Goal: Information Seeking & Learning: Learn about a topic

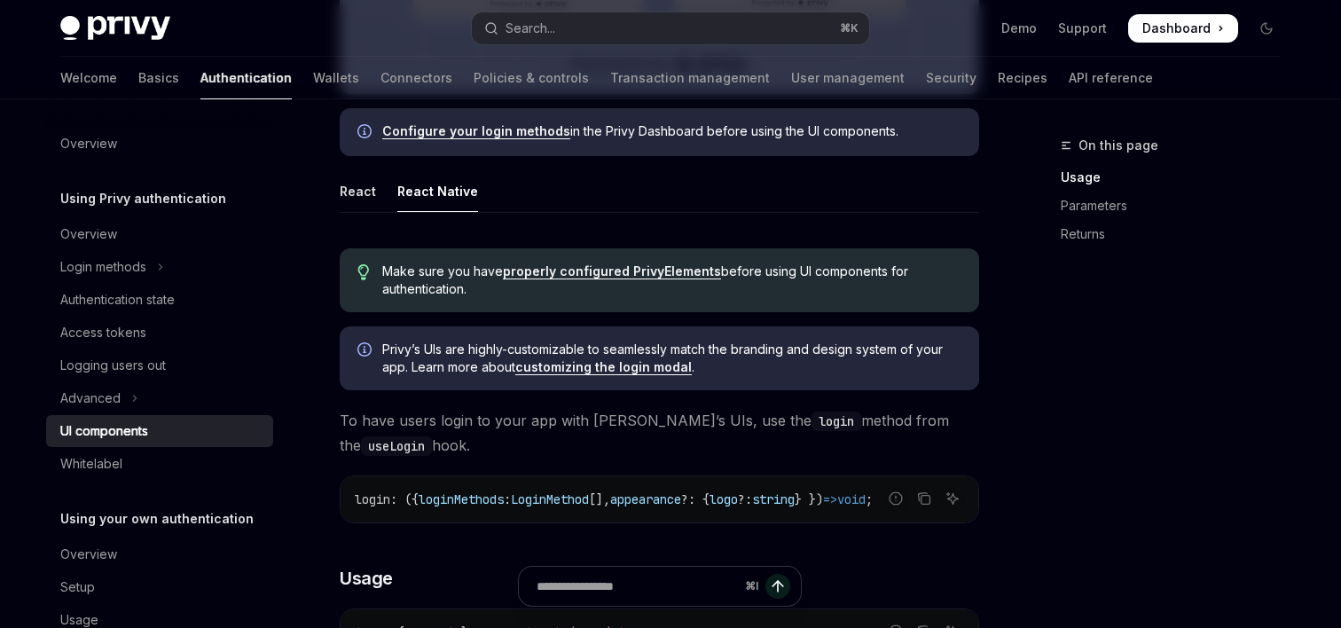
scroll to position [842, 0]
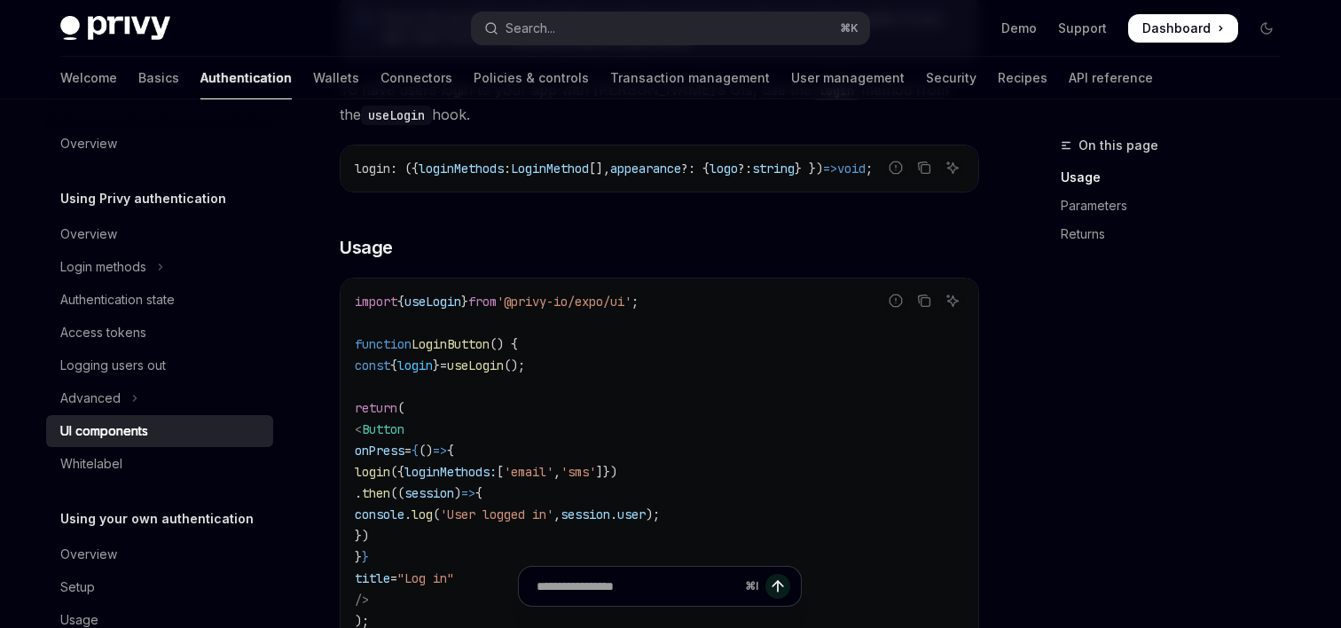
scroll to position [1136, 0]
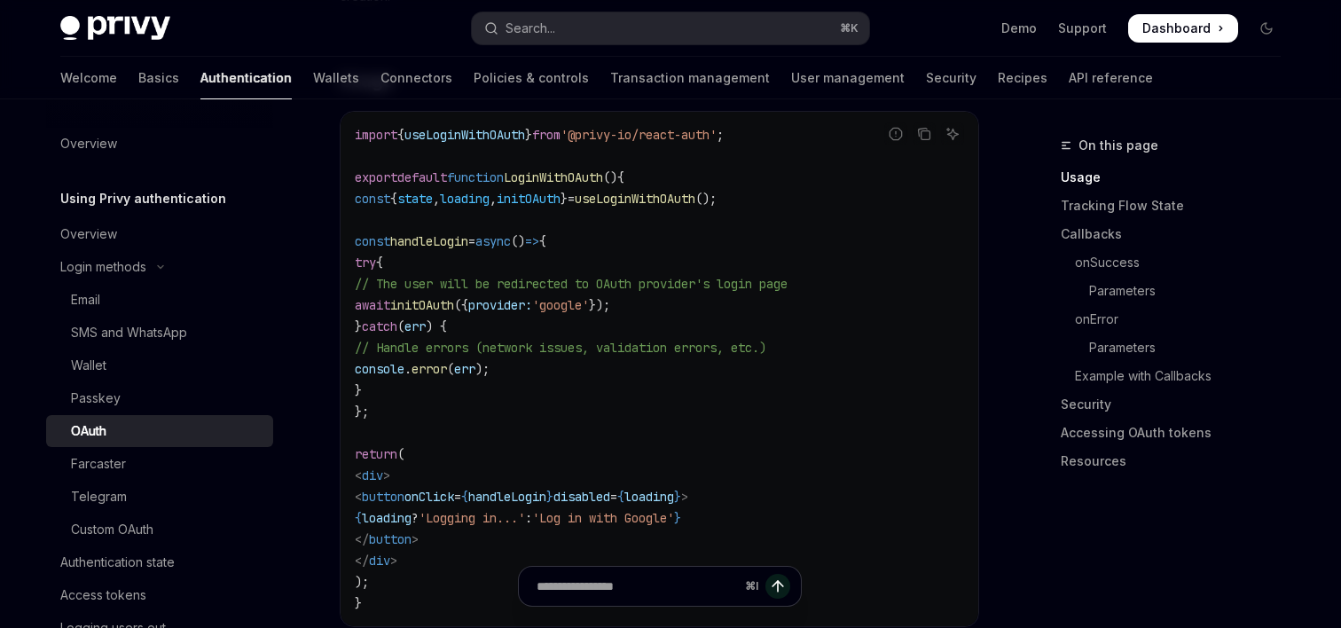
scroll to position [926, 0]
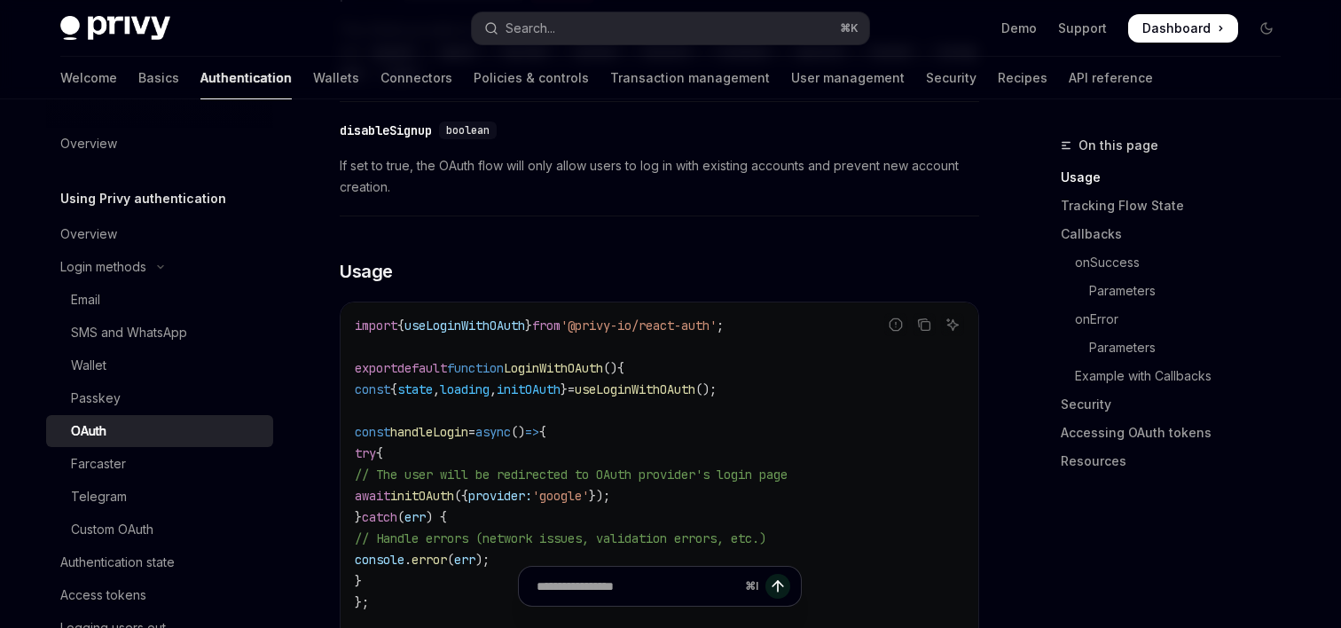
click at [561, 318] on span "from" at bounding box center [546, 326] width 28 height 16
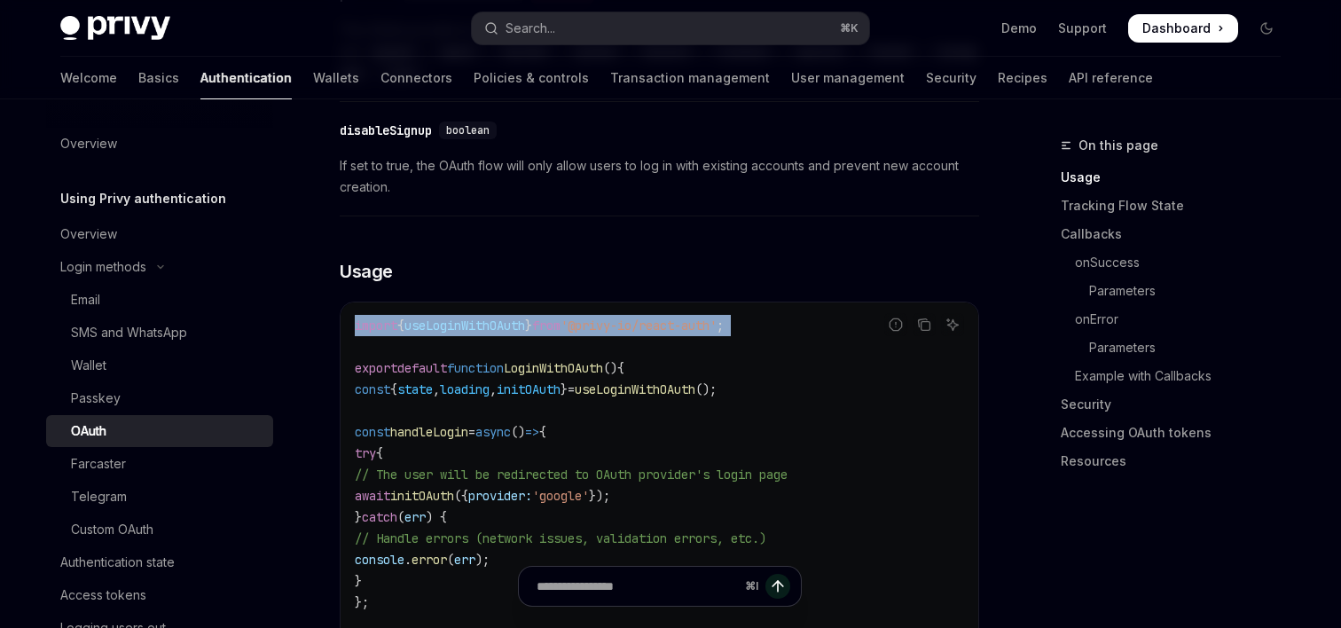
click at [561, 318] on span "from" at bounding box center [546, 326] width 28 height 16
copy code "import { useLoginWithOAuth } from '@privy-io/react-auth' ;"
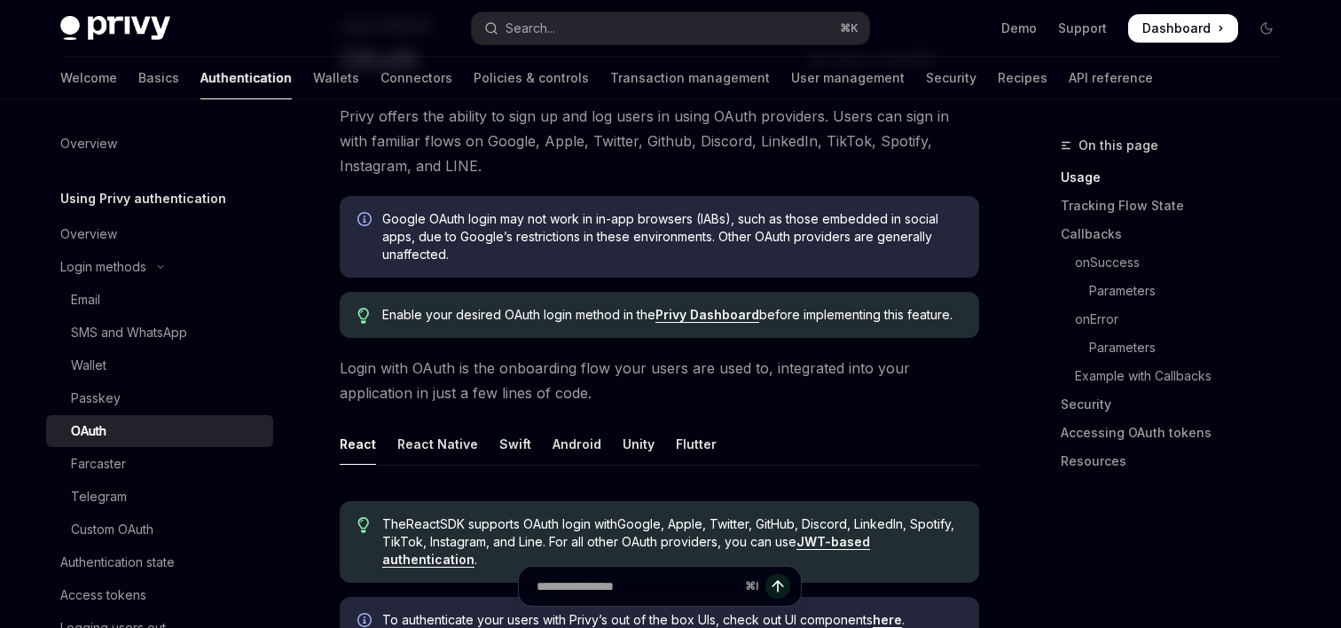
scroll to position [0, 0]
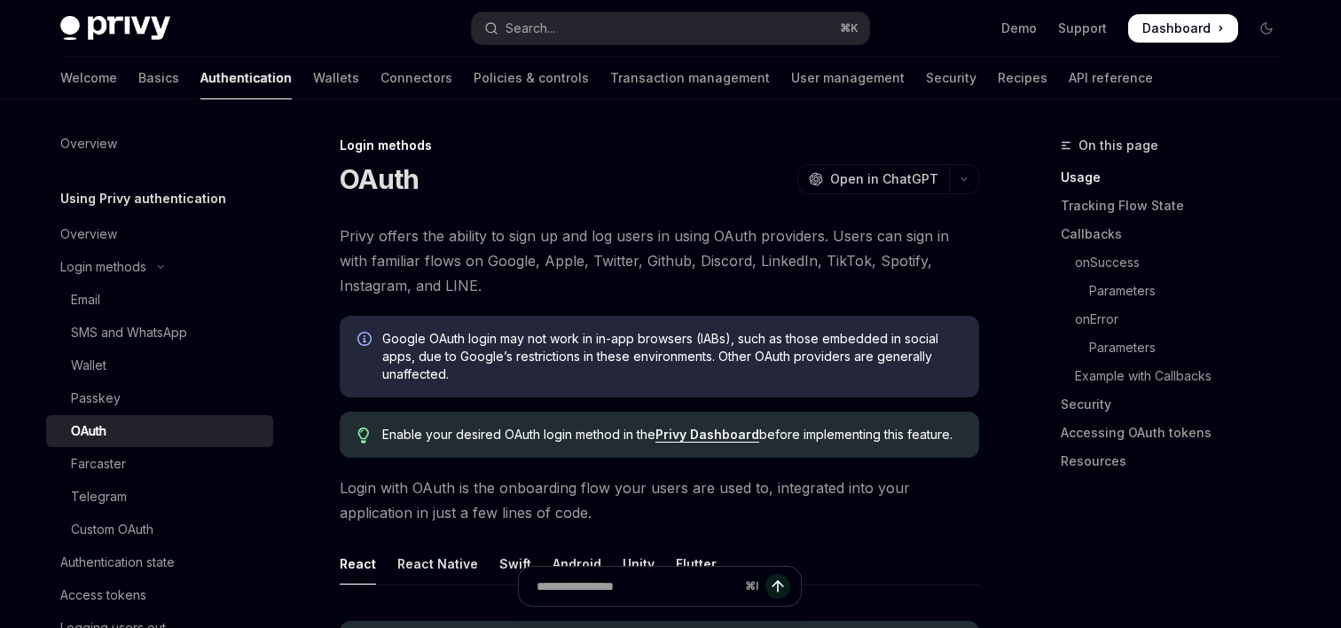
click at [122, 428] on div "OAuth" at bounding box center [167, 430] width 192 height 21
click at [165, 270] on icon "Toggle Login methods section" at bounding box center [160, 266] width 21 height 7
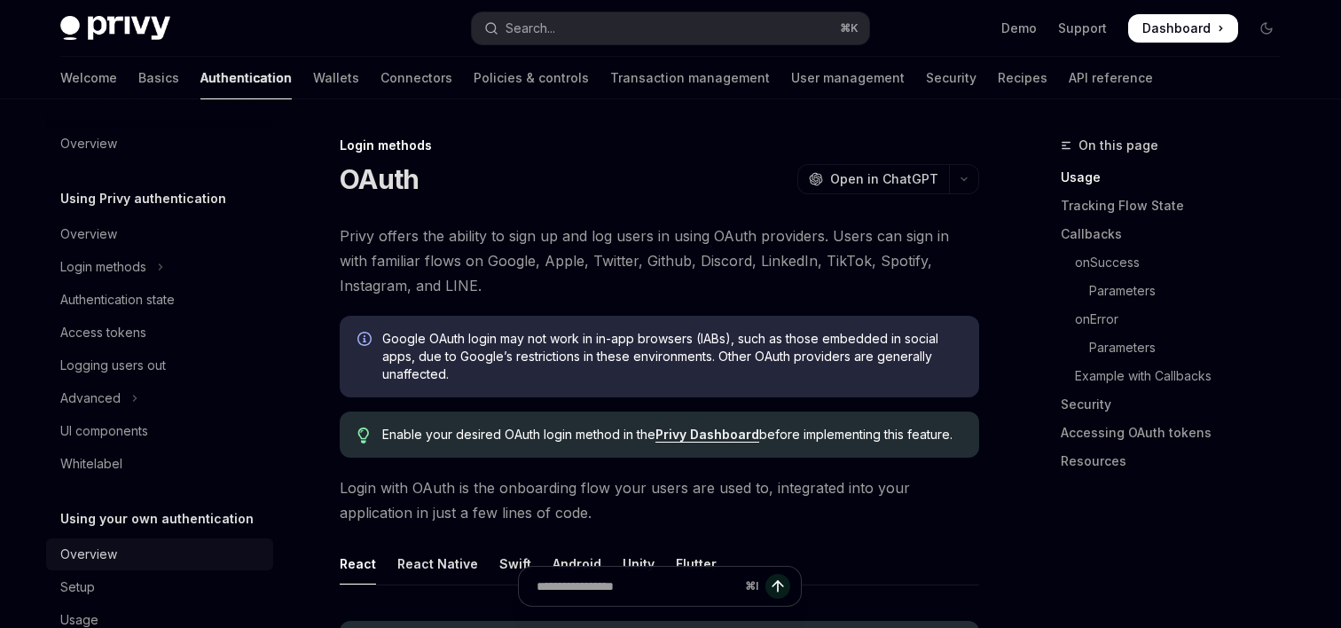
scroll to position [43, 0]
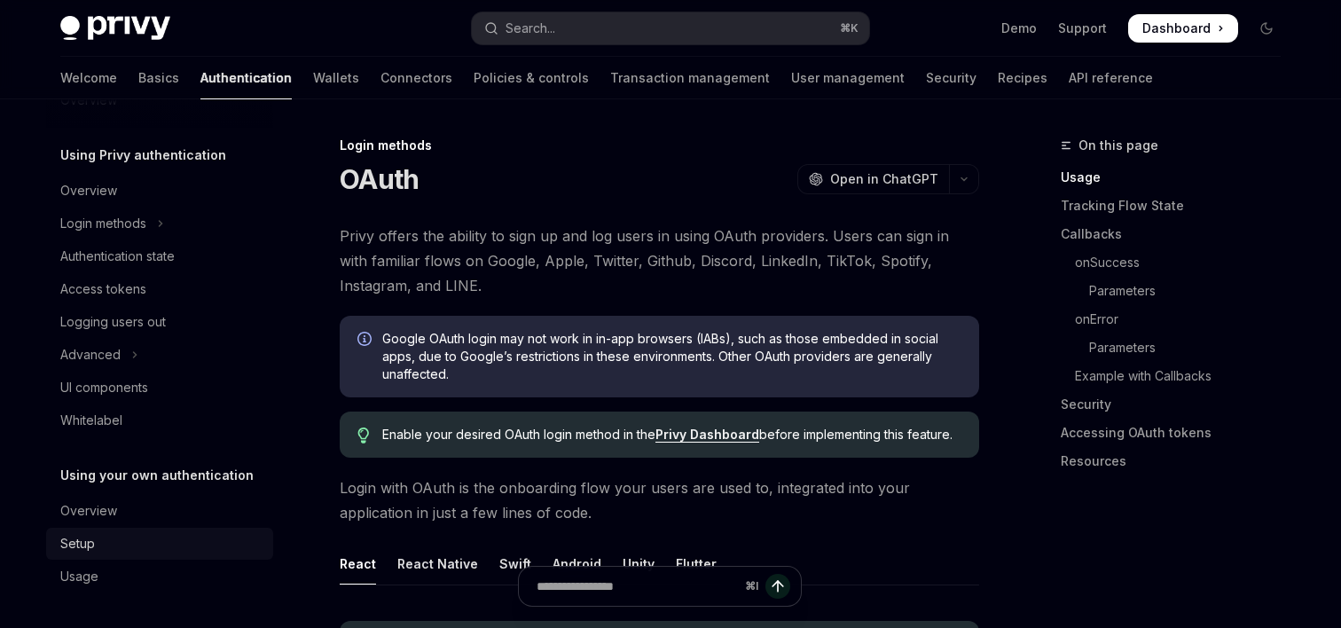
click at [92, 543] on div "Setup" at bounding box center [77, 543] width 35 height 21
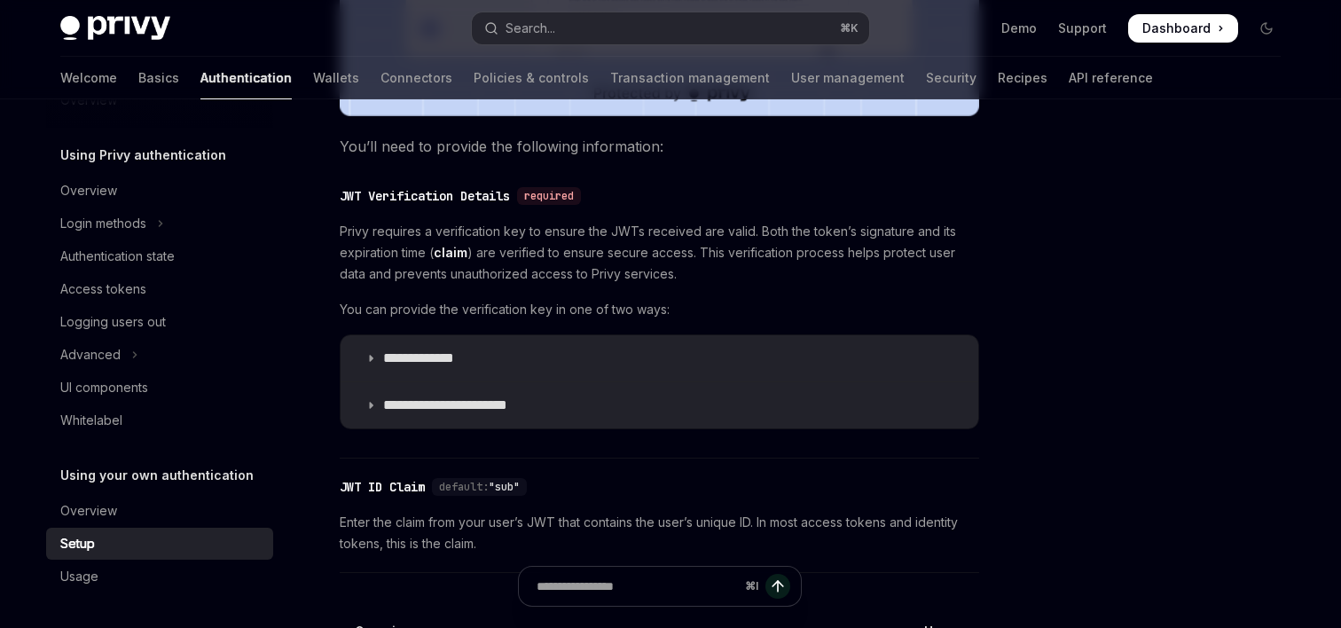
scroll to position [1033, 0]
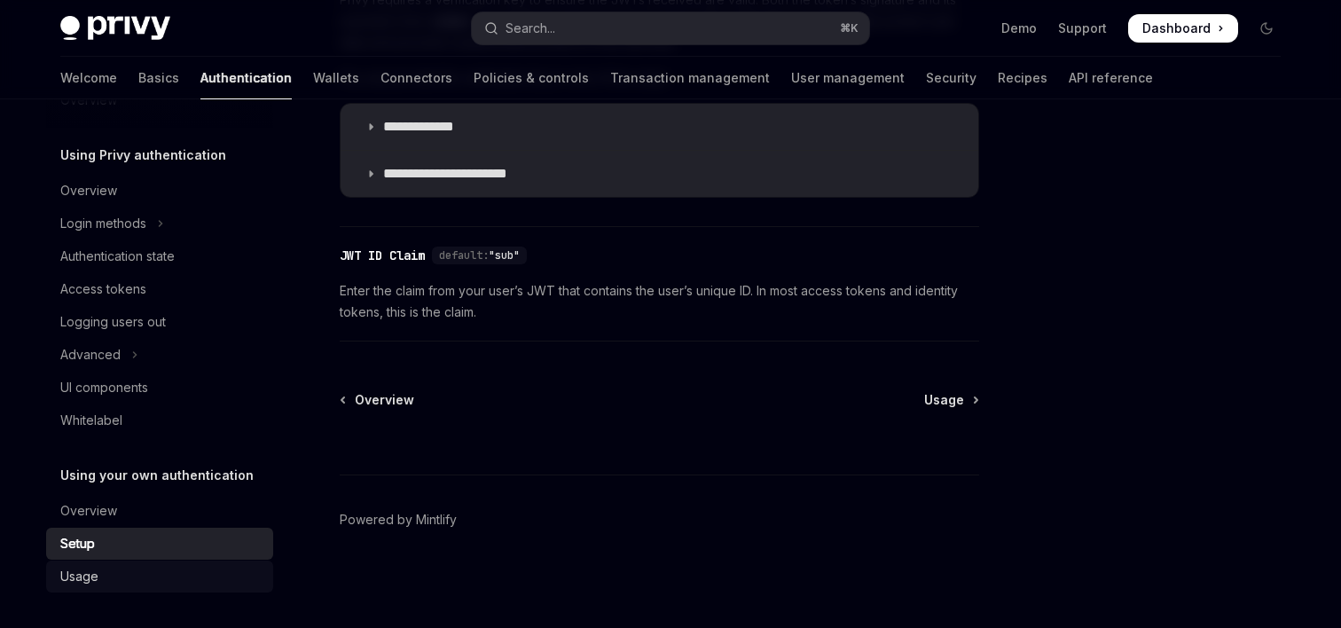
click at [115, 574] on div "Usage" at bounding box center [161, 576] width 202 height 21
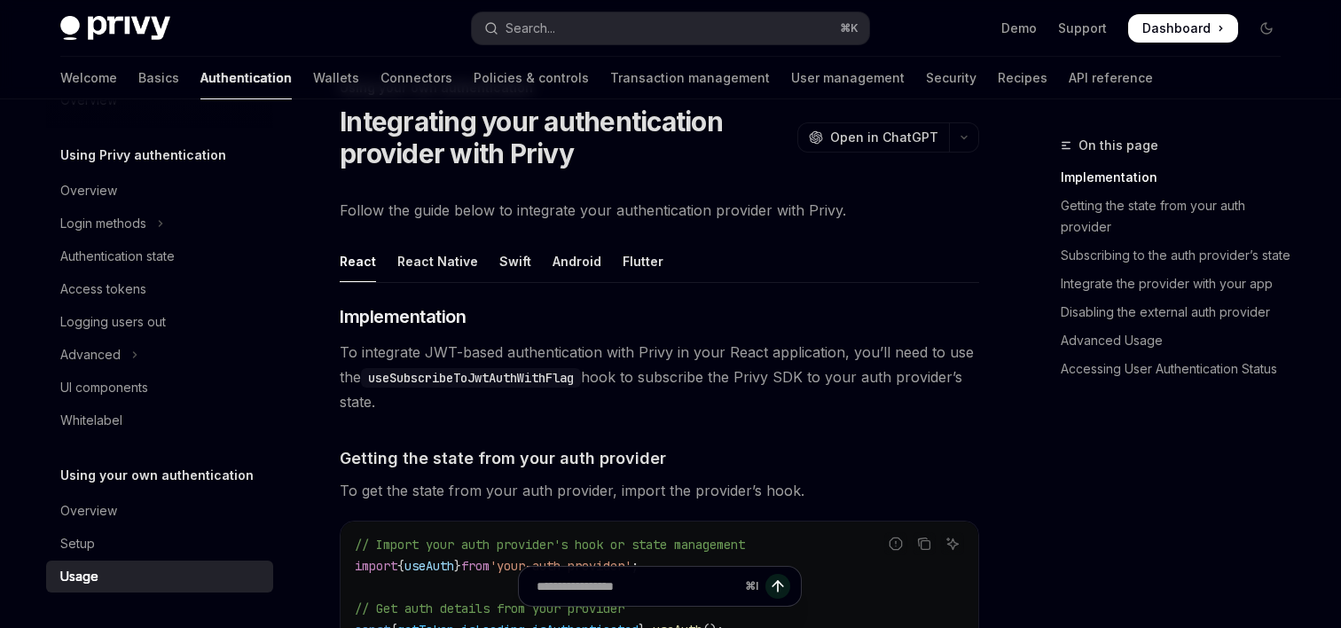
scroll to position [53, 0]
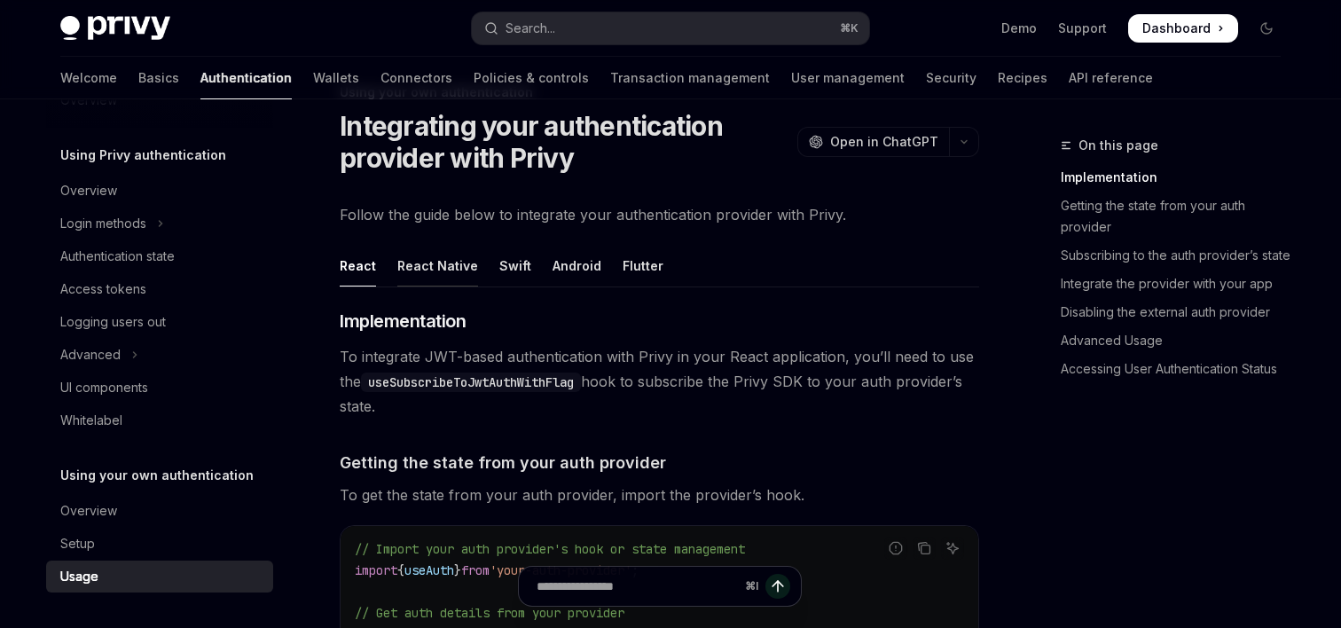
click at [441, 268] on div "React Native" at bounding box center [437, 266] width 81 height 42
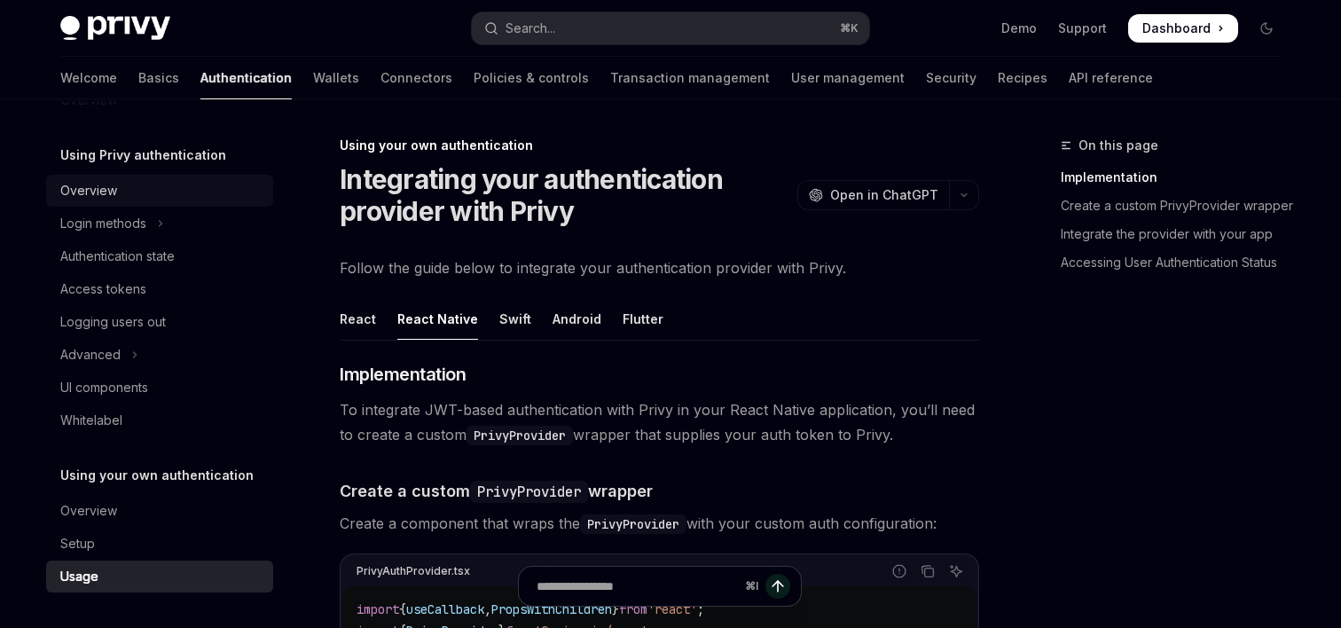
click at [127, 190] on div "Overview" at bounding box center [161, 190] width 202 height 21
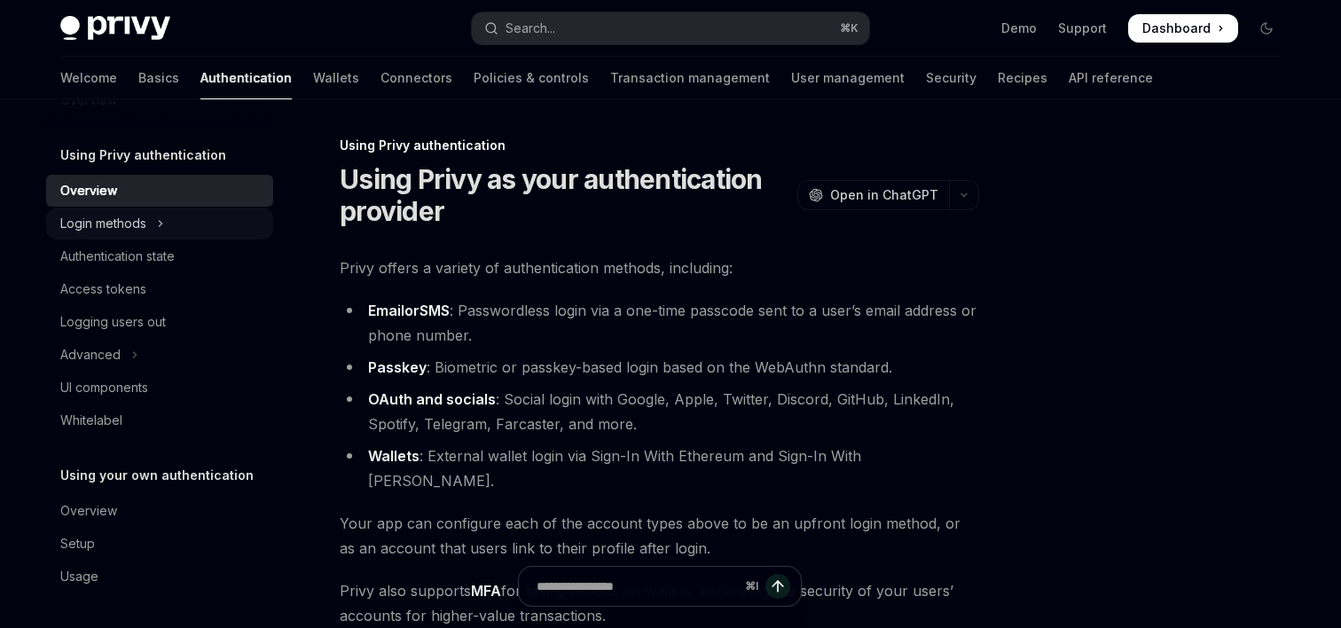
click at [127, 226] on div "Login methods" at bounding box center [103, 223] width 86 height 21
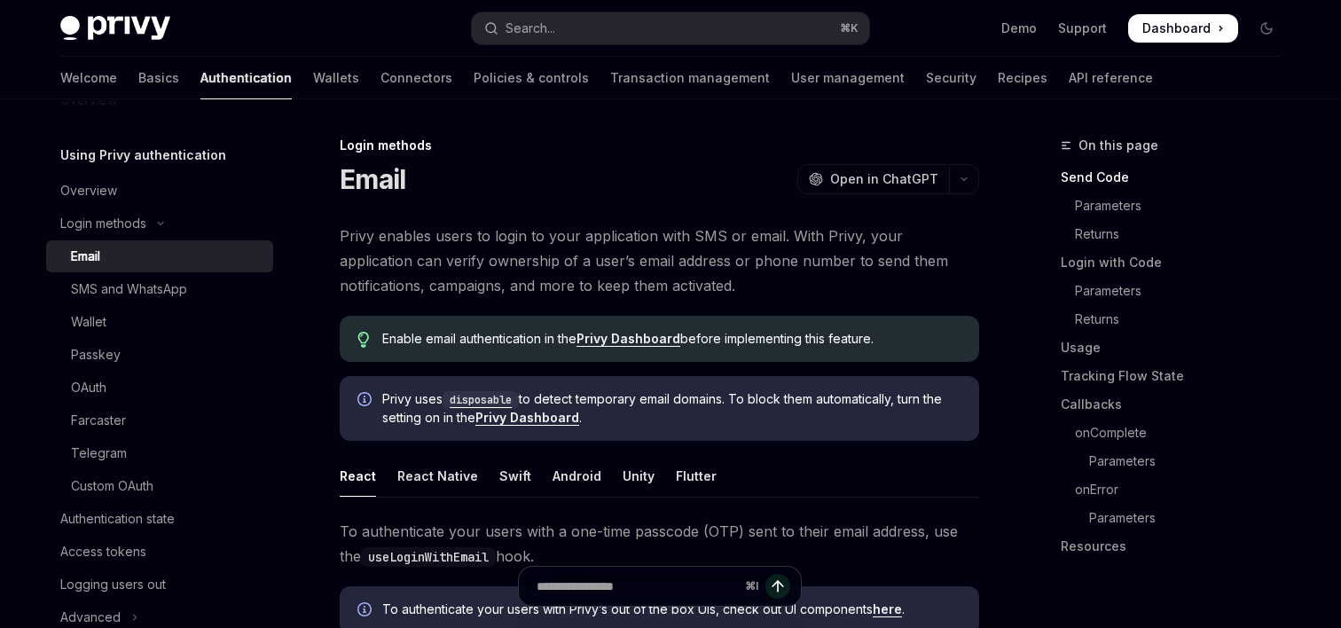
click at [133, 269] on link "Email" at bounding box center [159, 256] width 227 height 32
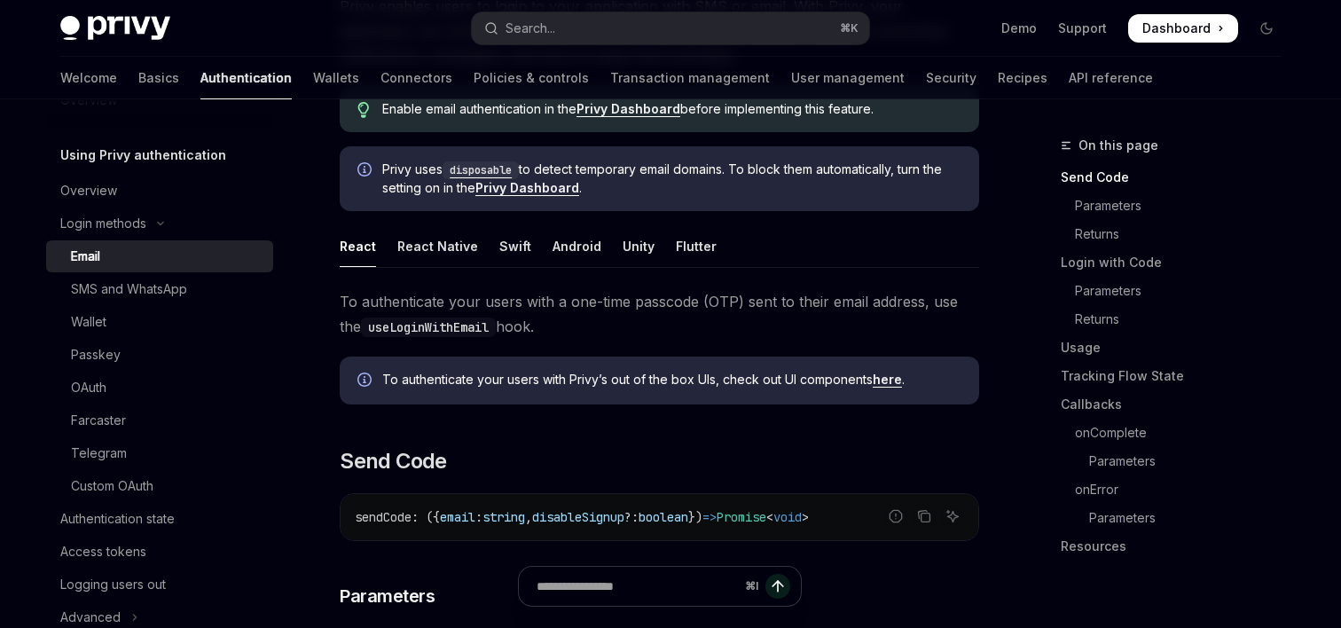
scroll to position [233, 0]
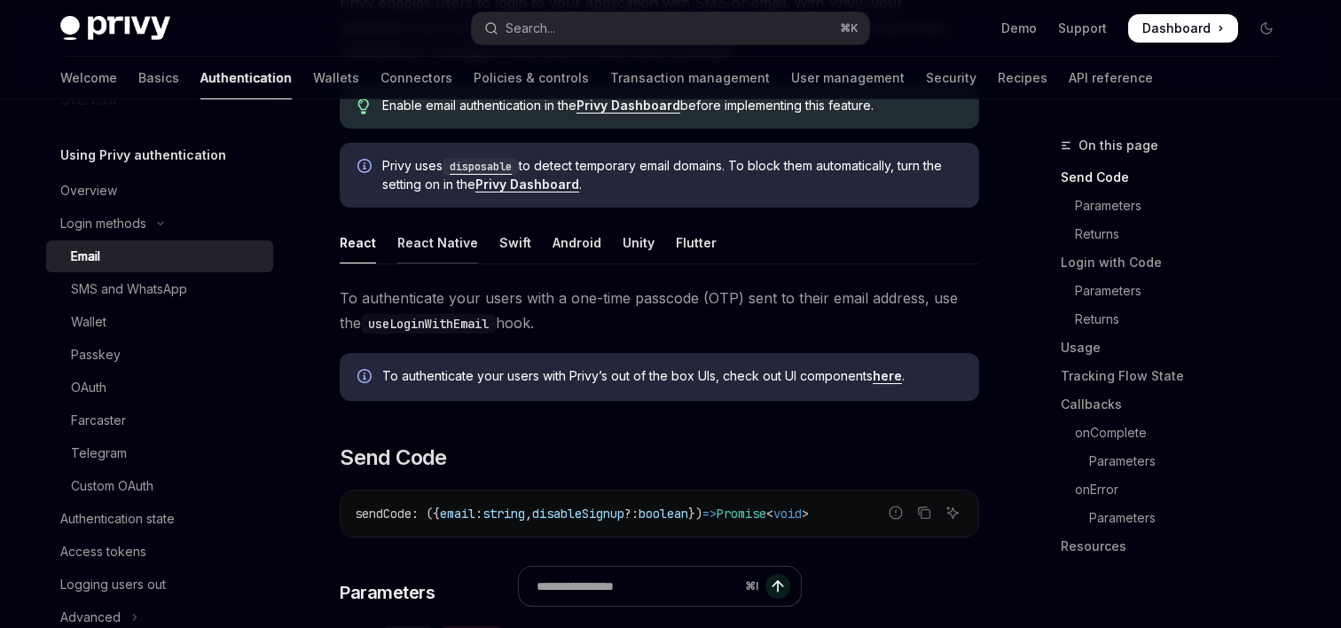
click at [459, 252] on div "React Native" at bounding box center [437, 243] width 81 height 42
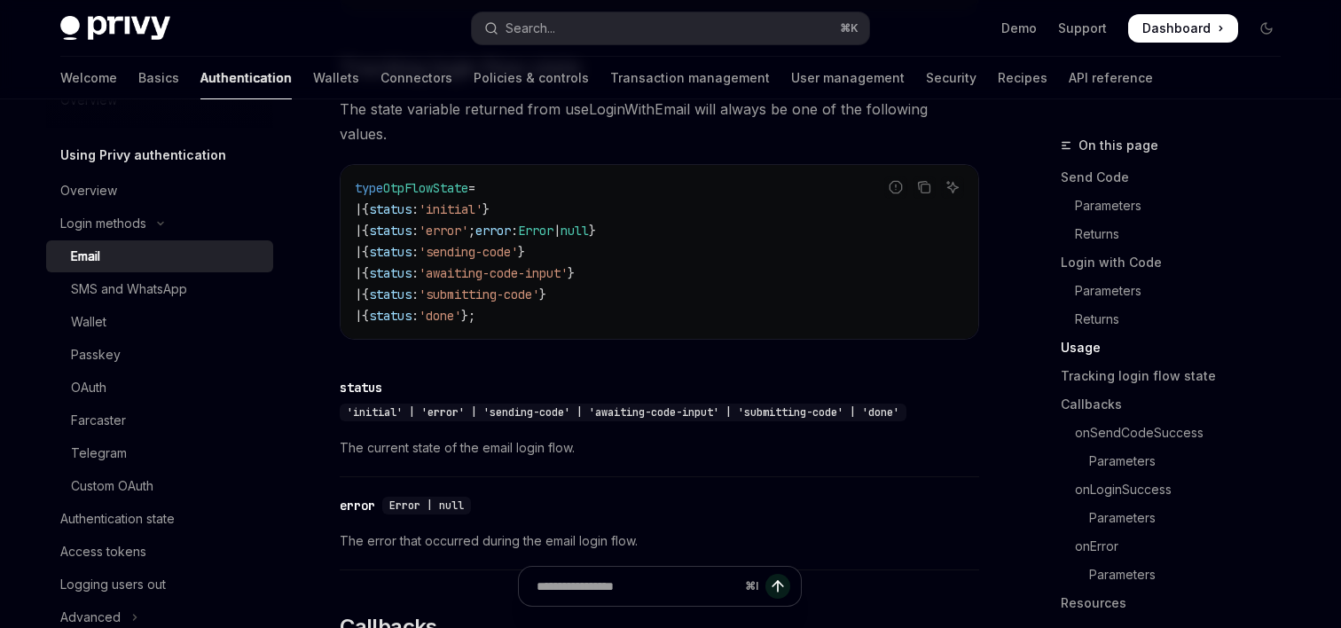
scroll to position [2236, 0]
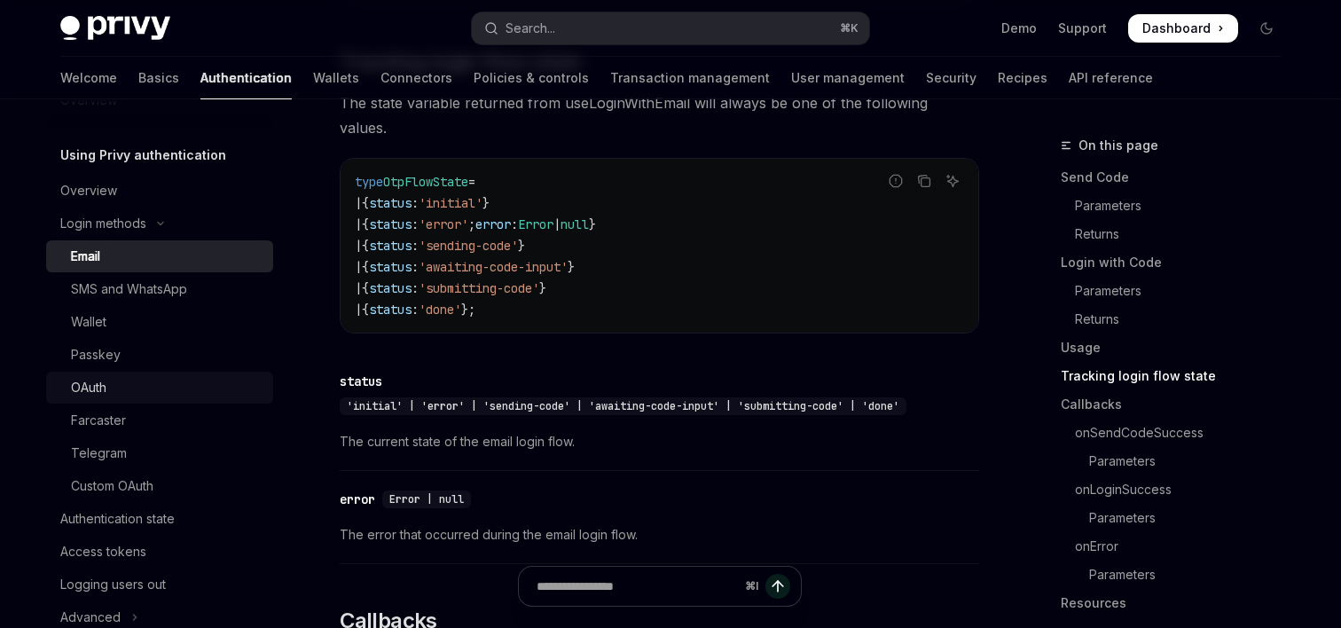
click at [105, 390] on div "OAuth" at bounding box center [88, 387] width 35 height 21
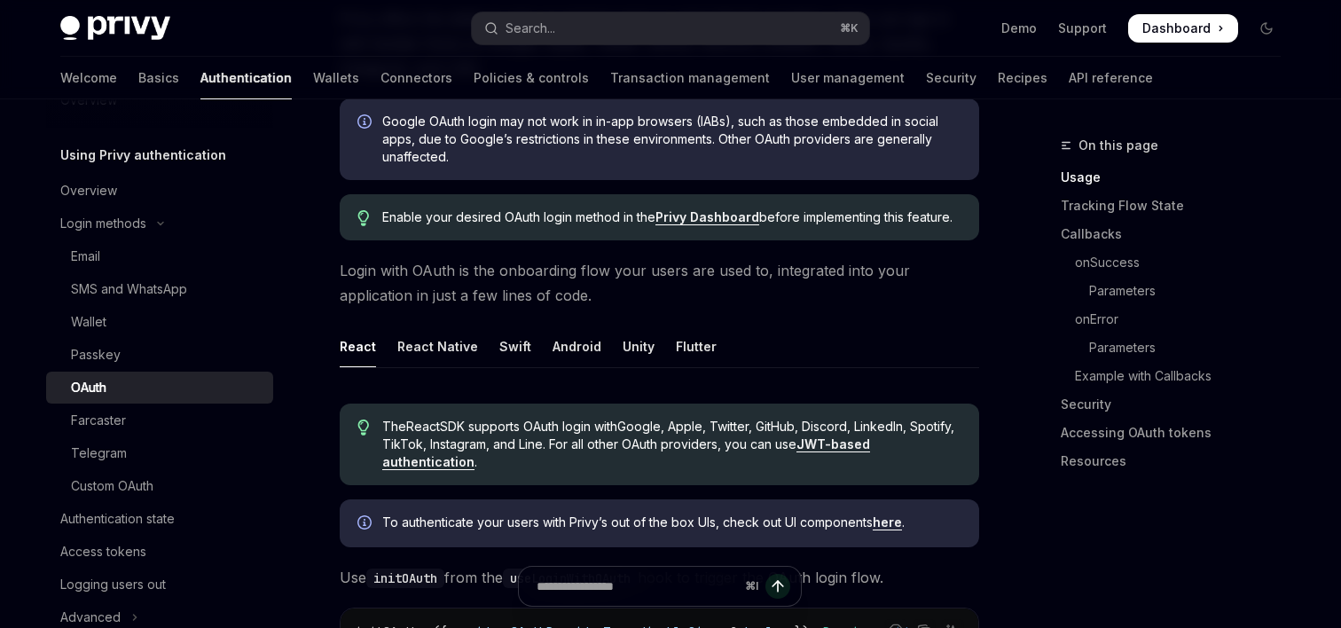
scroll to position [422, 0]
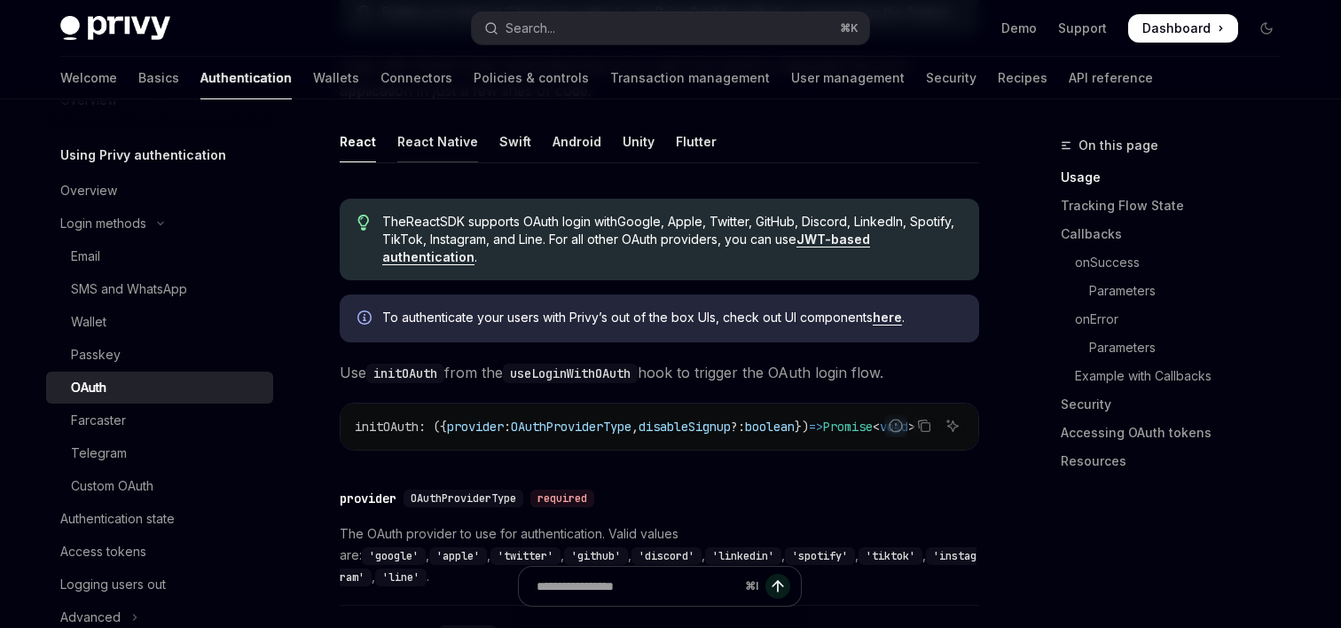
click at [448, 147] on div "React Native" at bounding box center [437, 142] width 81 height 42
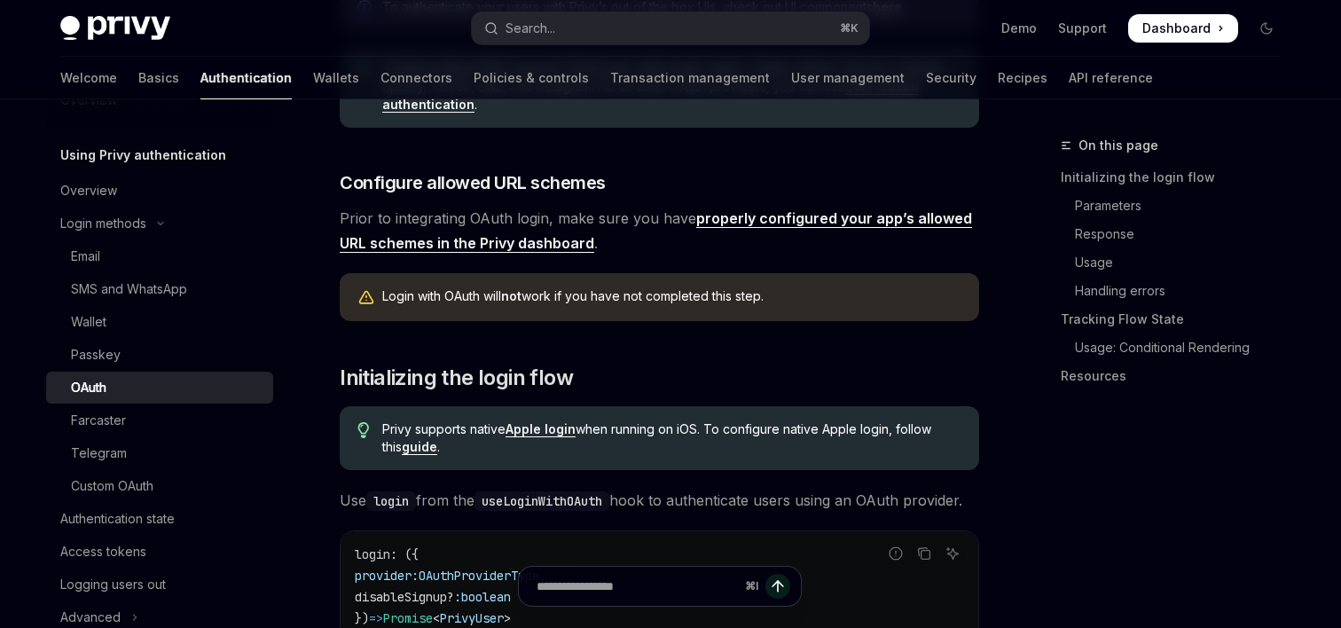
scroll to position [641, 0]
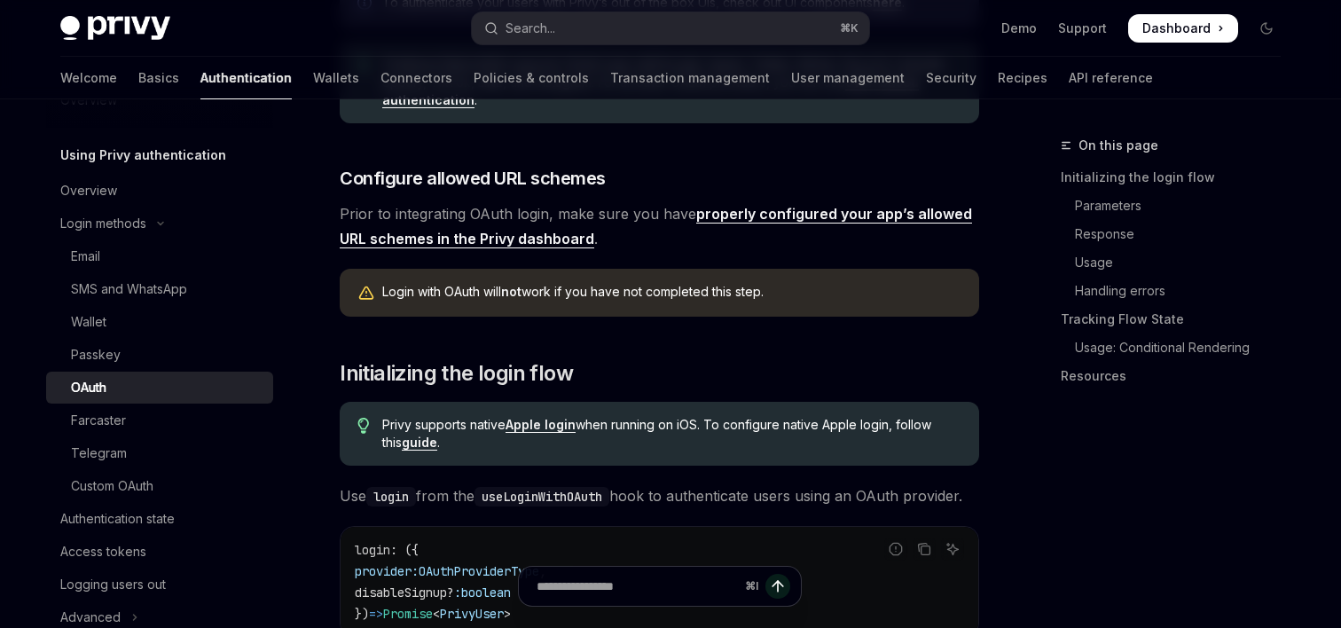
click at [745, 213] on link "properly configured your app’s allowed URL schemes in the Privy dashboard" at bounding box center [656, 226] width 632 height 43
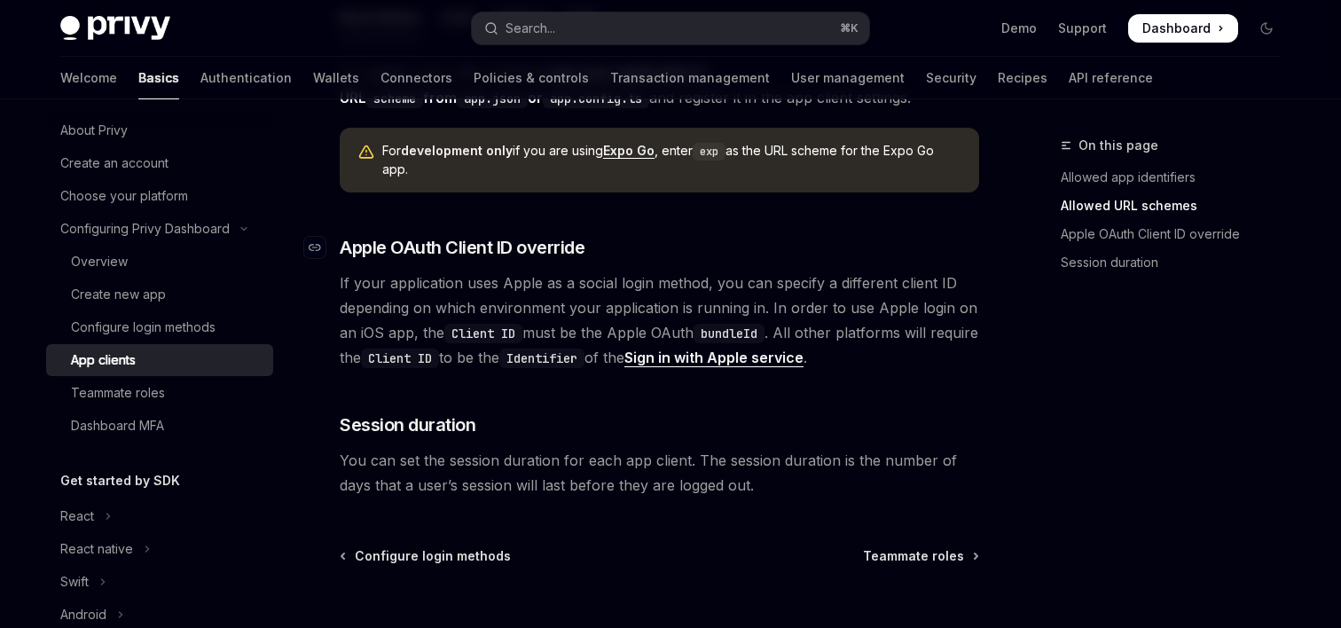
scroll to position [1523, 0]
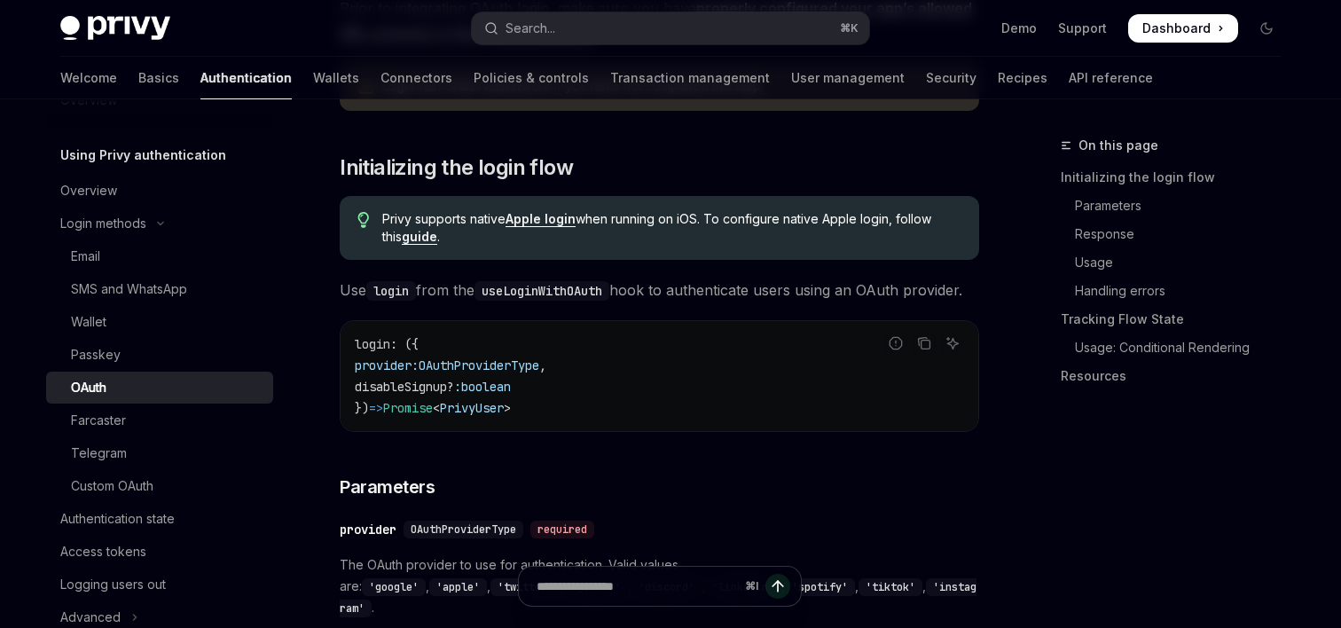
scroll to position [851, 0]
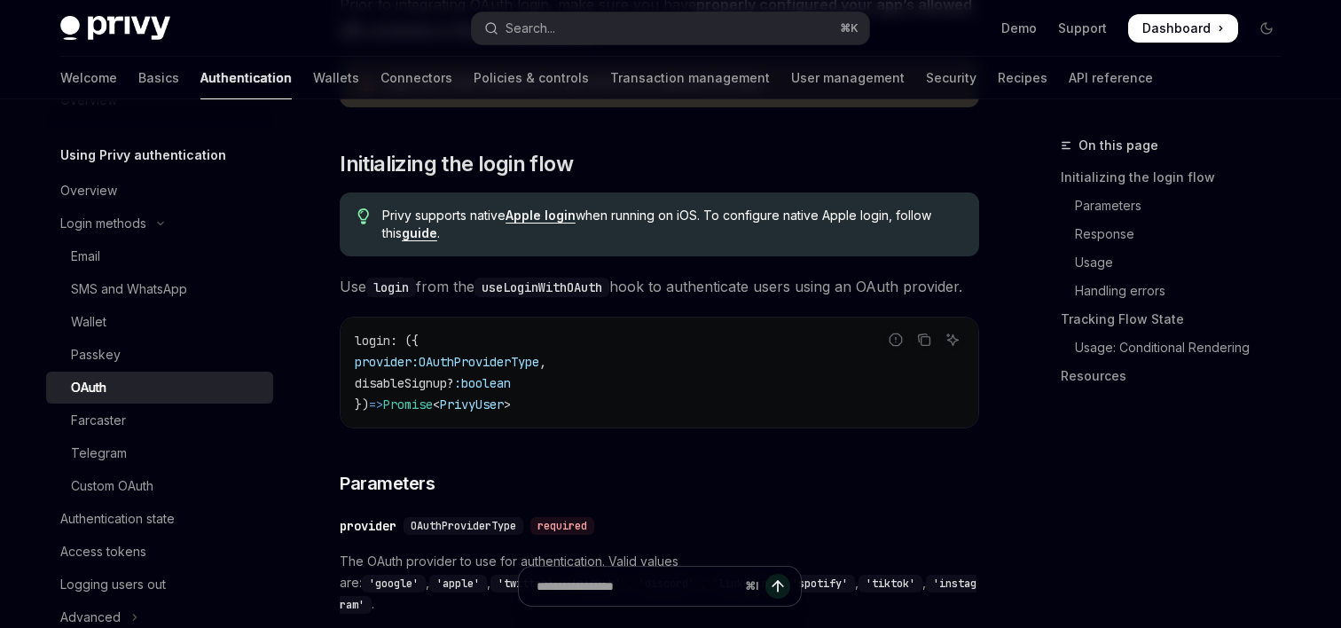
click at [561, 340] on code "login : ({ provider: OAuthProviderType , disableSignup? : boolean }) => Promise…" at bounding box center [659, 372] width 609 height 85
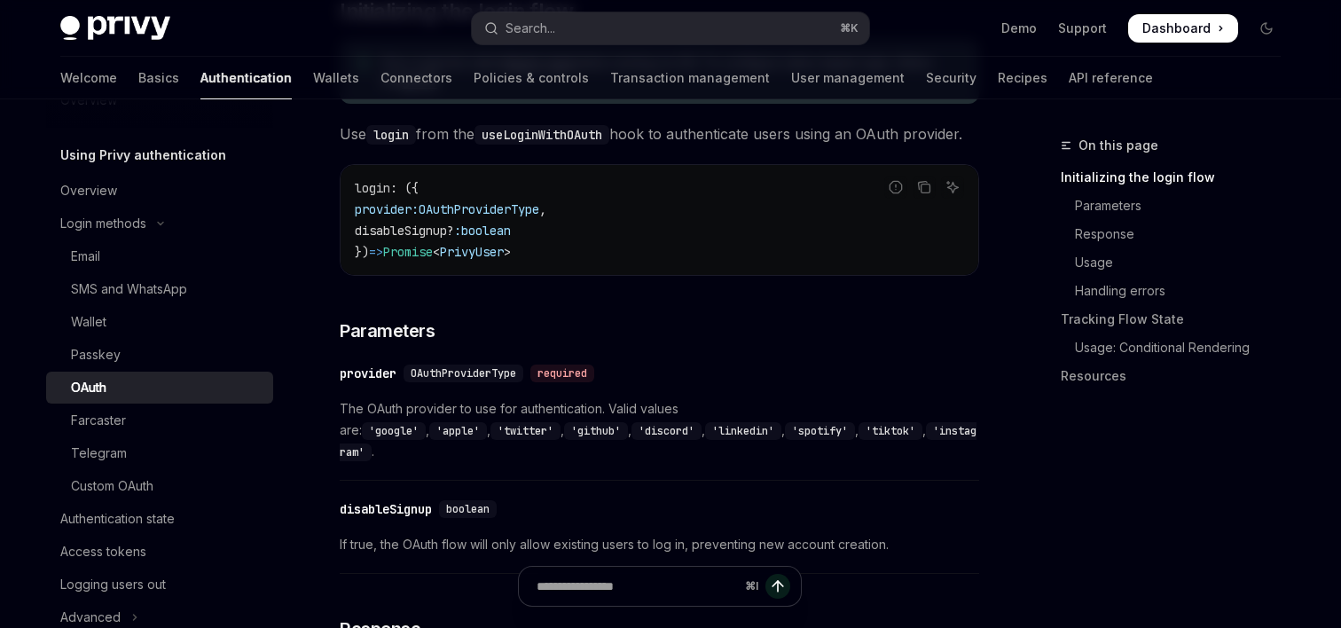
scroll to position [1015, 0]
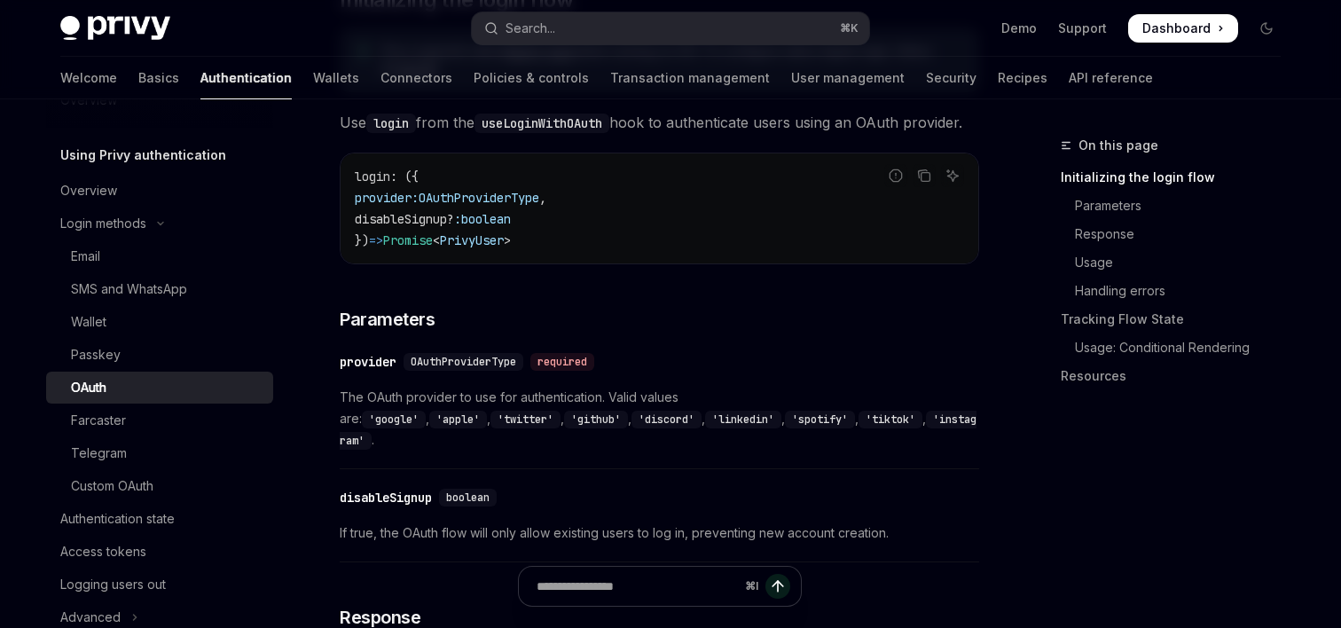
click at [508, 222] on span "boolean" at bounding box center [486, 219] width 50 height 16
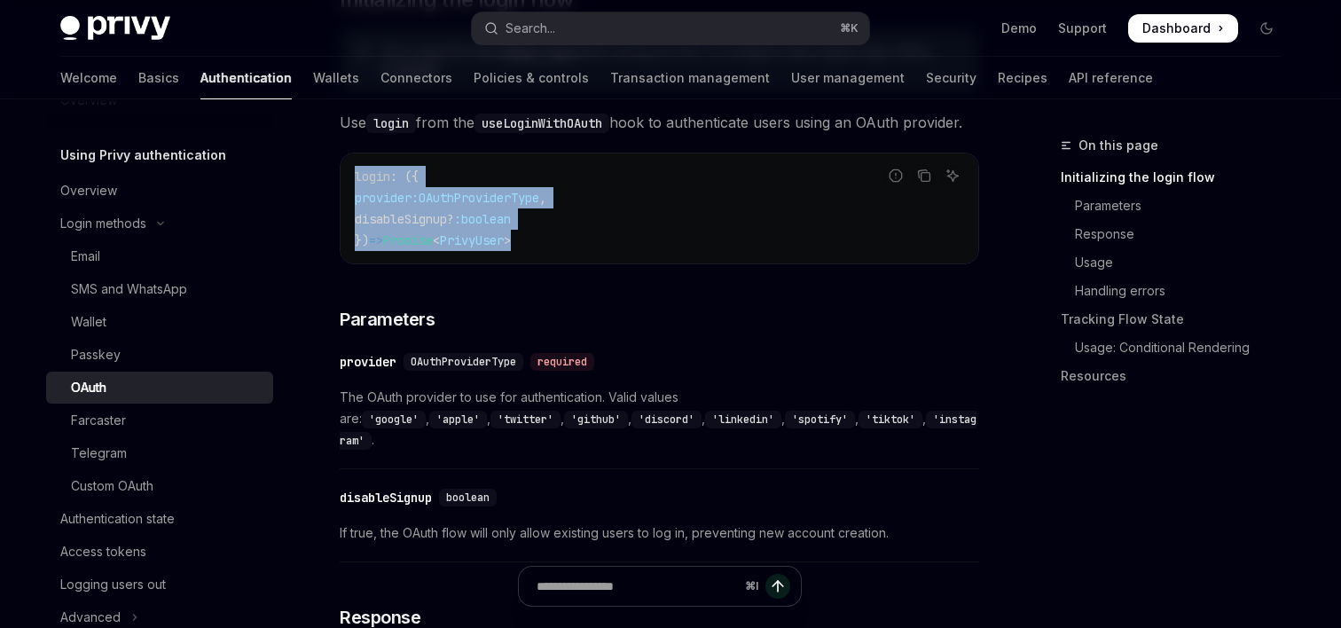
drag, startPoint x: 564, startPoint y: 247, endPoint x: 336, endPoint y: 180, distance: 237.4
copy code "login : ({ provider: OAuthProviderType , disableSignup? : boolean }) => Promise…"
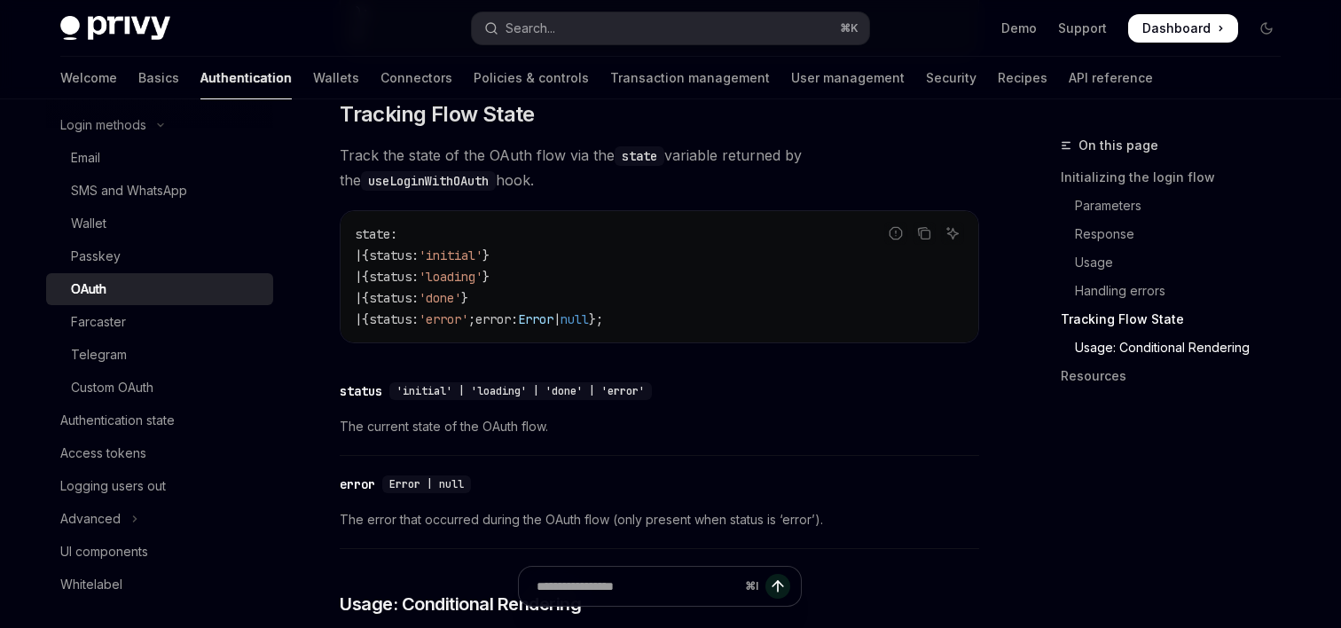
scroll to position [1910, 0]
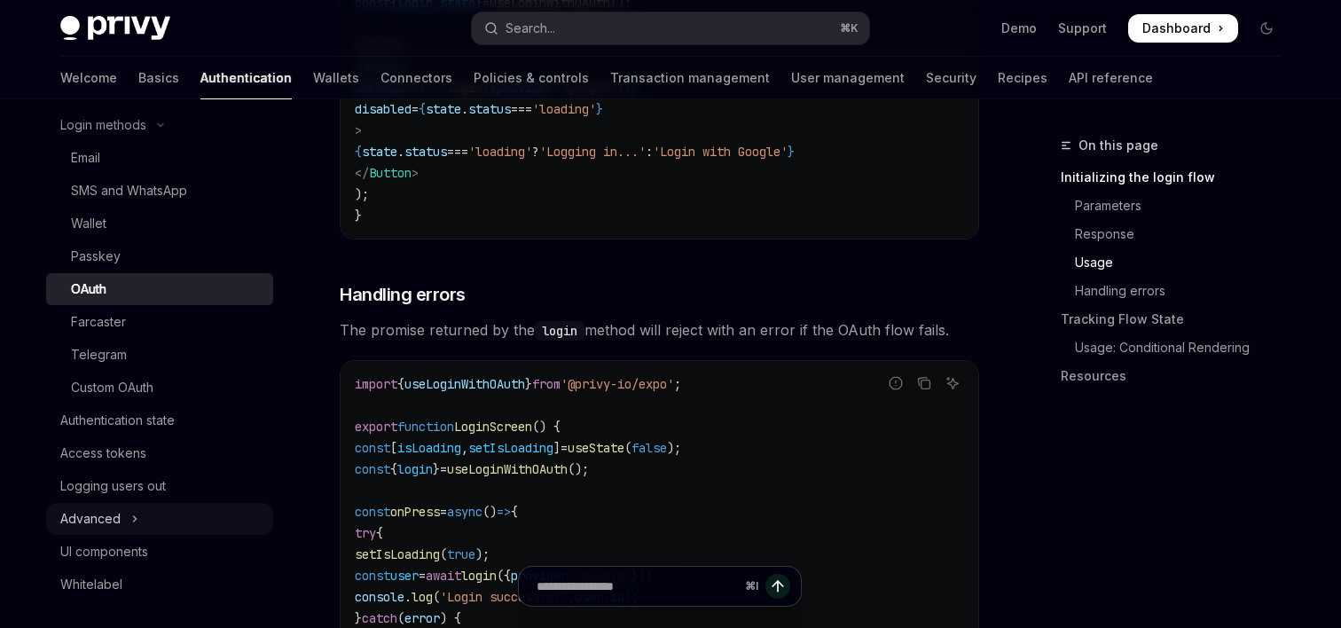
click at [163, 515] on button "Advanced" at bounding box center [159, 519] width 227 height 32
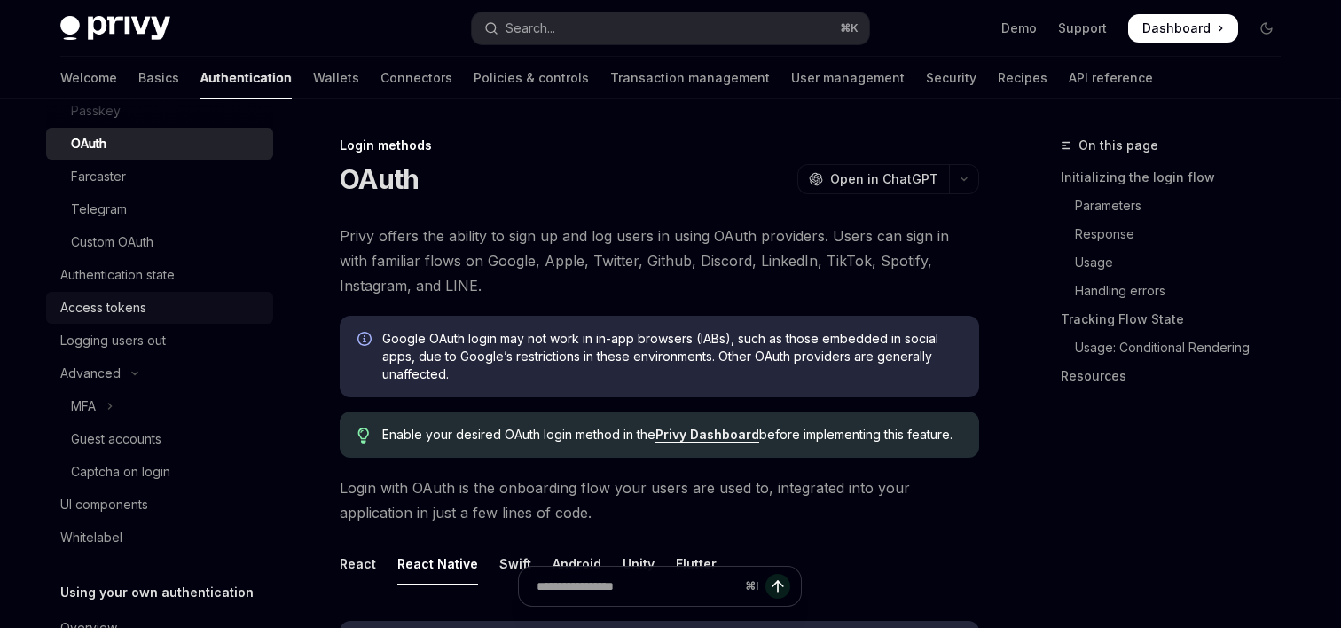
scroll to position [404, 0]
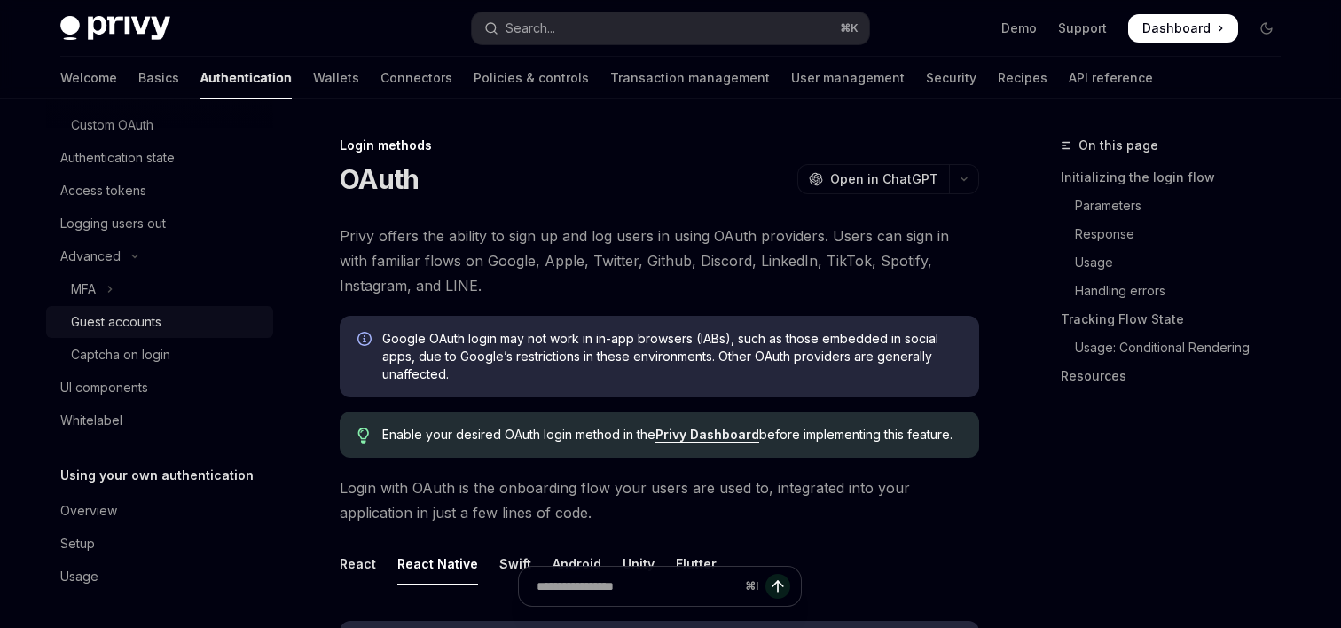
click at [114, 315] on div "Guest accounts" at bounding box center [116, 321] width 90 height 21
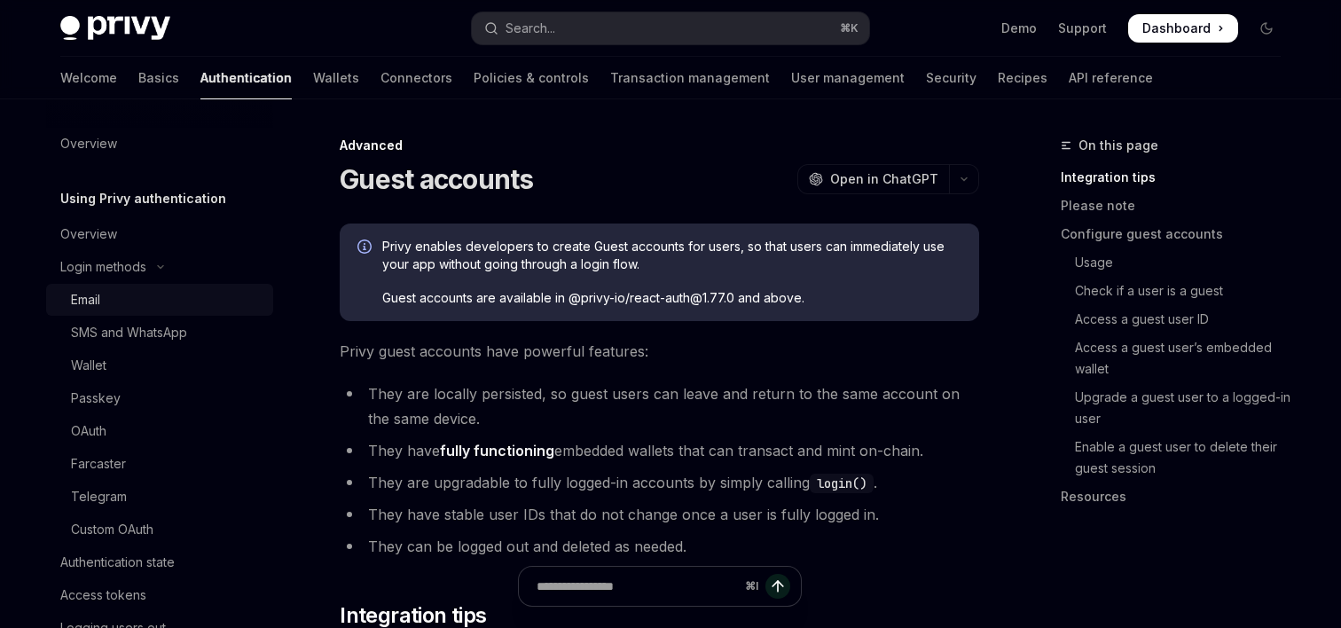
click at [119, 303] on div "Email" at bounding box center [167, 299] width 192 height 21
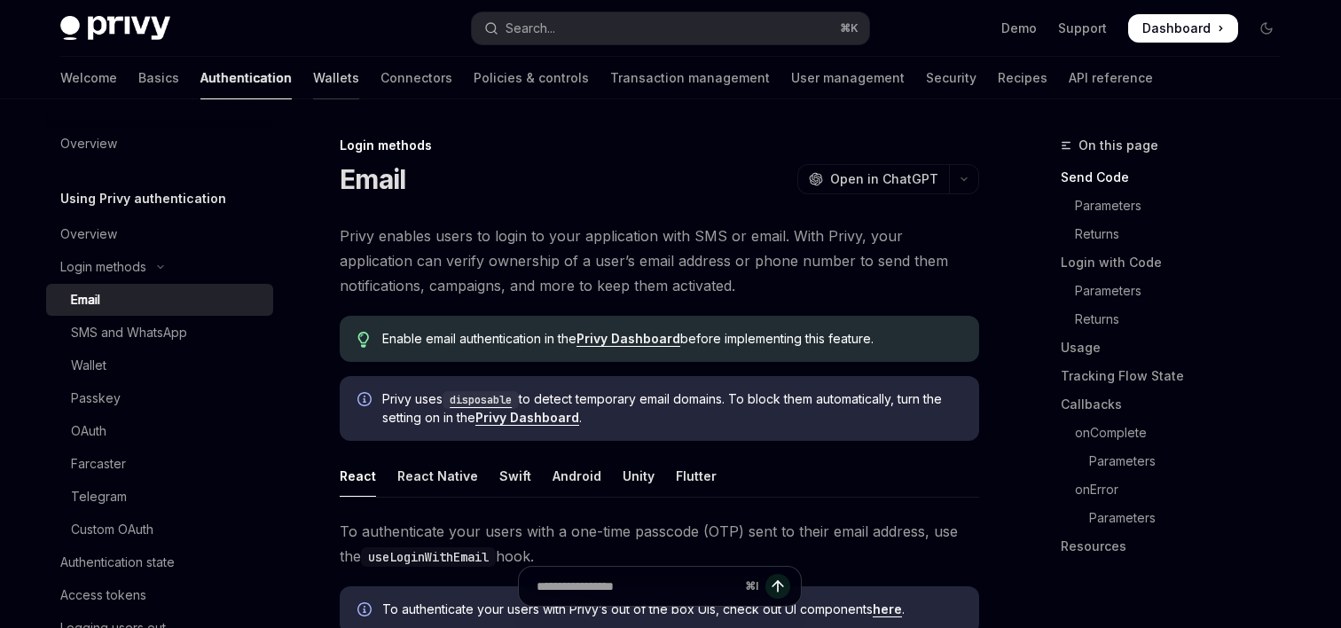
click at [313, 82] on link "Wallets" at bounding box center [336, 78] width 46 height 43
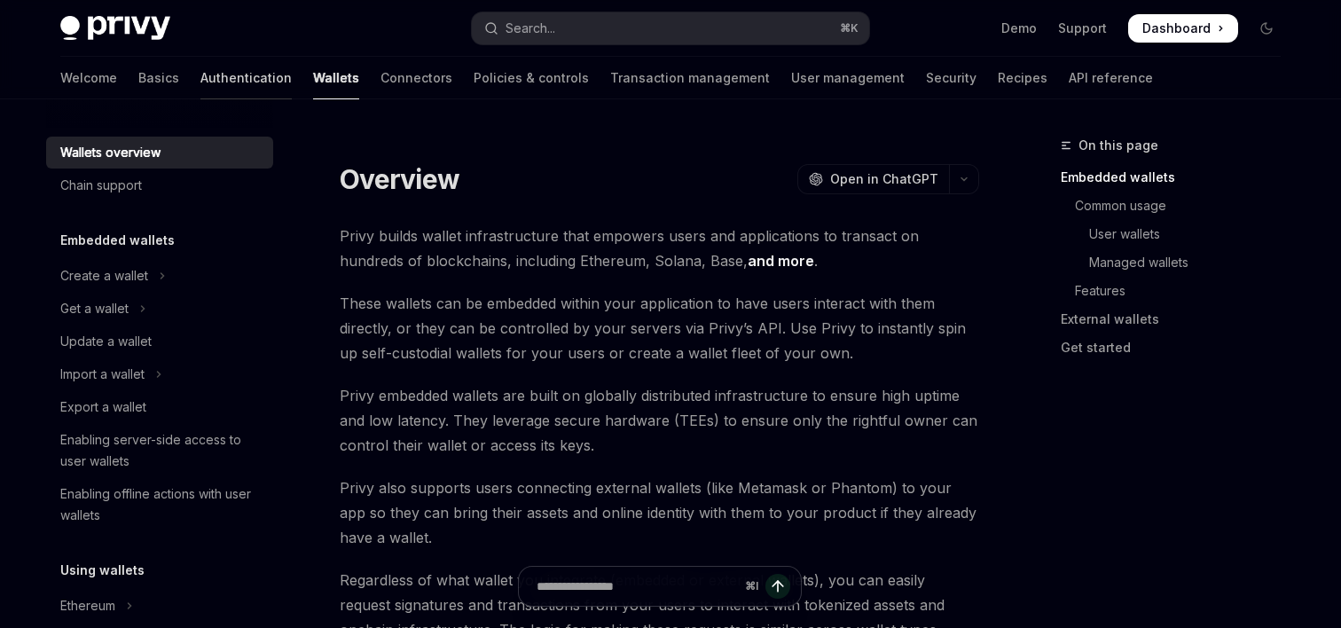
click at [200, 75] on link "Authentication" at bounding box center [245, 78] width 91 height 43
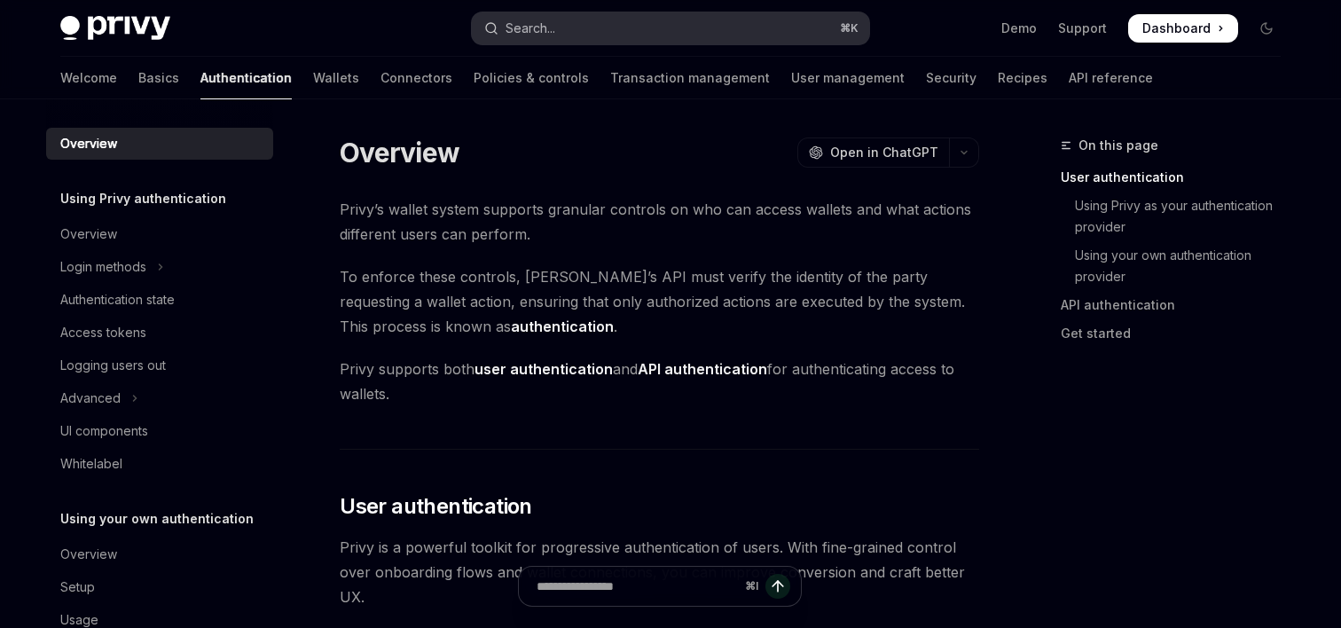
click at [506, 25] on div "Search..." at bounding box center [531, 28] width 50 height 21
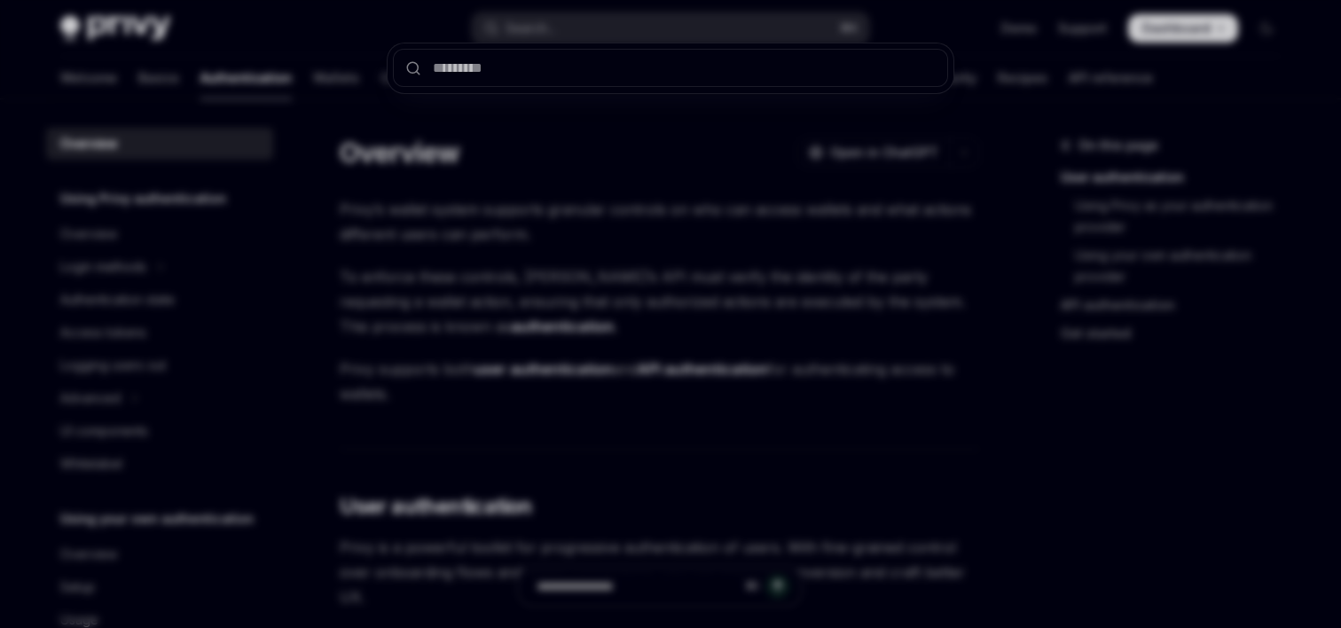
click at [268, 82] on div at bounding box center [670, 314] width 1341 height 628
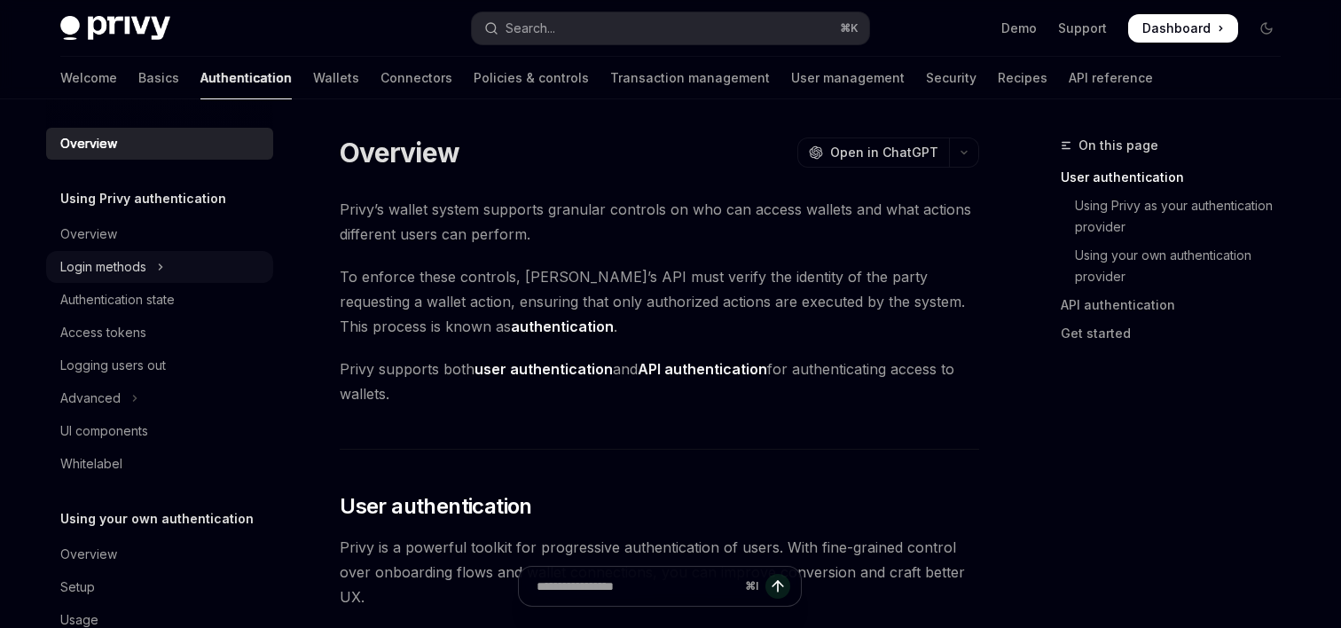
click at [110, 267] on div "Login methods" at bounding box center [103, 266] width 86 height 21
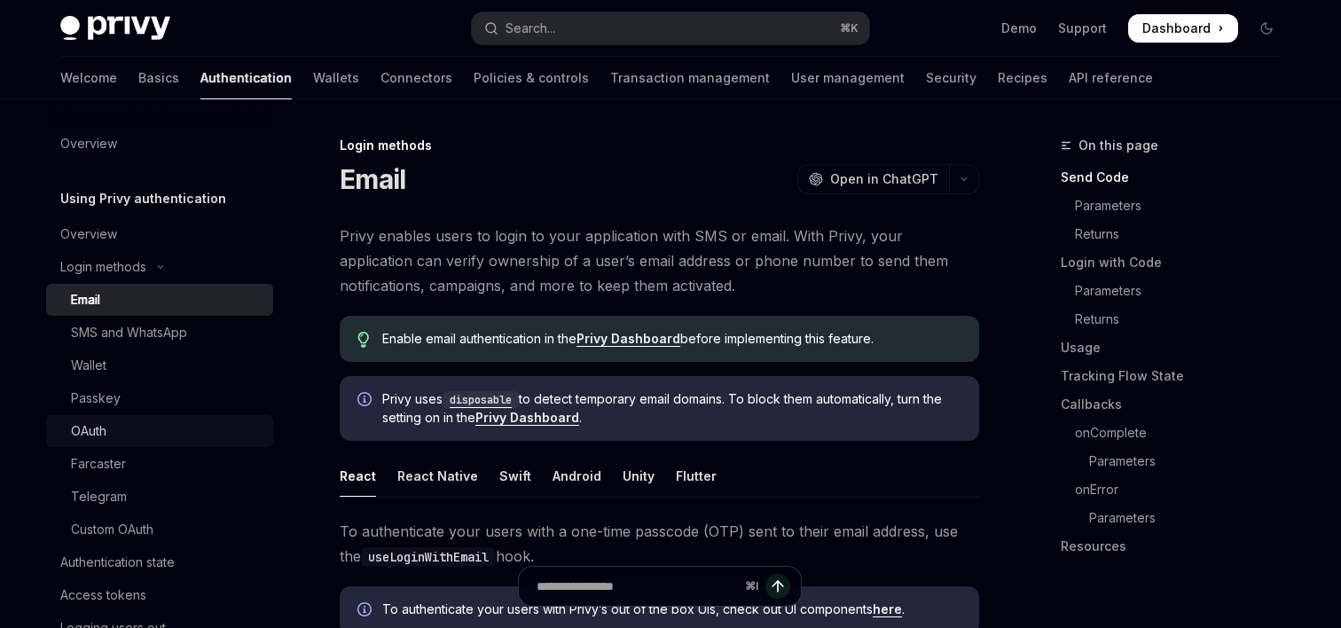
click at [103, 430] on div "OAuth" at bounding box center [88, 430] width 35 height 21
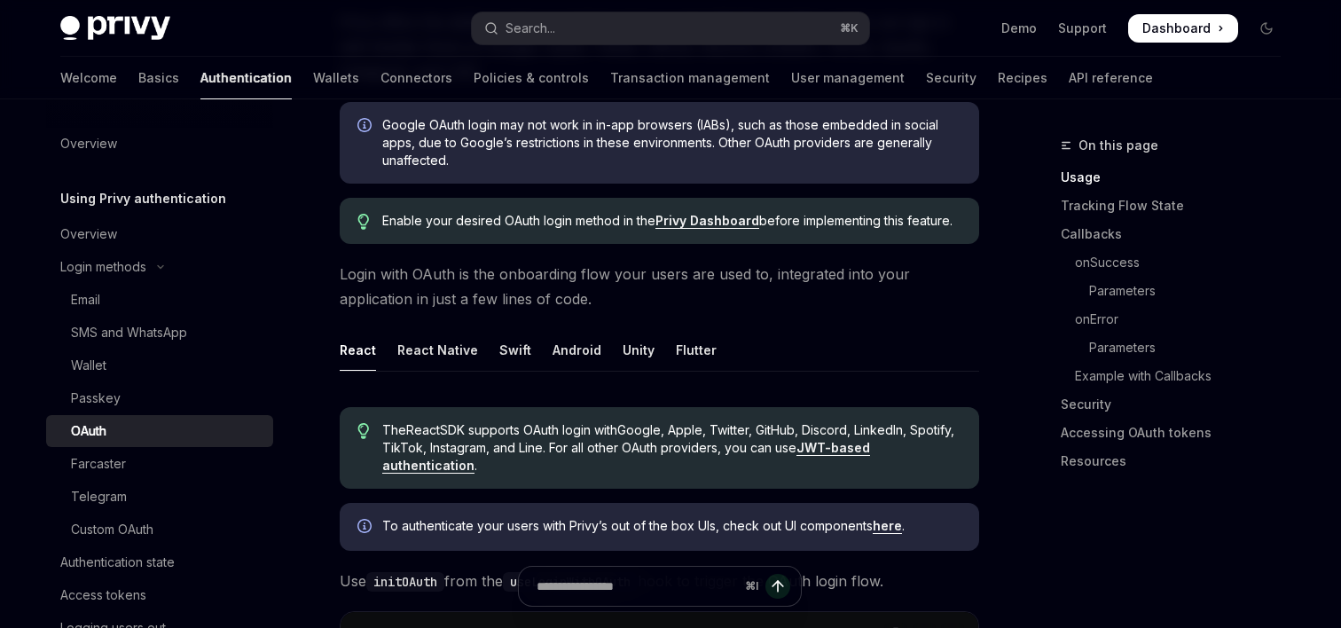
scroll to position [286, 0]
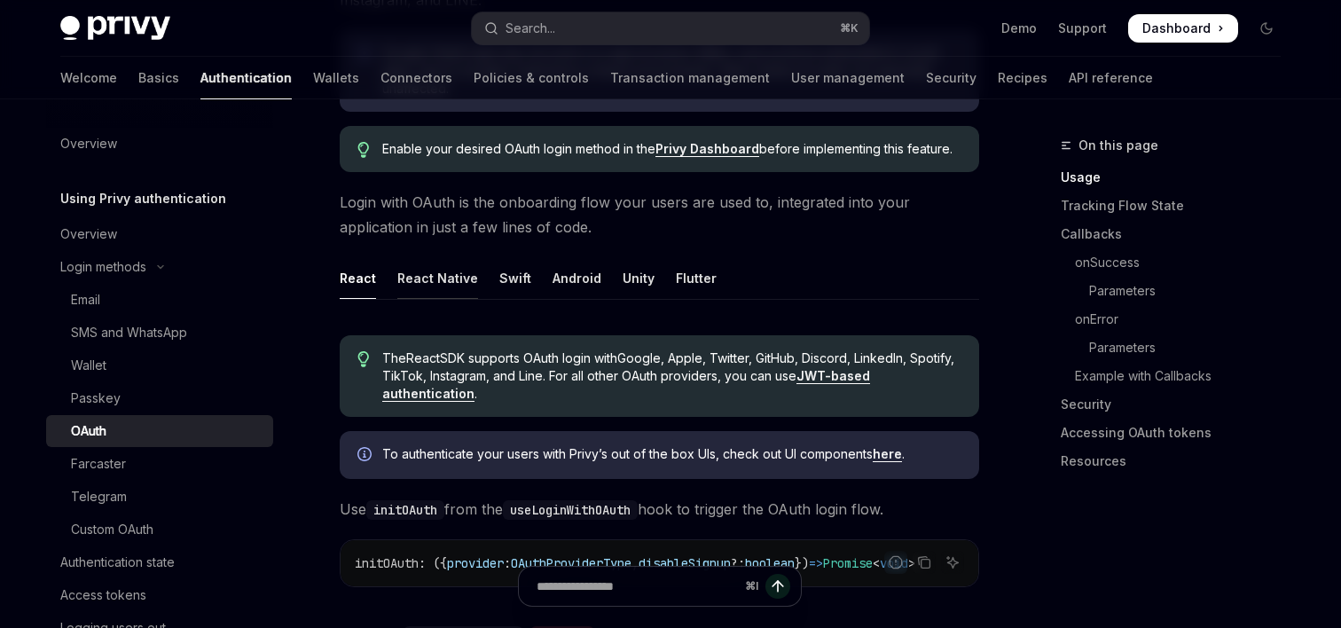
click at [451, 278] on div "React Native" at bounding box center [437, 278] width 81 height 42
type textarea "*"
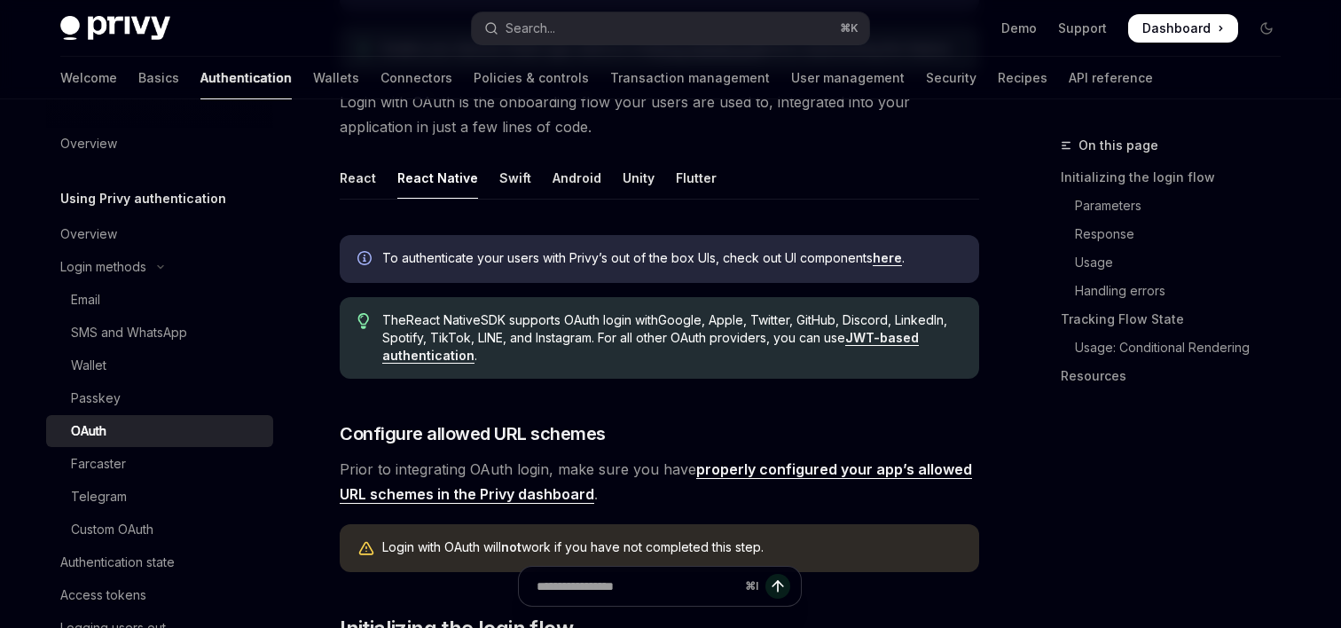
scroll to position [396, 0]
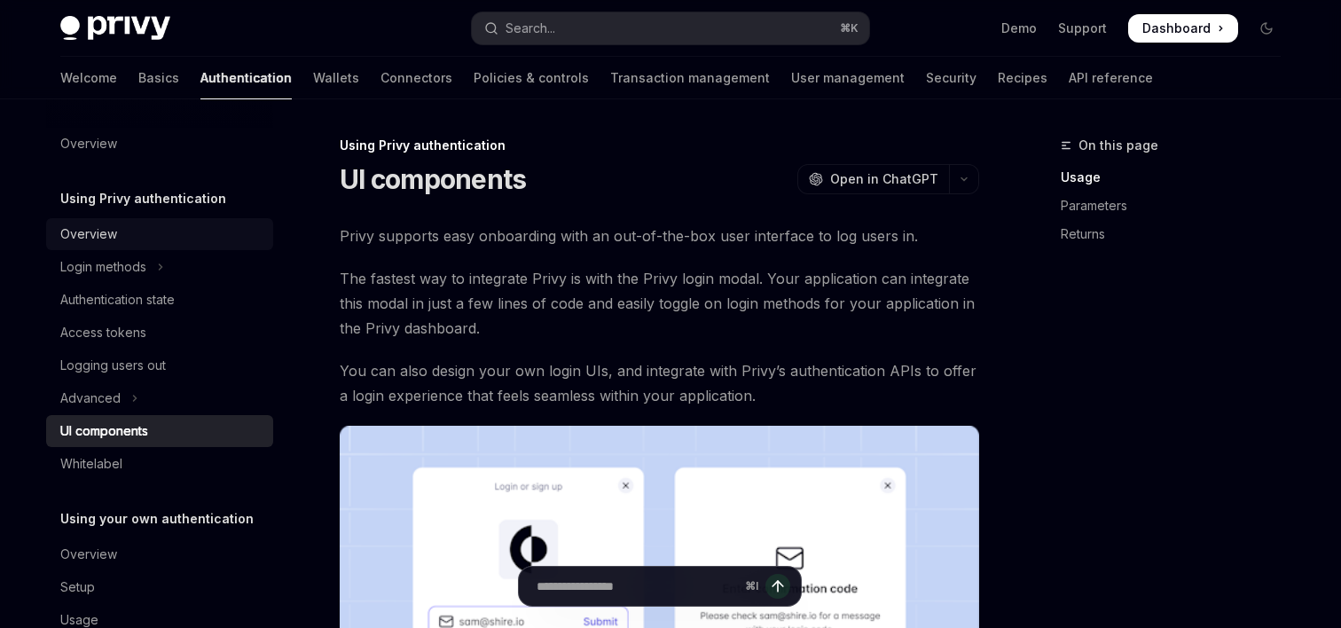
click at [107, 239] on div "Overview" at bounding box center [88, 234] width 57 height 21
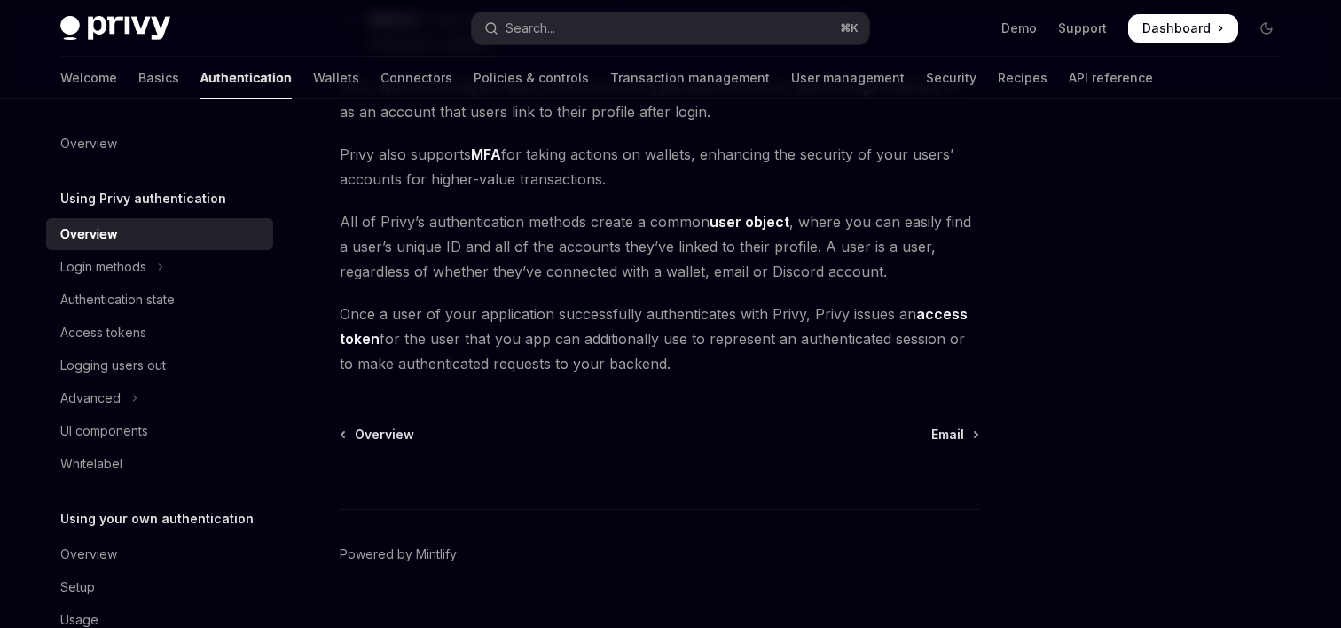
scroll to position [446, 0]
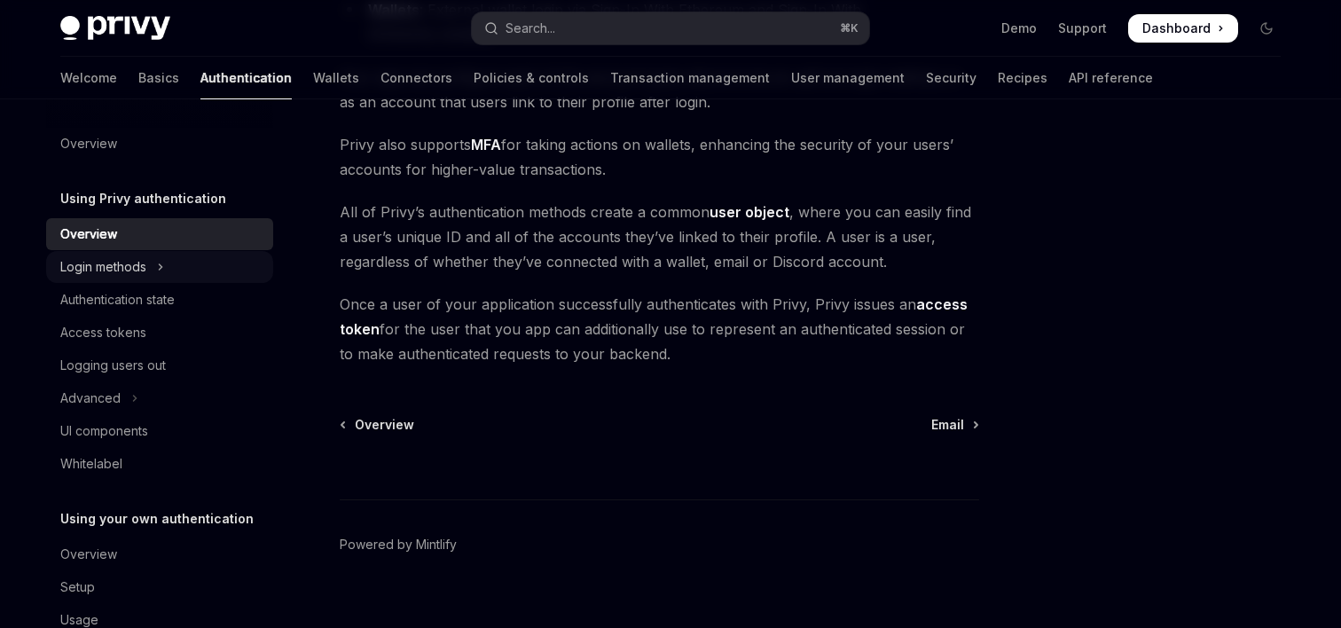
click at [130, 278] on button "Login methods" at bounding box center [159, 267] width 227 height 32
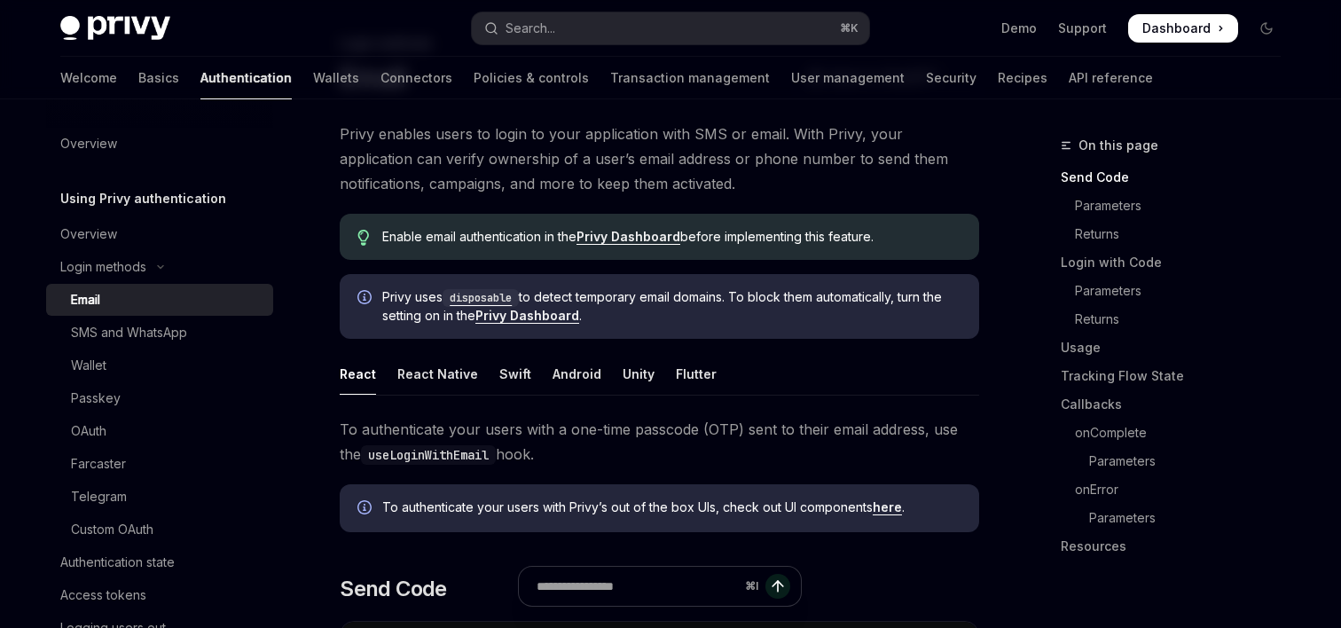
scroll to position [104, 0]
click at [420, 371] on div "React Native" at bounding box center [437, 372] width 81 height 42
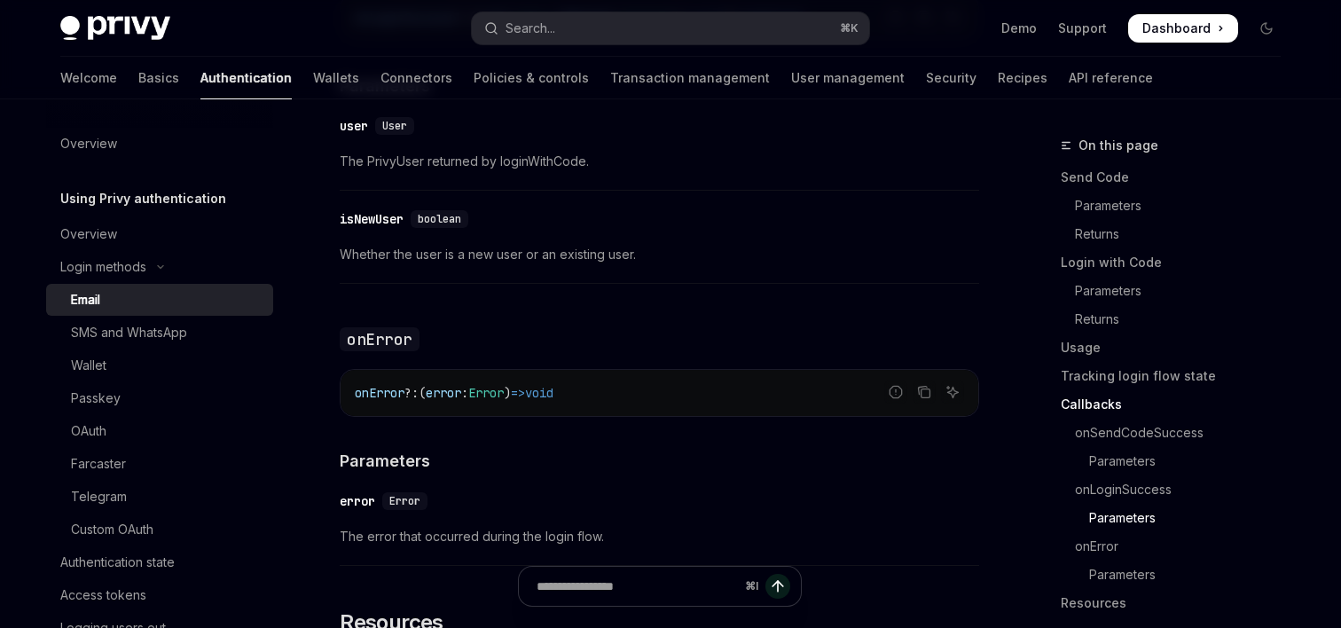
scroll to position [3311, 0]
click at [123, 374] on div "Wallet" at bounding box center [167, 365] width 192 height 21
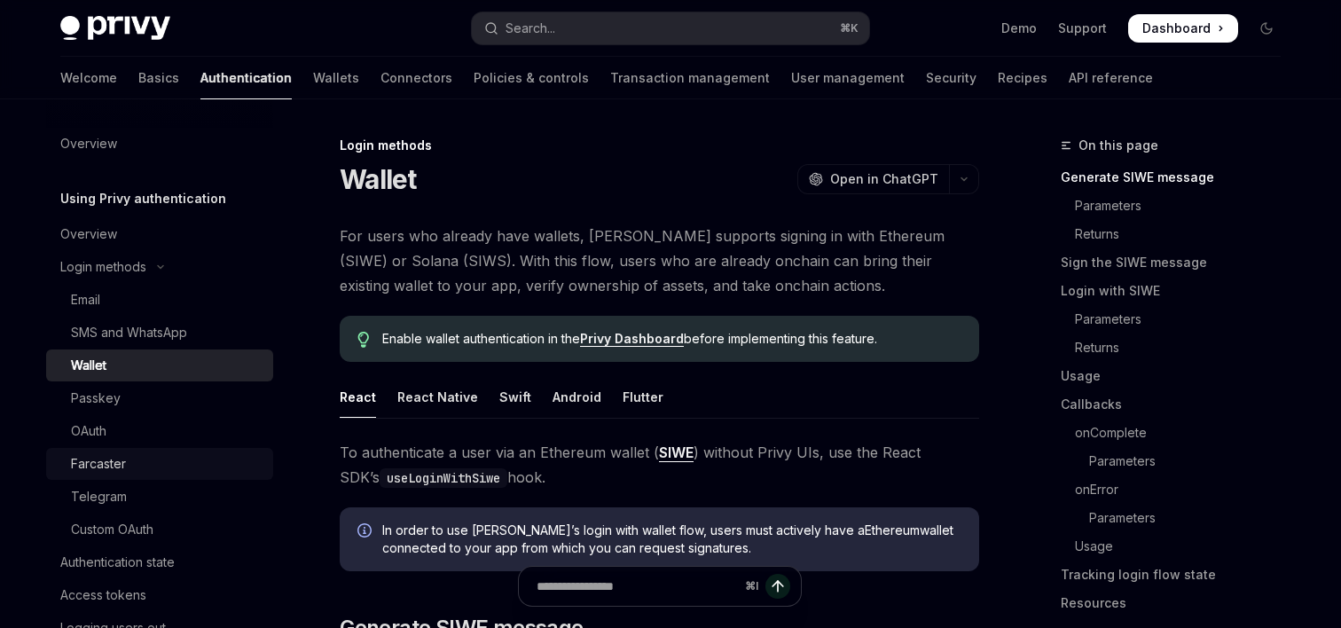
click at [139, 470] on div "Farcaster" at bounding box center [167, 463] width 192 height 21
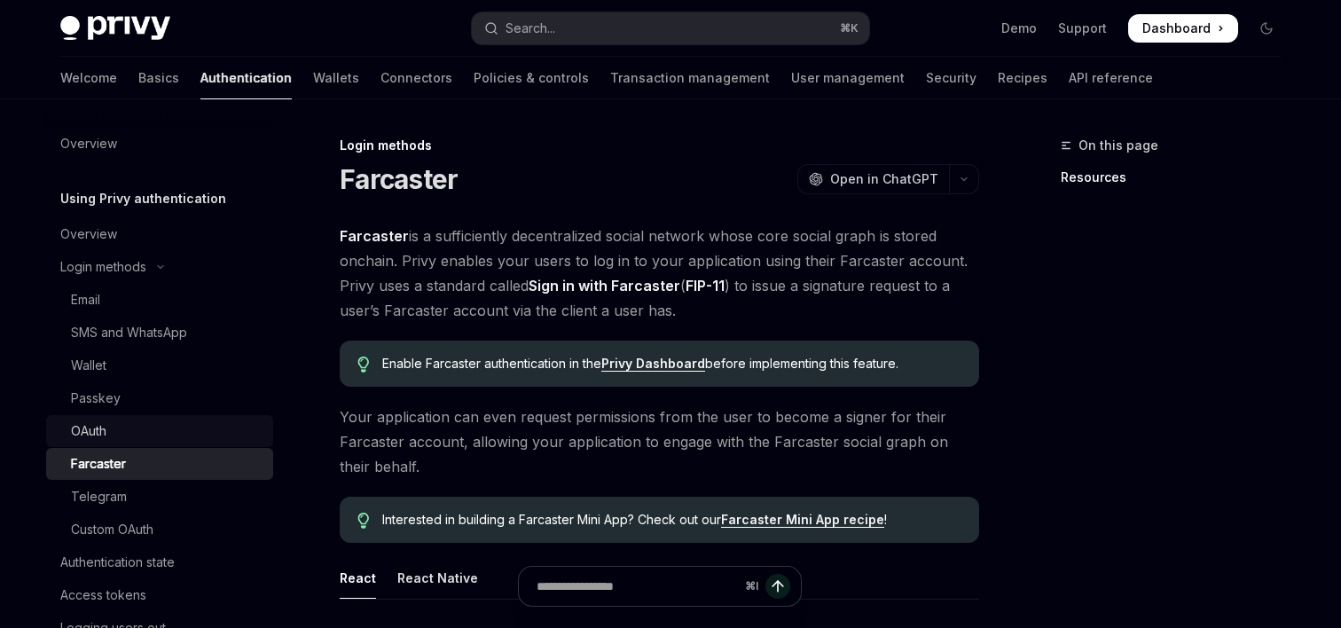
click at [130, 430] on div "OAuth" at bounding box center [167, 430] width 192 height 21
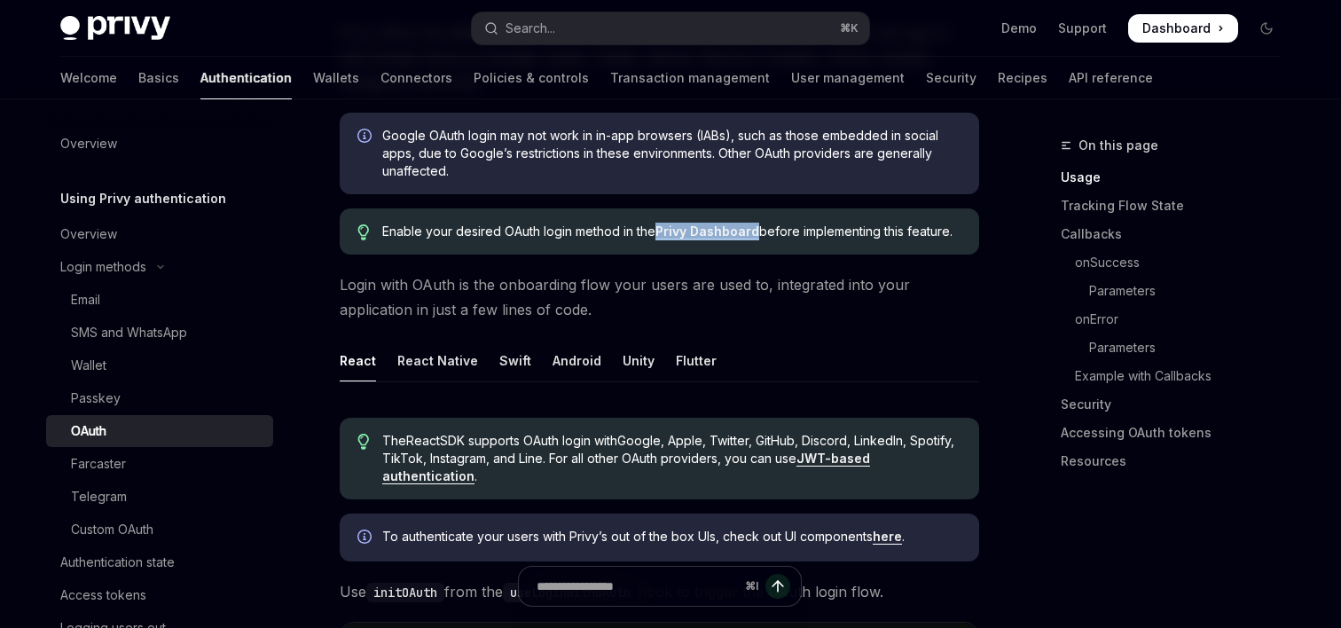
scroll to position [205, 0]
click at [427, 362] on div "React Native" at bounding box center [437, 359] width 81 height 42
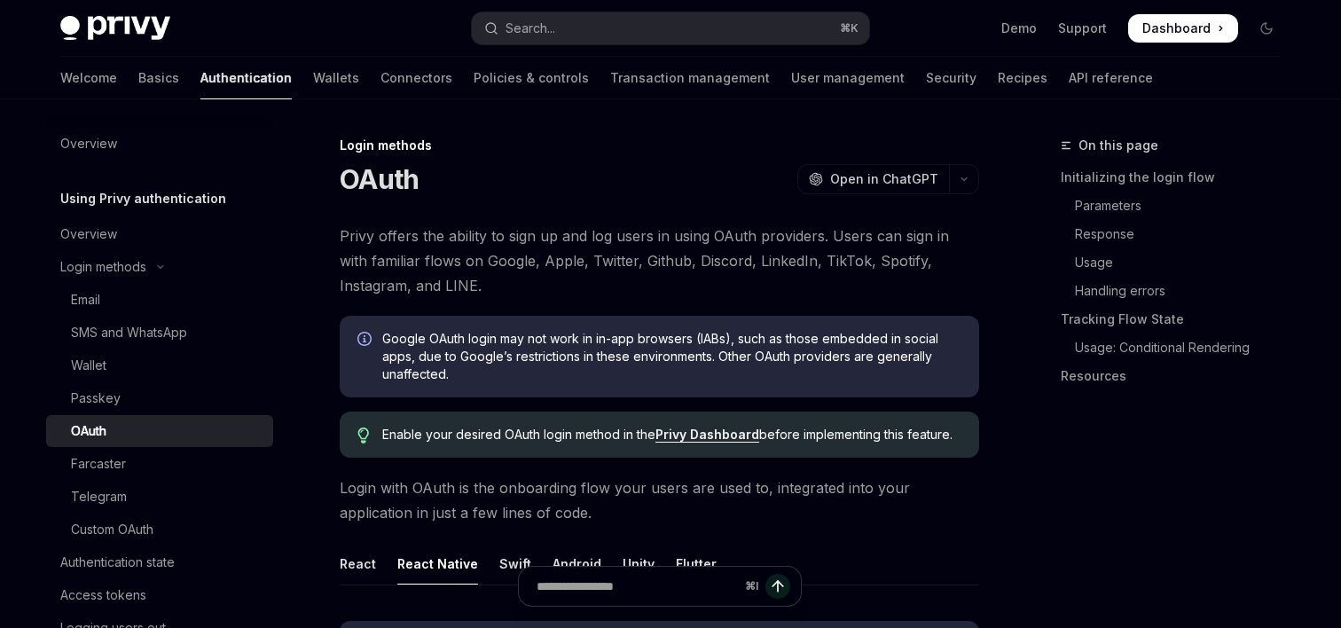
scroll to position [111, 0]
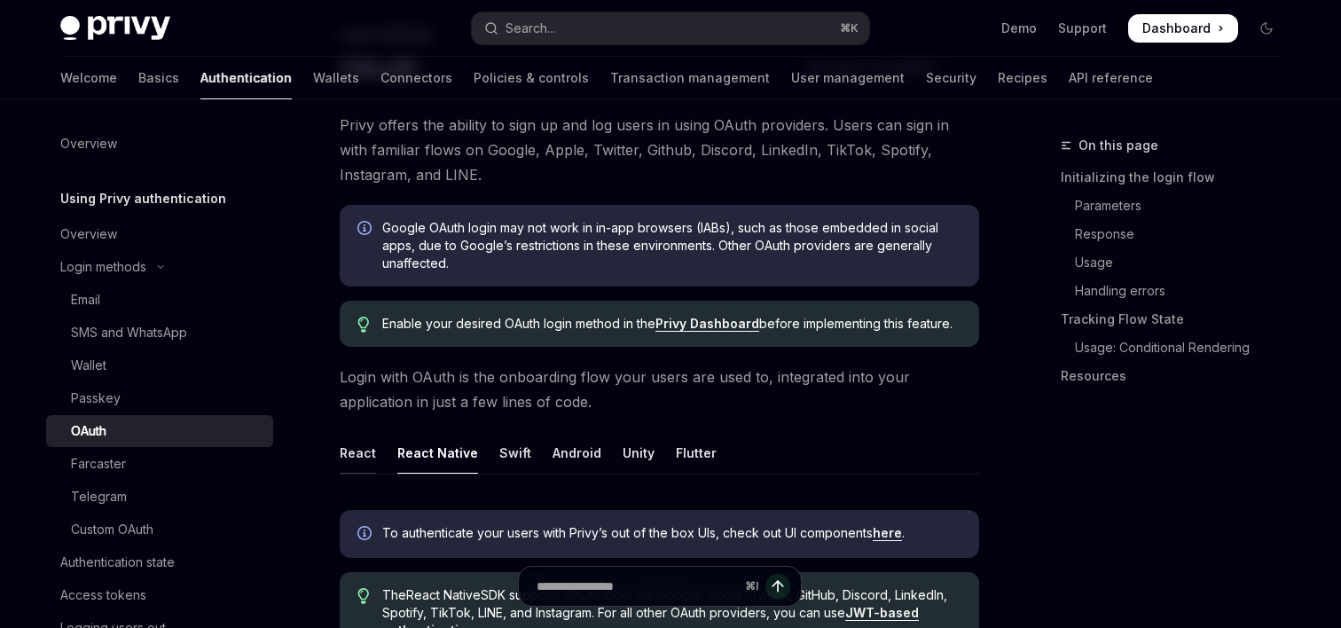
click at [350, 466] on div "React" at bounding box center [358, 453] width 36 height 42
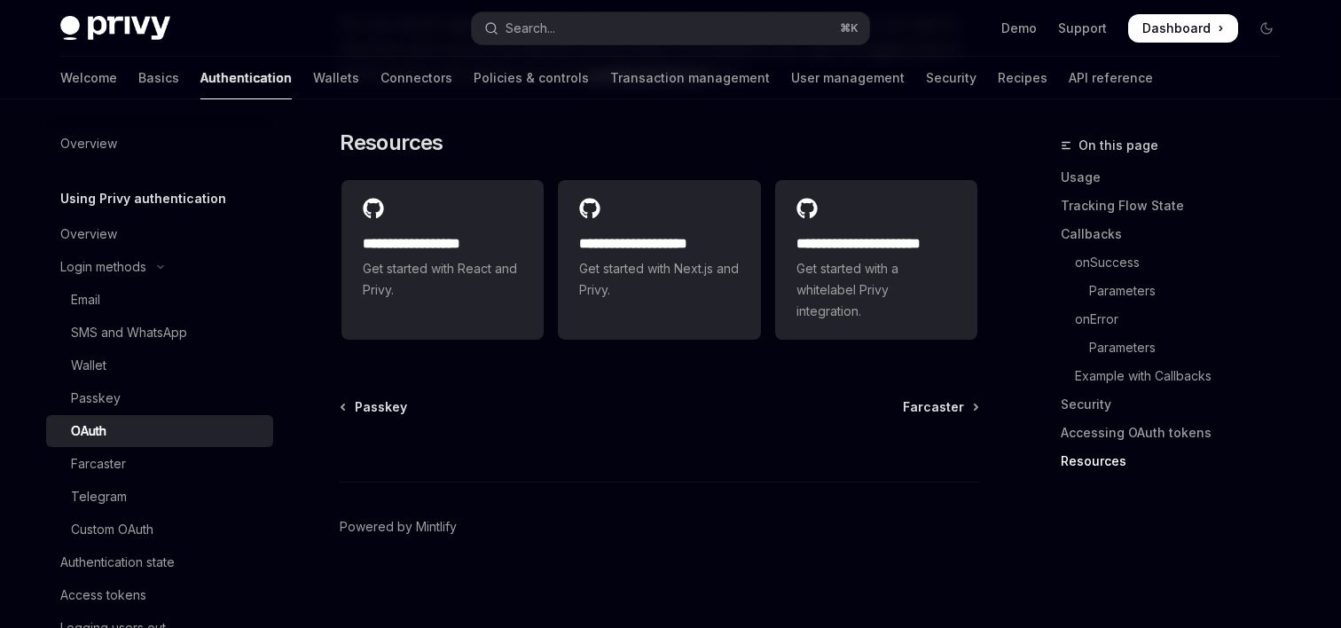
scroll to position [4073, 0]
click at [144, 424] on div "OAuth" at bounding box center [167, 430] width 192 height 21
type textarea "*"
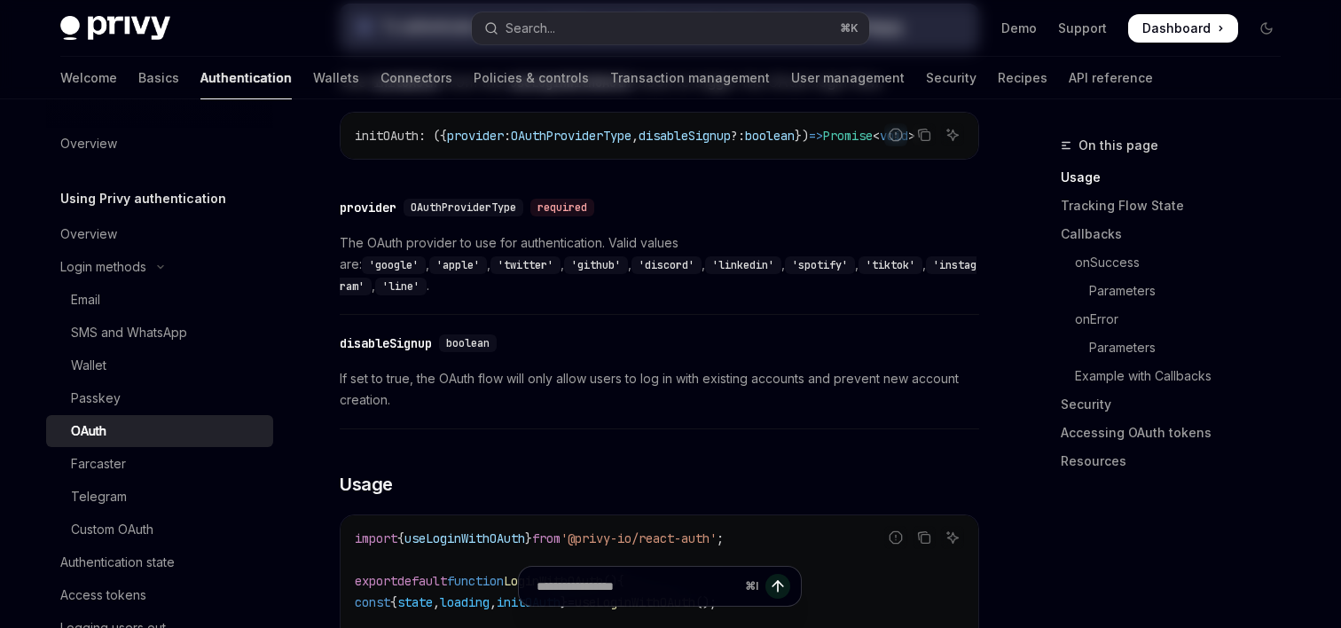
scroll to position [1152, 0]
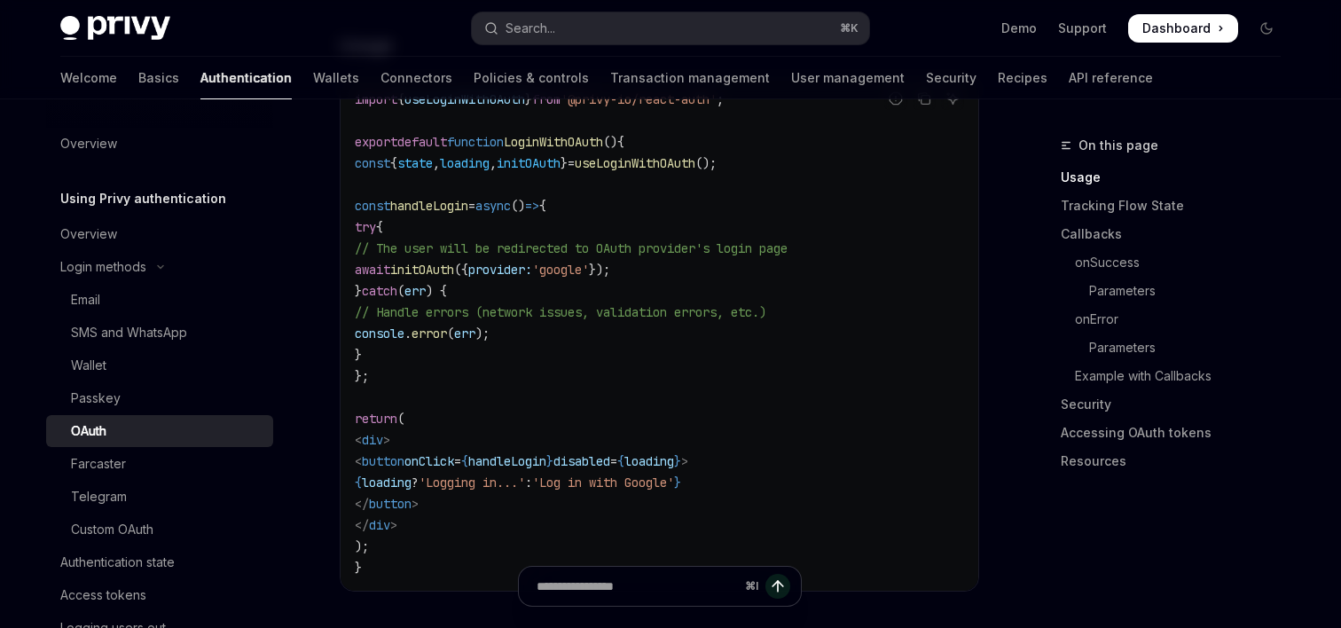
click at [741, 253] on code "import { useLoginWithOAuth } from '@privy-io/react-auth' ; export default funct…" at bounding box center [659, 334] width 609 height 490
drag, startPoint x: 752, startPoint y: 253, endPoint x: 434, endPoint y: 250, distance: 318.4
click at [434, 250] on code "import { useLoginWithOAuth } from '@privy-io/react-auth' ; export default funct…" at bounding box center [659, 334] width 609 height 490
copy span "wait initOAuth ({ provider: 'google' });"
click at [522, 224] on code "import { useLoginWithOAuth } from '@privy-io/react-auth' ; export default funct…" at bounding box center [659, 334] width 609 height 490
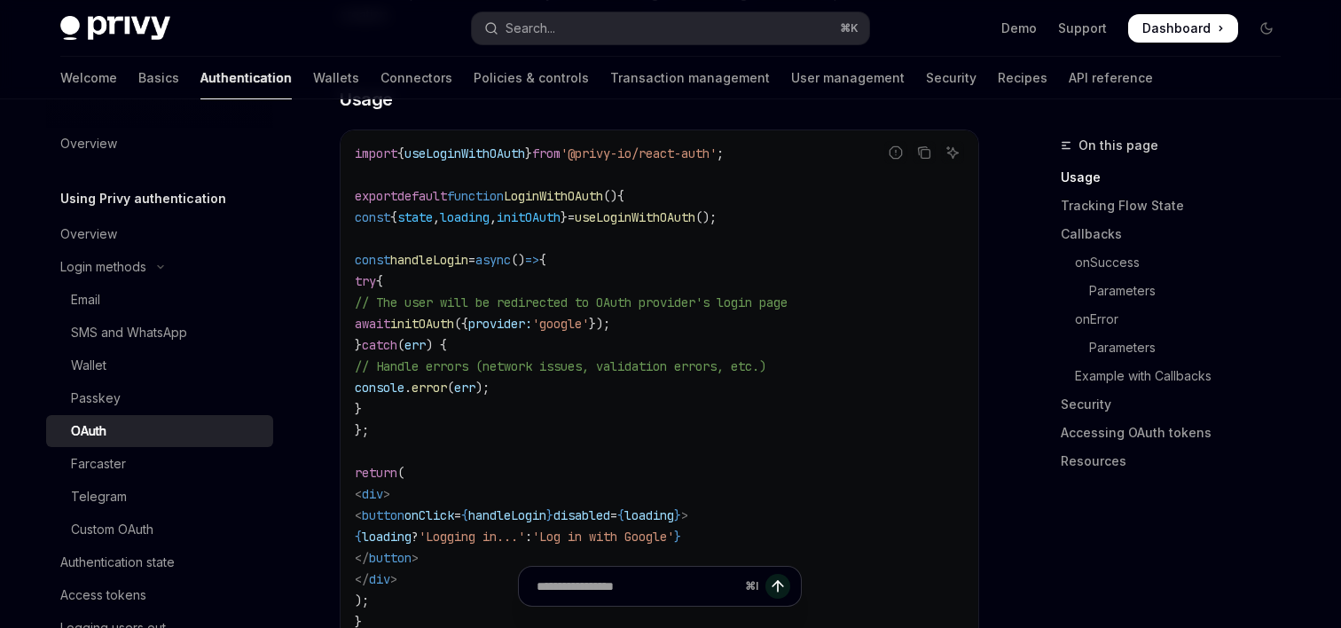
scroll to position [1102, 0]
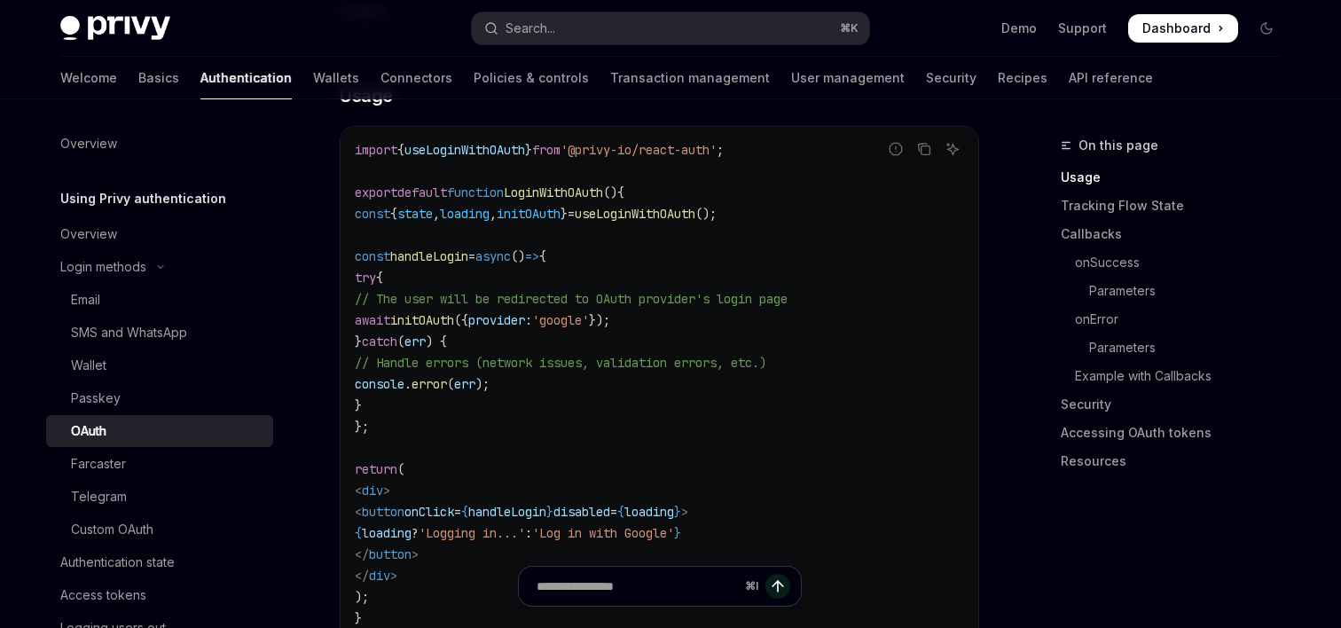
click at [490, 206] on span "loading" at bounding box center [465, 214] width 50 height 16
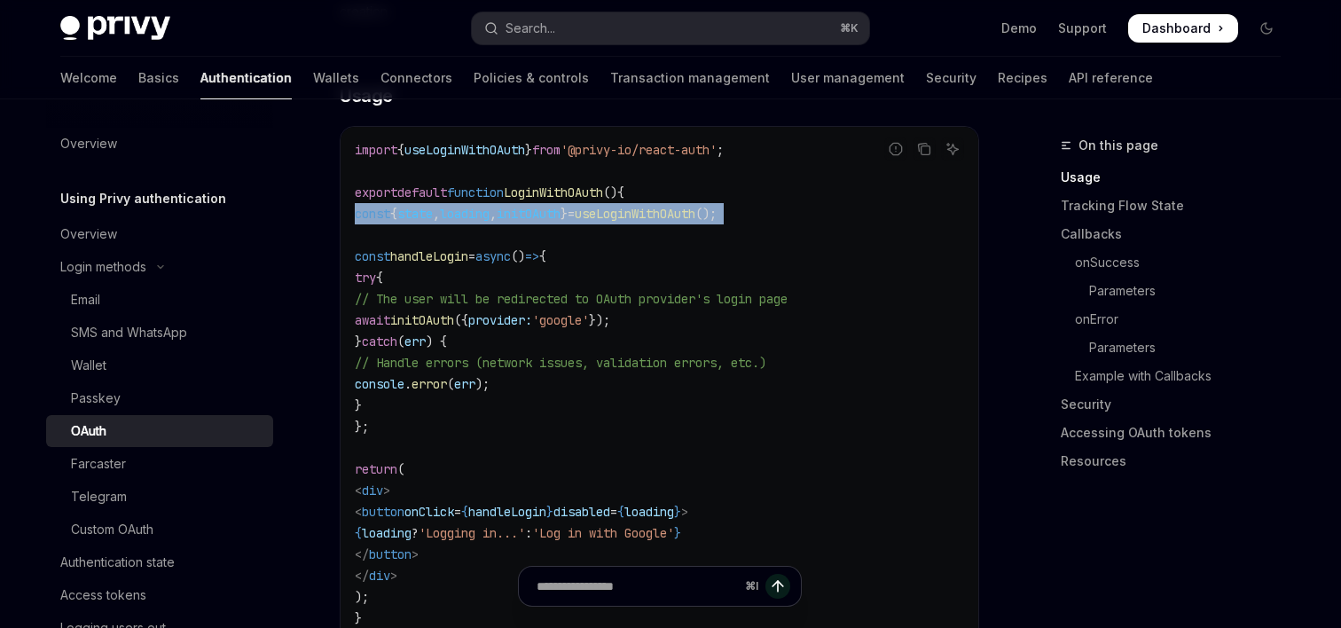
click at [490, 206] on span "loading" at bounding box center [465, 214] width 50 height 16
copy code "const { state , loading , initOAuth } = useLoginWithOAuth ();"
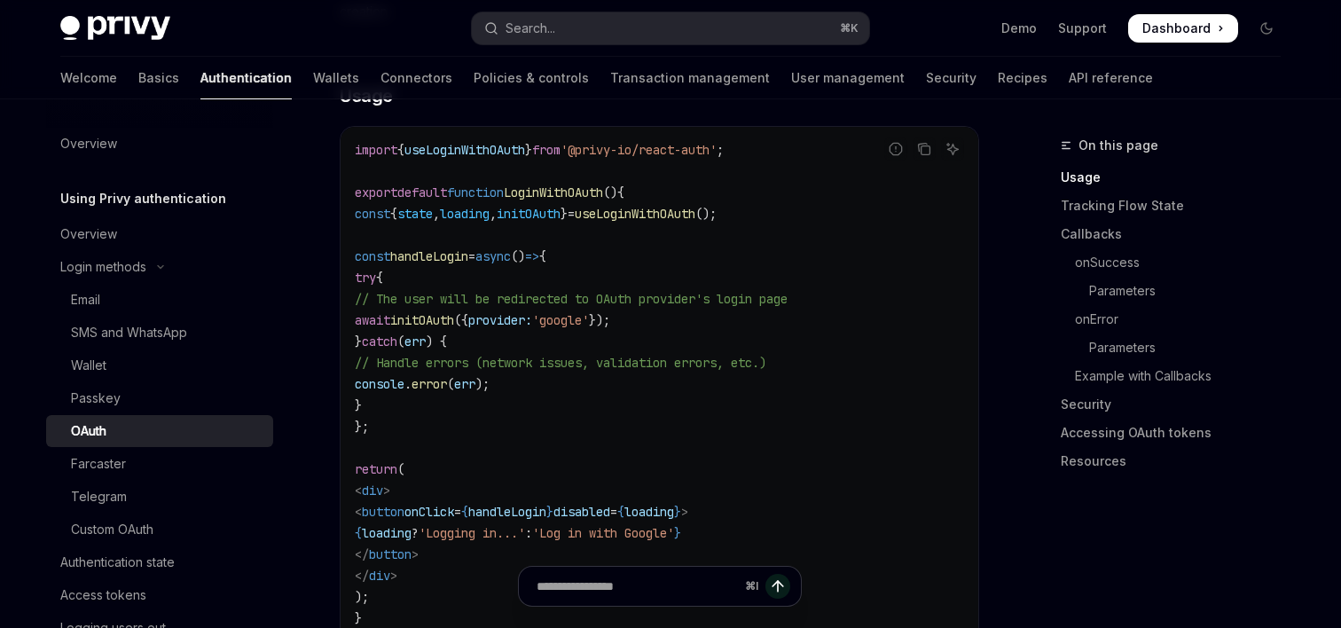
click at [674, 142] on span "'@privy-io/react-auth'" at bounding box center [639, 150] width 156 height 16
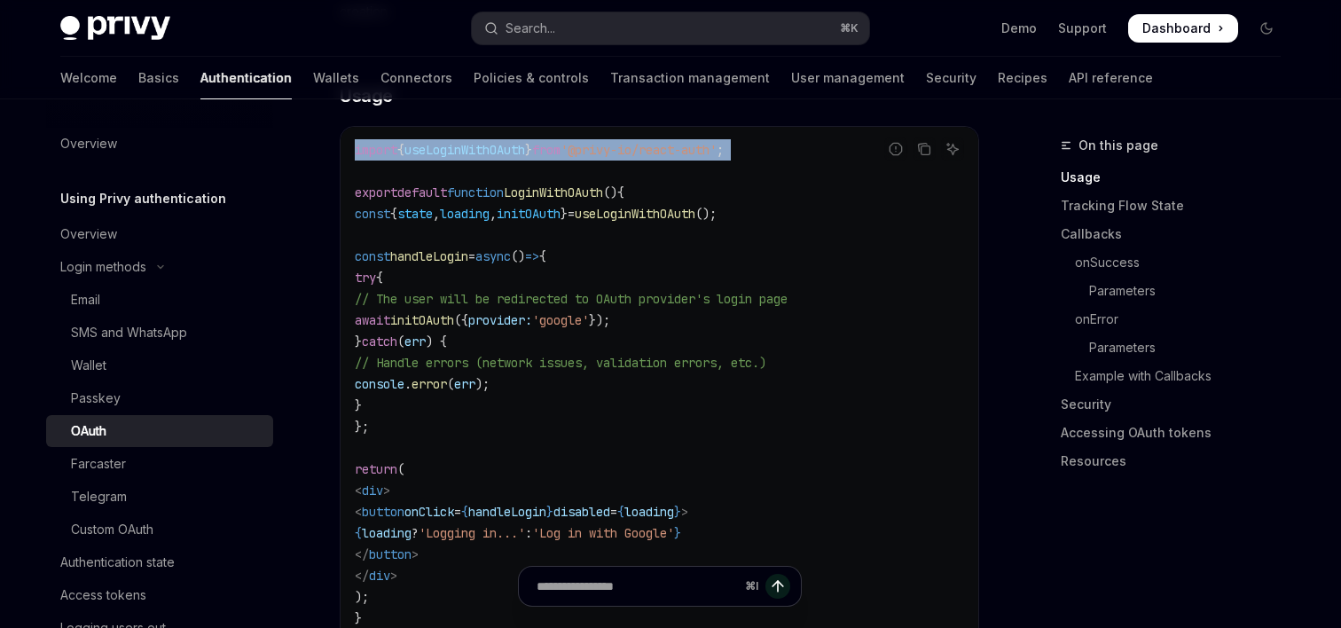
click at [674, 142] on span "'@privy-io/react-auth'" at bounding box center [639, 150] width 156 height 16
copy code "import { useLoginWithOAuth } from '@privy-io/react-auth' ;"
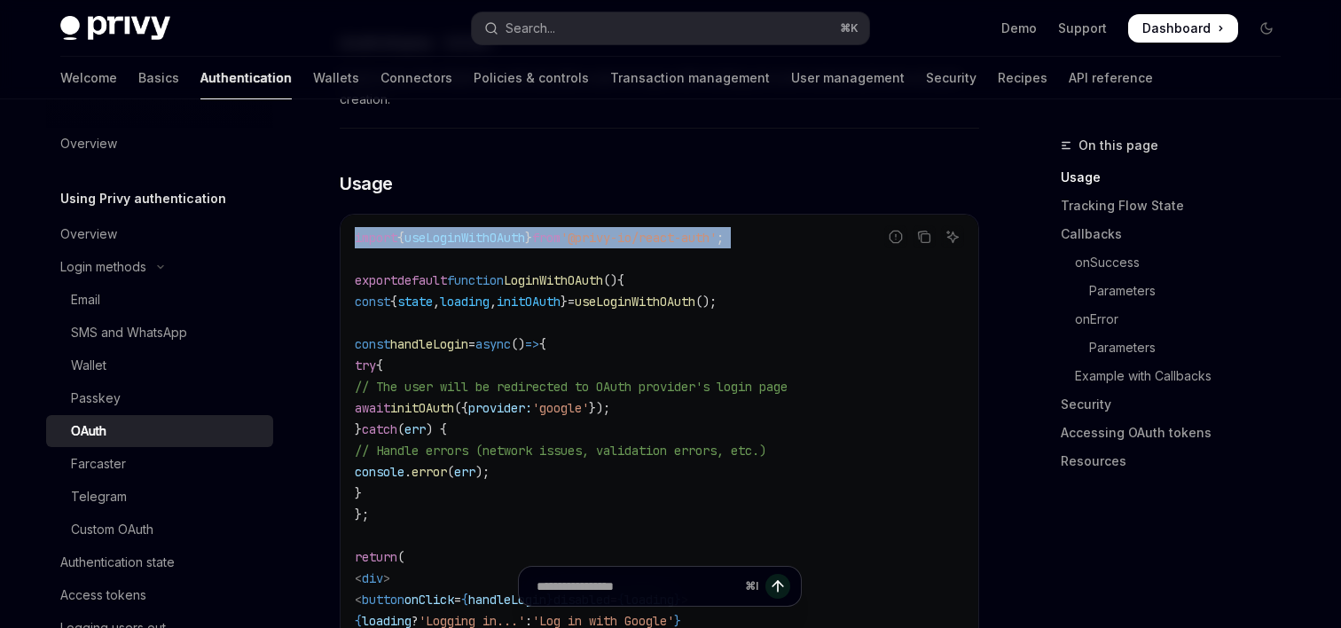
scroll to position [1055, 0]
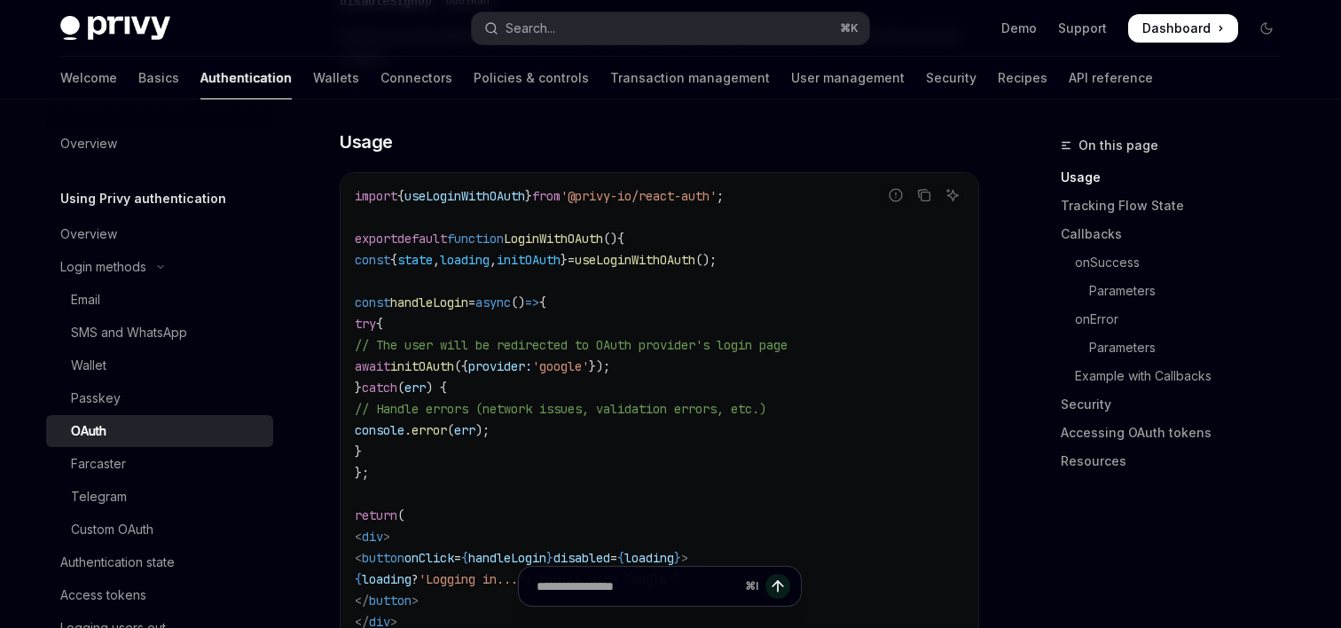
click at [506, 314] on code "import { useLoginWithOAuth } from '@privy-io/react-auth' ; export default funct…" at bounding box center [659, 430] width 609 height 490
click at [454, 358] on span "initOAuth" at bounding box center [422, 366] width 64 height 16
copy code "await initOAuth ({ provider: 'google' });"
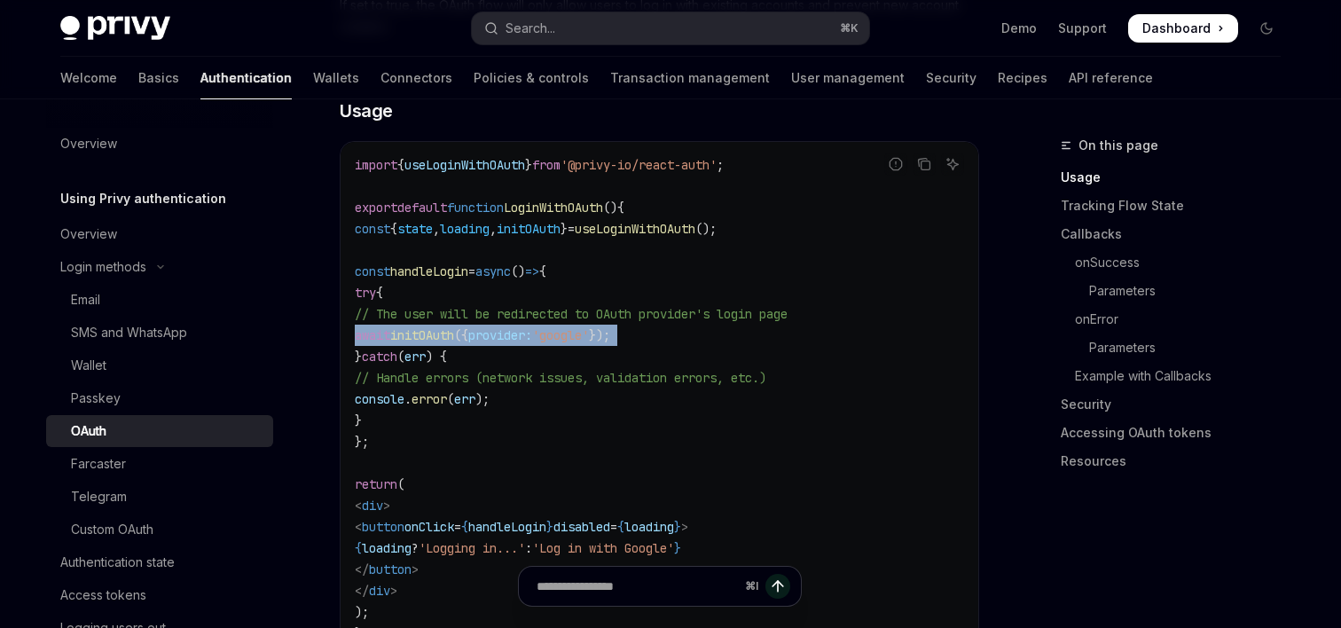
scroll to position [1086, 0]
click at [695, 222] on span "useLoginWithOAuth" at bounding box center [635, 230] width 121 height 16
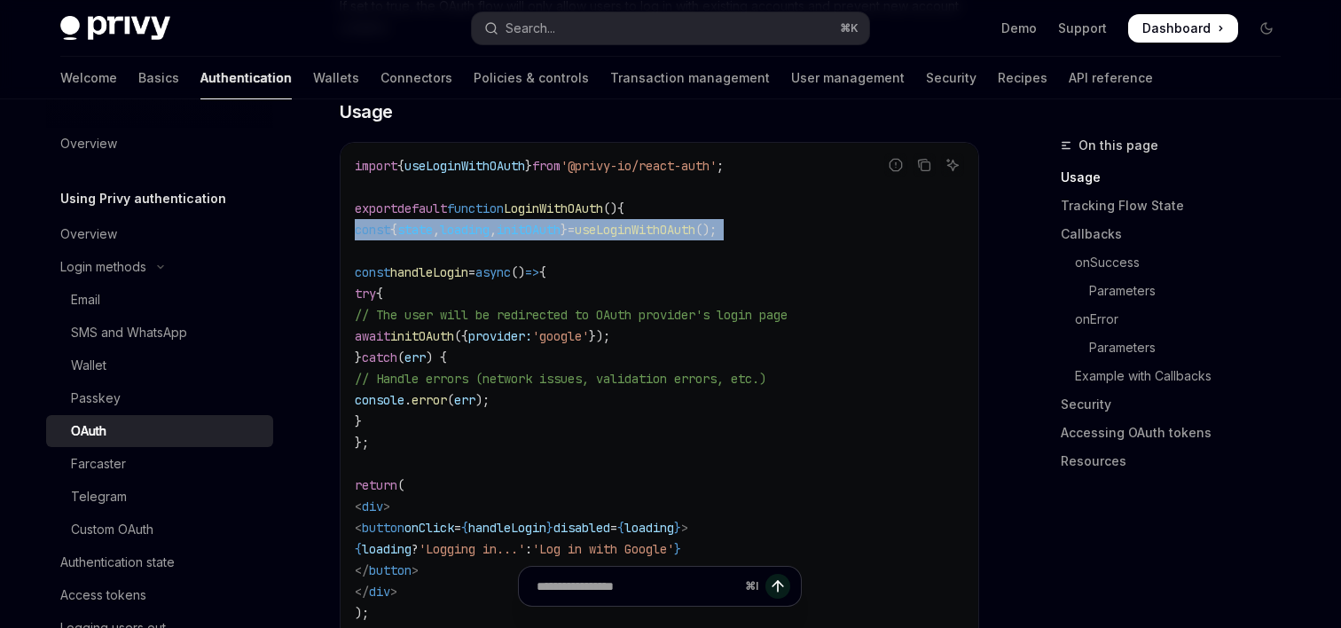
click at [695, 222] on span "useLoginWithOAuth" at bounding box center [635, 230] width 121 height 16
copy code "const { state , loading , initOAuth } = useLoginWithOAuth ();"
click at [659, 18] on button "Search... ⌘ K" at bounding box center [670, 28] width 397 height 32
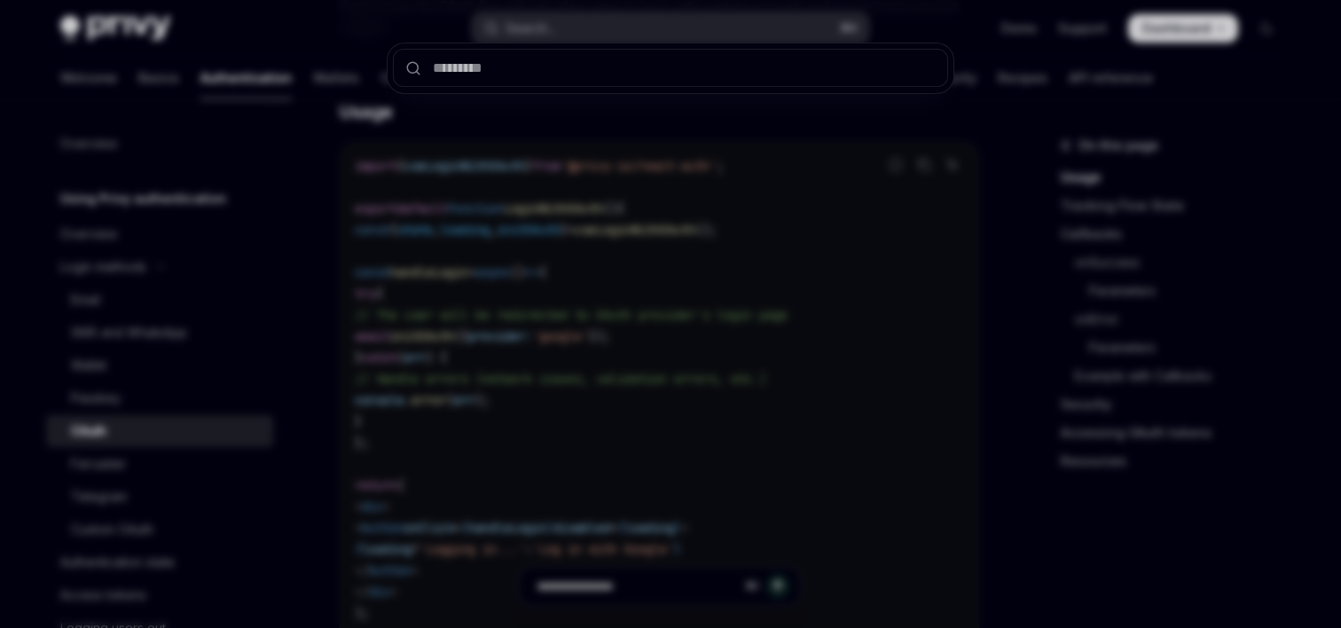
type input "**********"
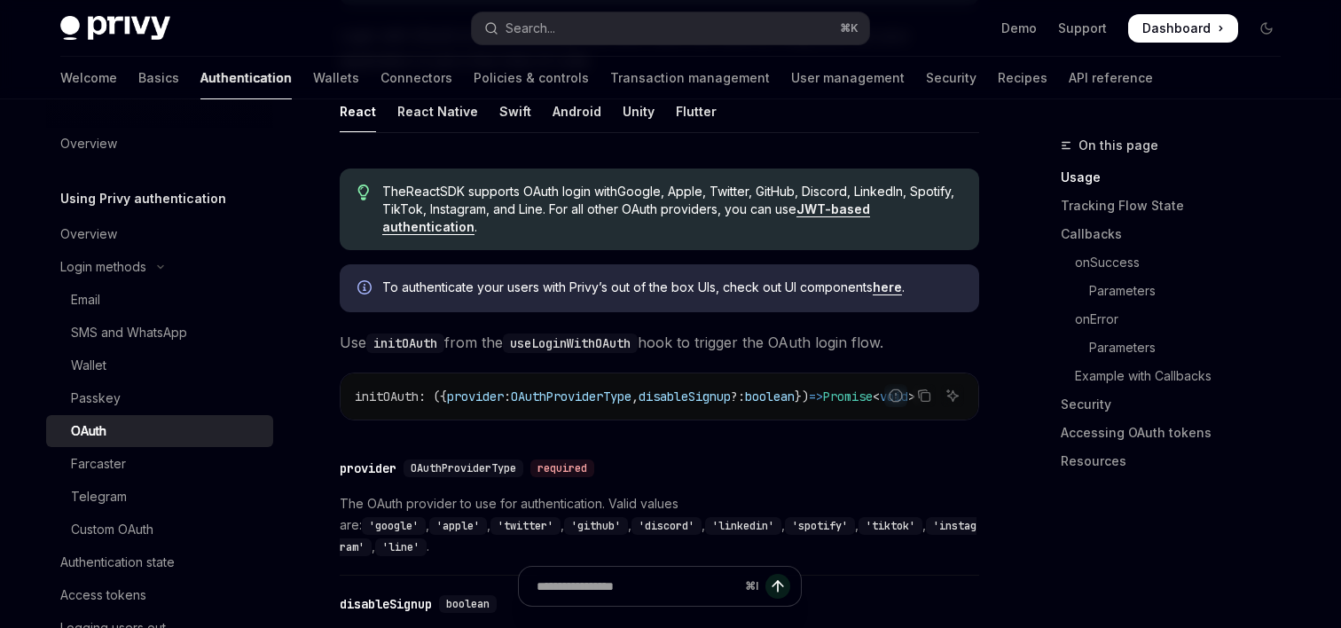
scroll to position [411, 0]
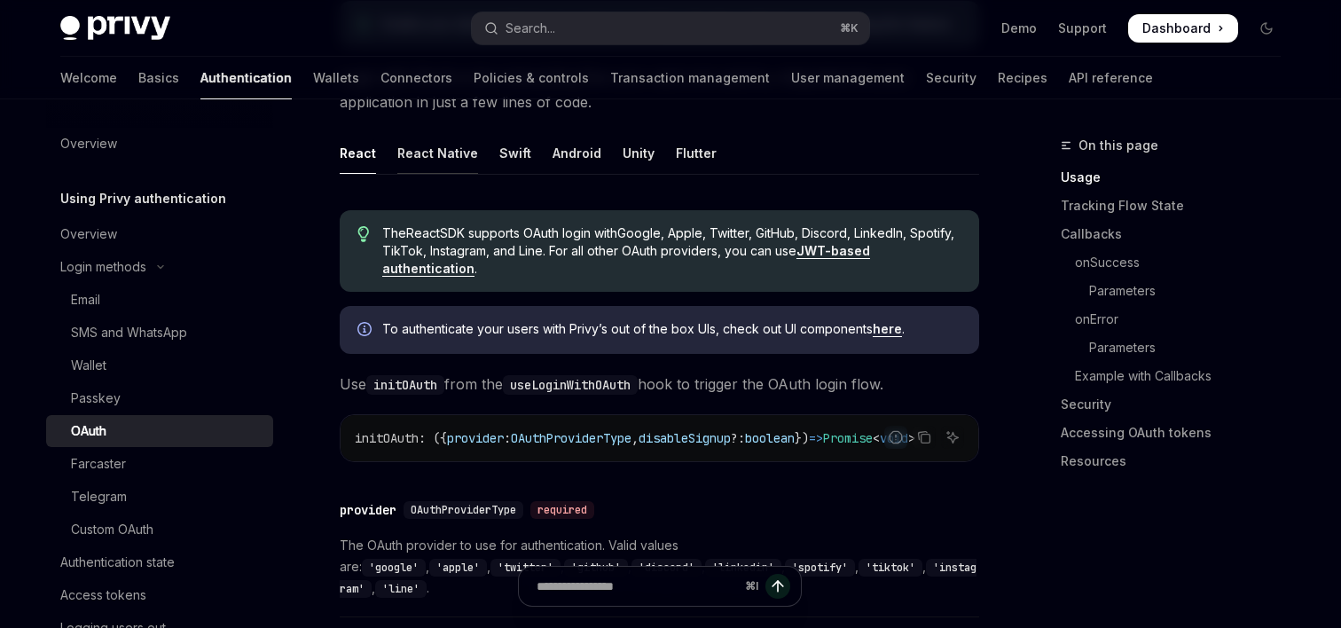
click at [432, 148] on div "React Native" at bounding box center [437, 153] width 81 height 42
type textarea "*"
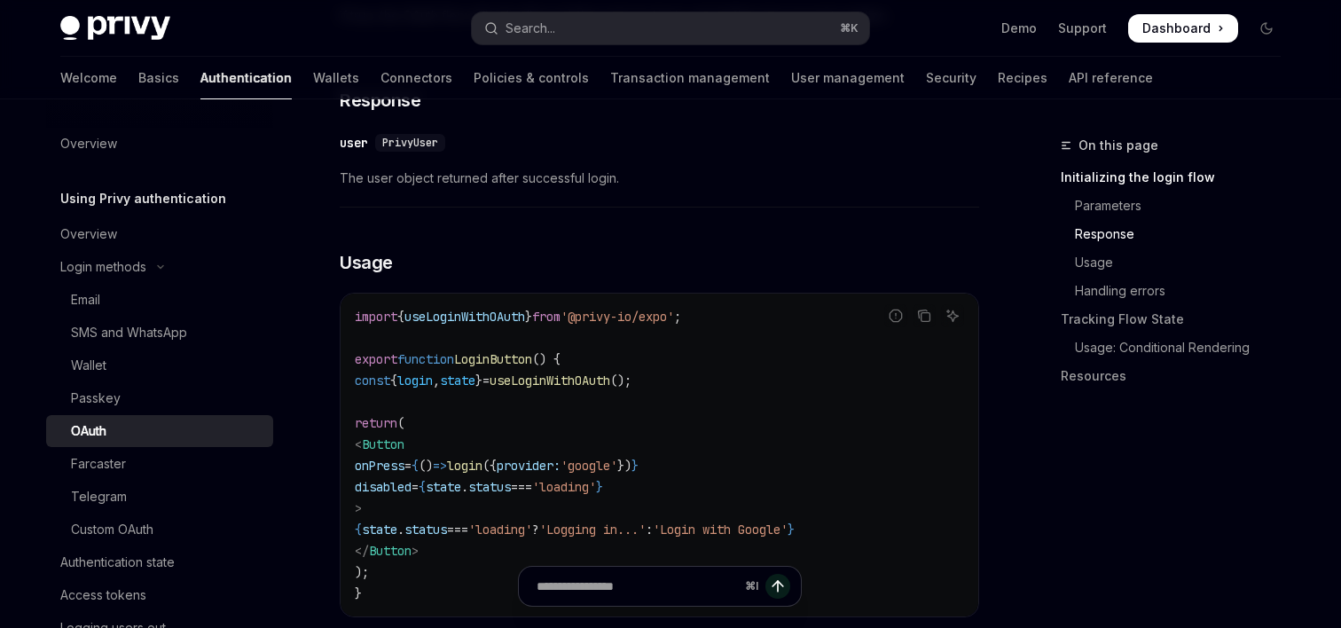
scroll to position [1533, 0]
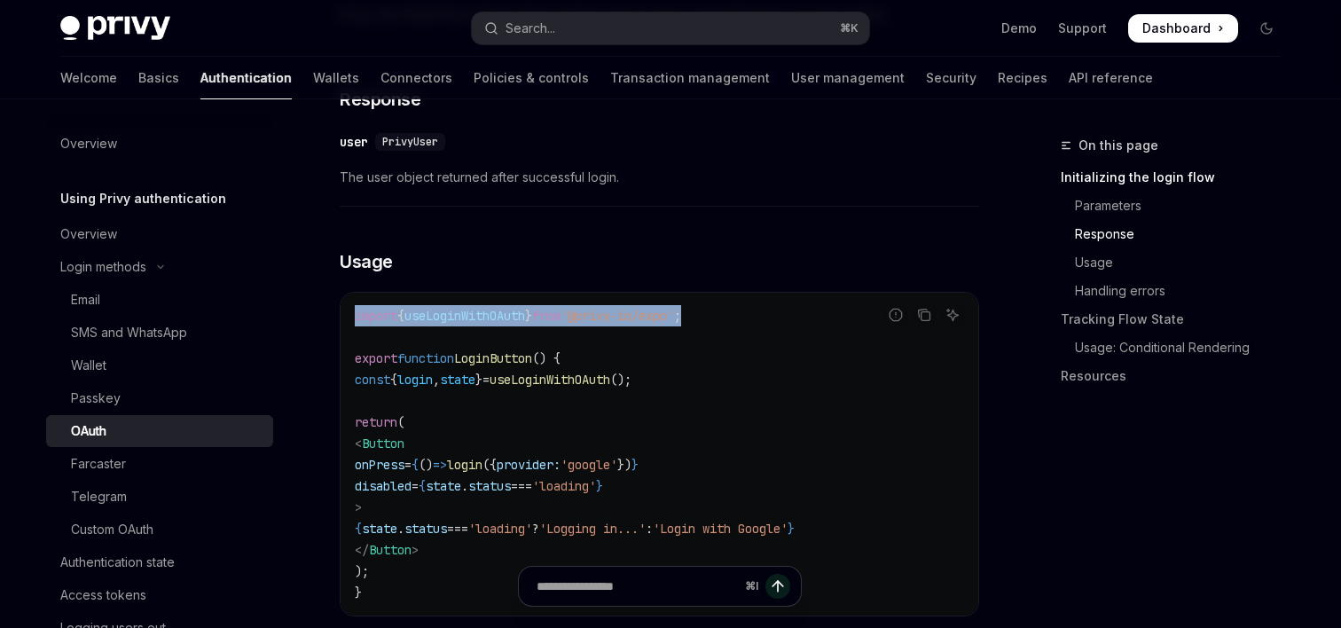
drag, startPoint x: 748, startPoint y: 296, endPoint x: 344, endPoint y: 293, distance: 403.6
click at [344, 293] on div "import { useLoginWithOAuth } from '@privy-io/expo' ; export function LoginButto…" at bounding box center [660, 454] width 638 height 323
copy span "import { useLoginWithOAuth } from '@privy-io/expo' ;"
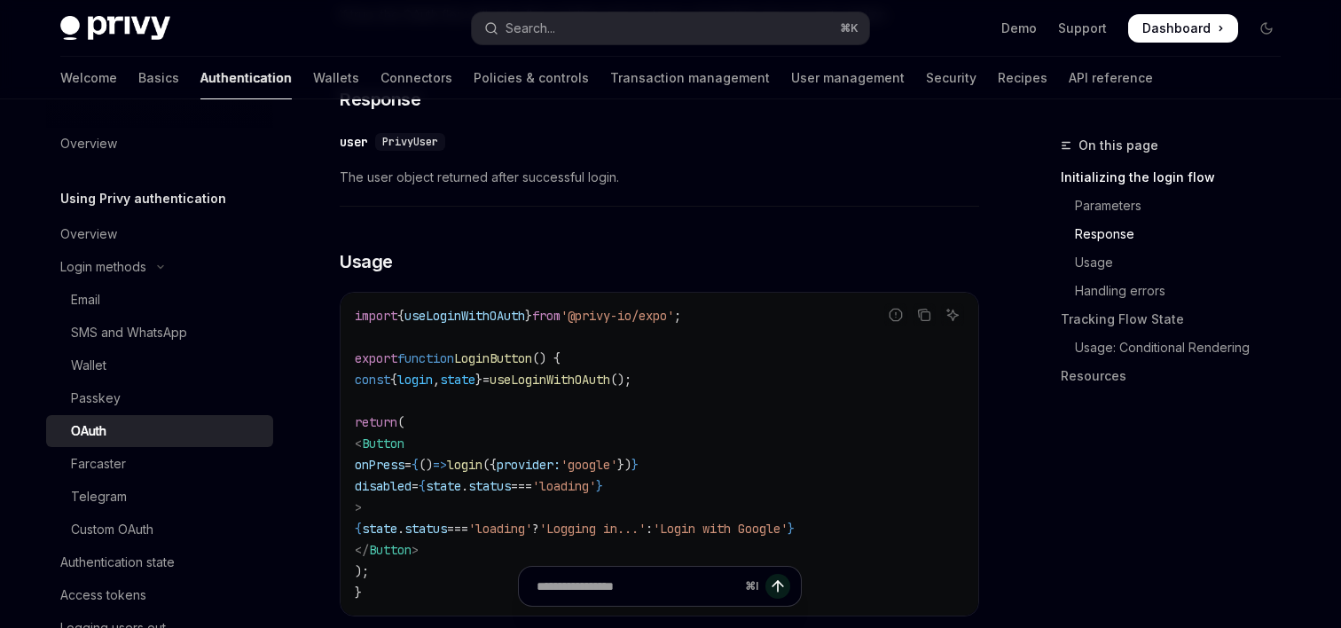
click at [474, 371] on code "import { useLoginWithOAuth } from '@privy-io/expo' ; export function LoginButto…" at bounding box center [659, 454] width 609 height 298
drag, startPoint x: 506, startPoint y: 443, endPoint x: 726, endPoint y: 439, distance: 220.0
click at [639, 457] on span "onPress = { () => login ({ provider: 'google' }) }" at bounding box center [497, 465] width 284 height 16
copy span "login ({ provider: 'google' })"
click at [594, 33] on button "Search... ⌘ K" at bounding box center [670, 28] width 397 height 32
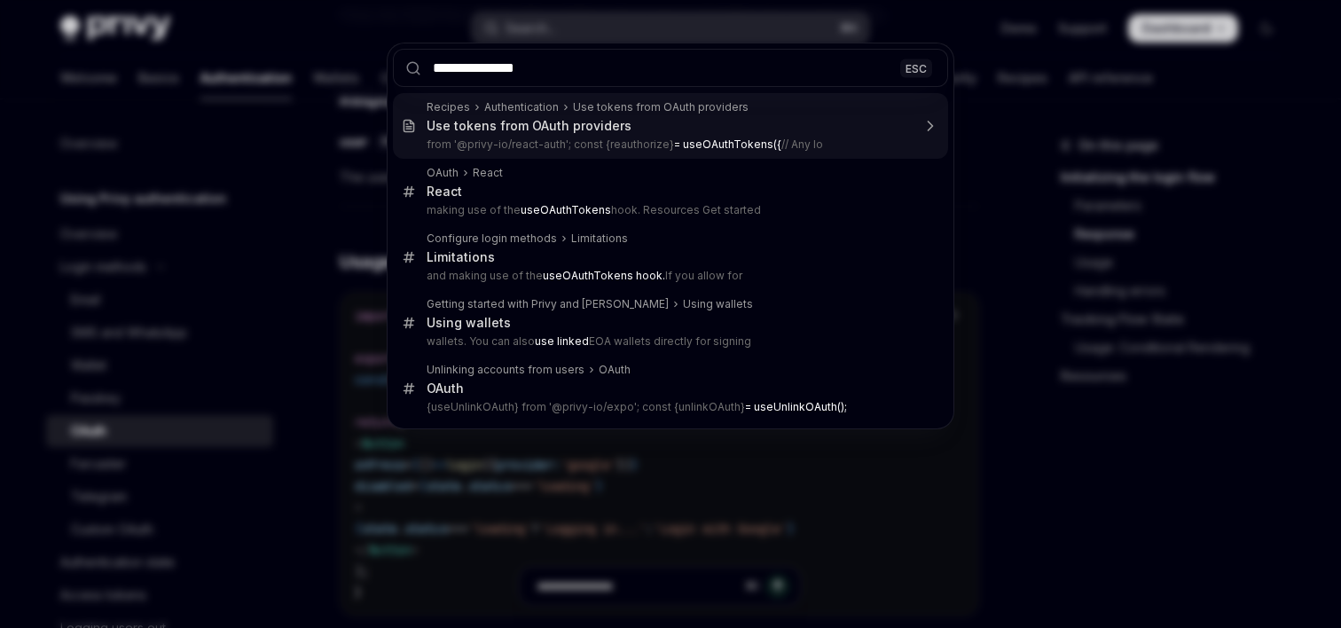
type input "********"
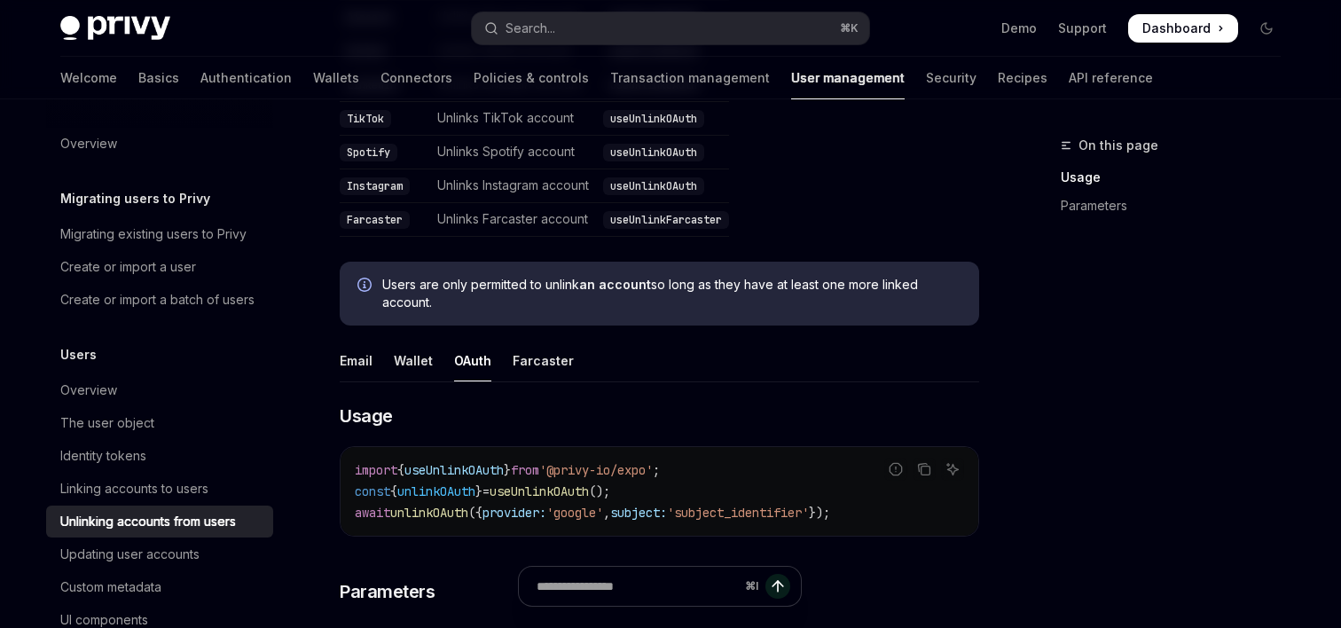
scroll to position [810, 0]
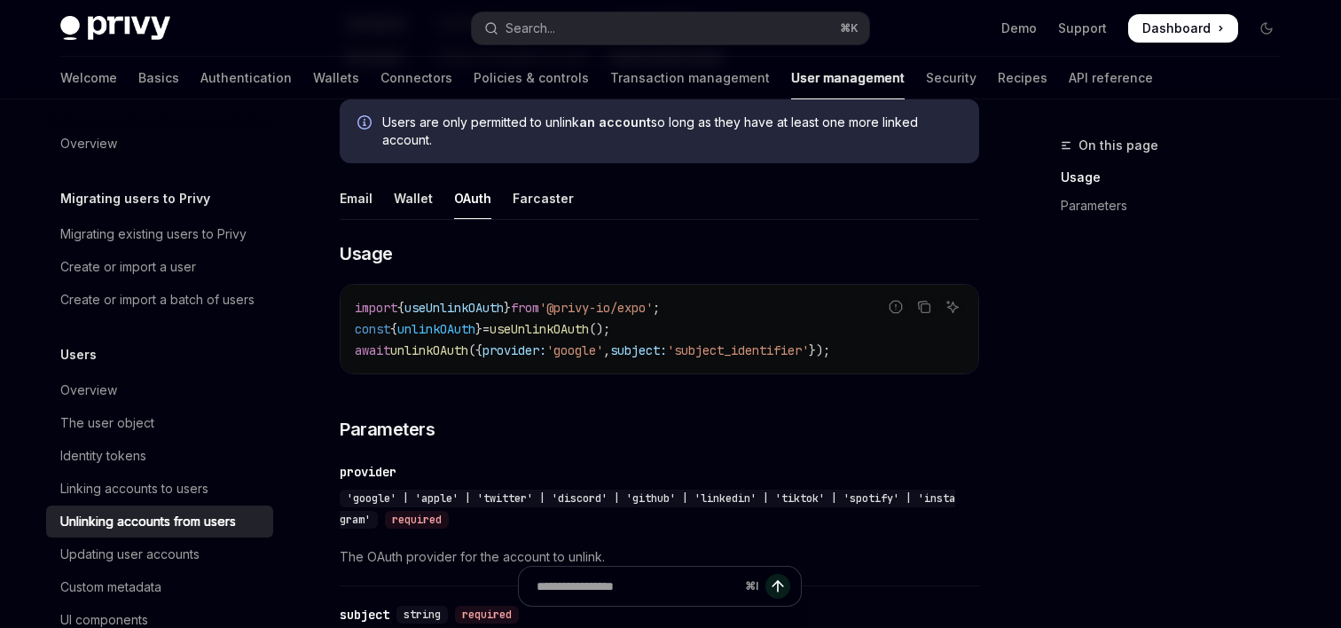
click at [673, 330] on code "import { useUnlinkOAuth } from '@privy-io/expo' ; const { unlinkOAuth } = useUn…" at bounding box center [659, 329] width 609 height 64
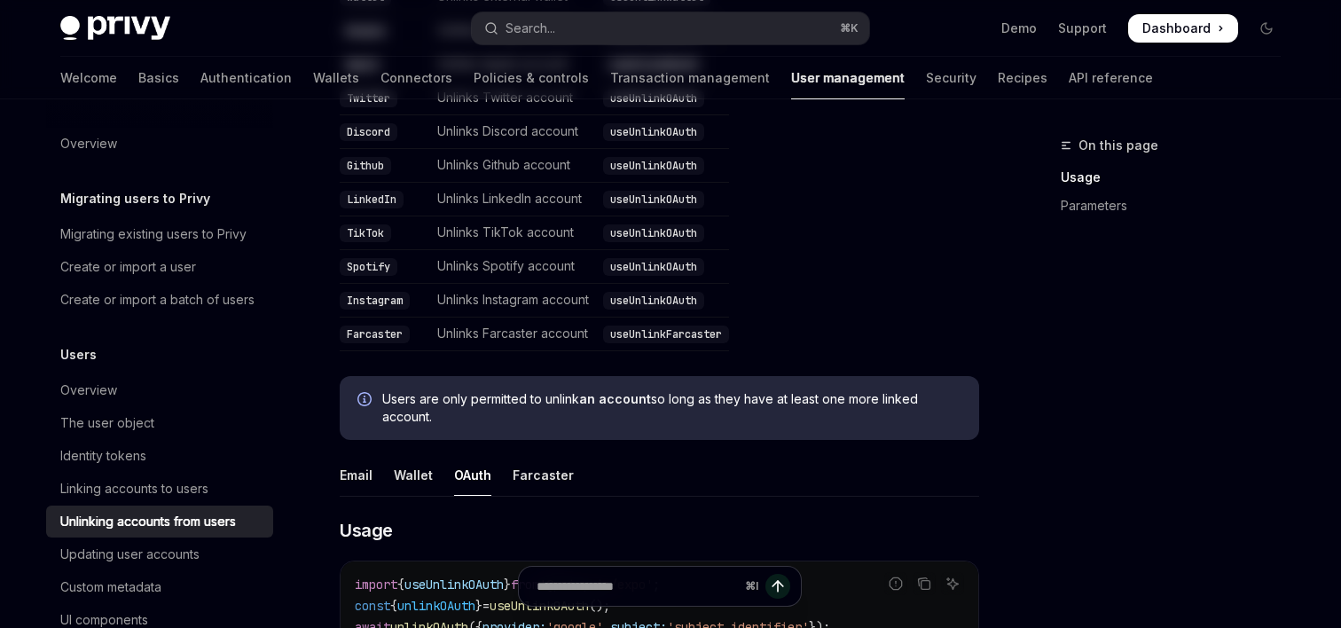
scroll to position [0, 0]
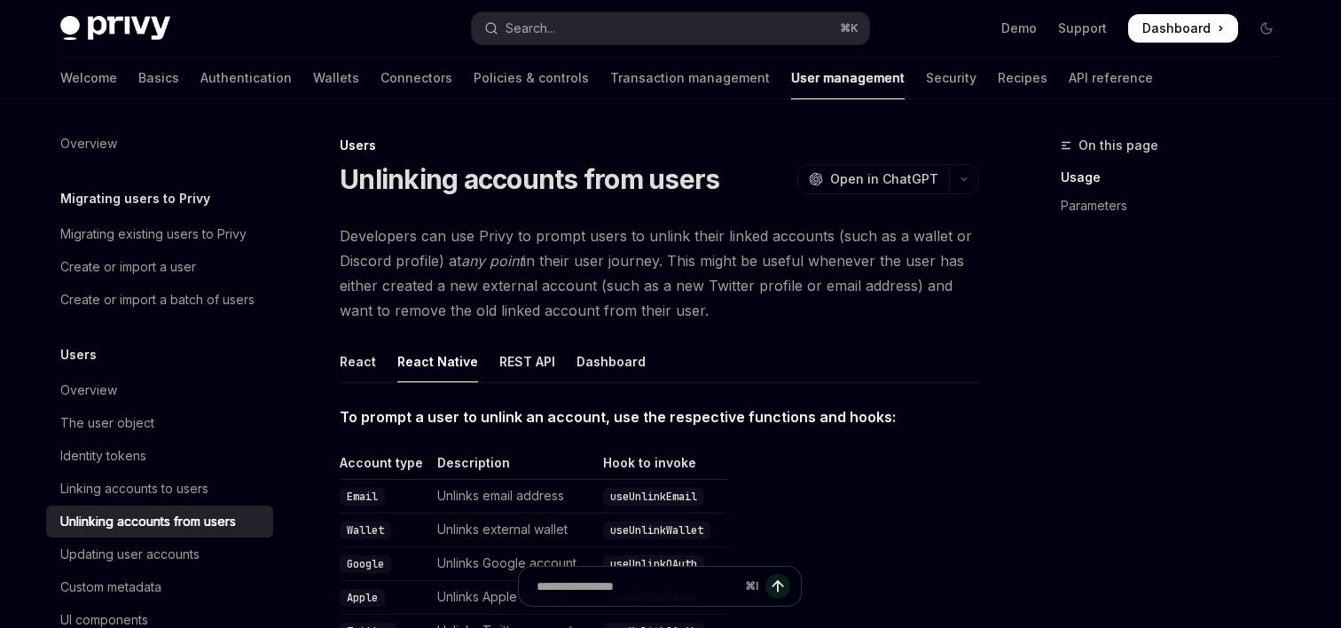
click at [426, 367] on div "React Native" at bounding box center [437, 362] width 81 height 42
type textarea "*"
click at [544, 31] on div "Search..." at bounding box center [531, 28] width 50 height 21
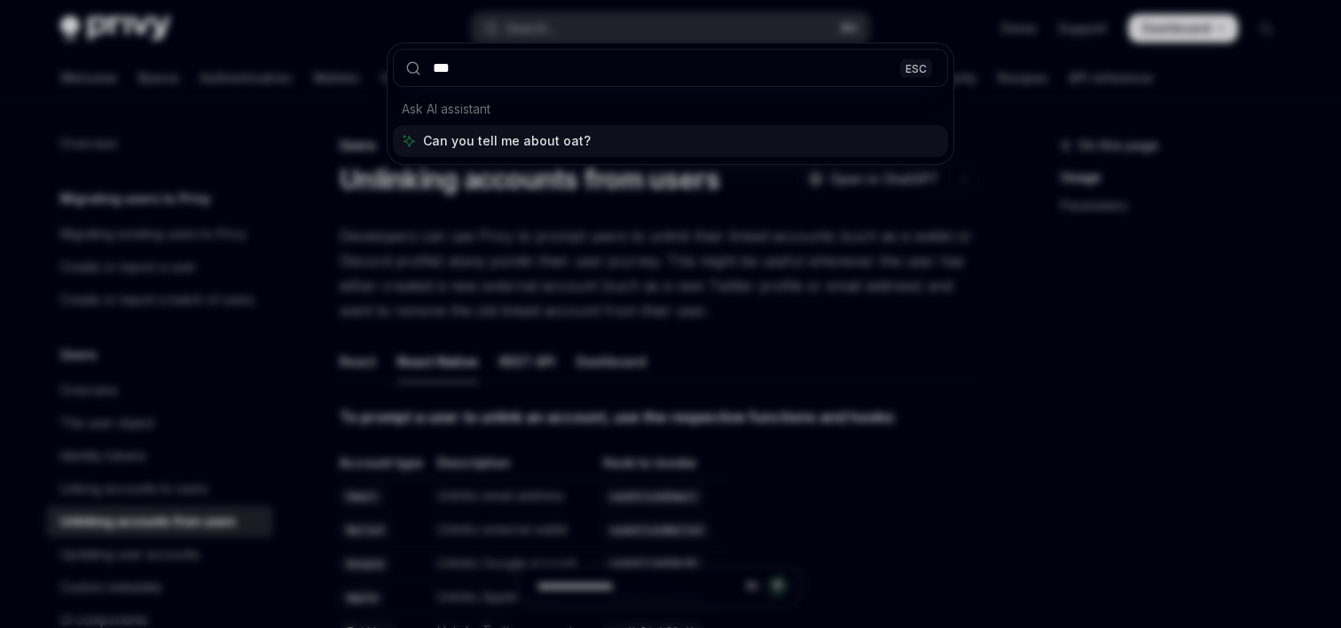
type input "****"
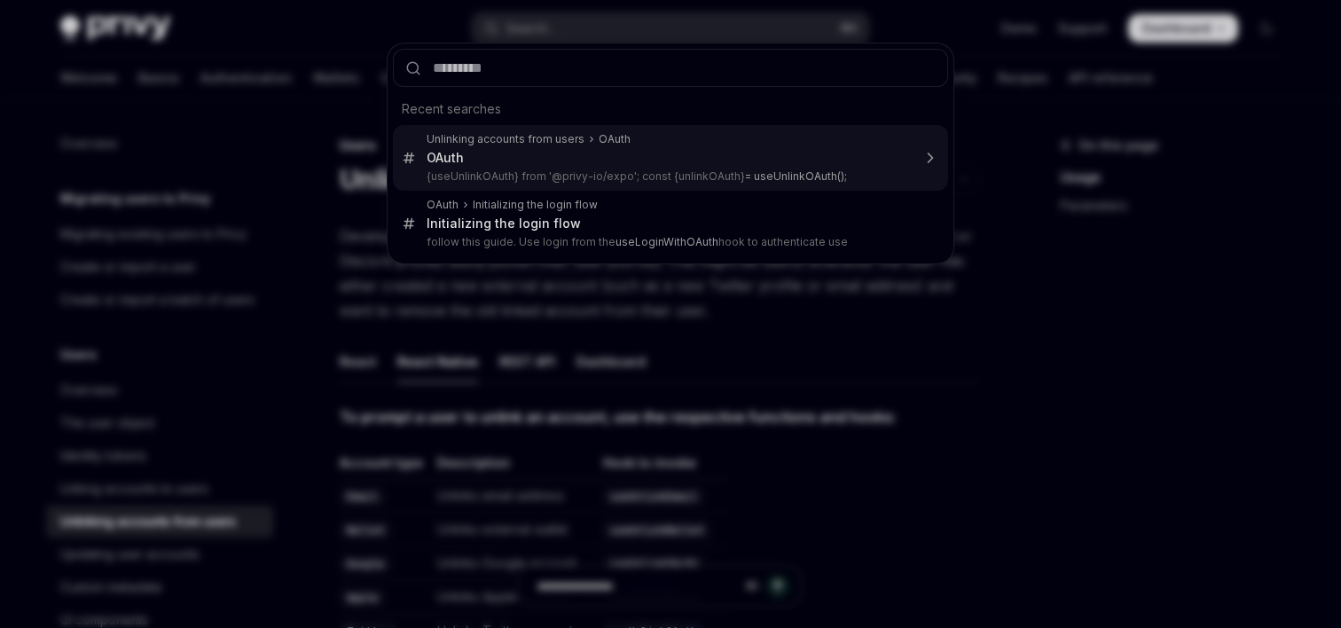
click at [561, 25] on div "Recent searches Unlinking accounts from users OAuth OAuth {useUnlinkOAuth} from…" at bounding box center [670, 314] width 1341 height 628
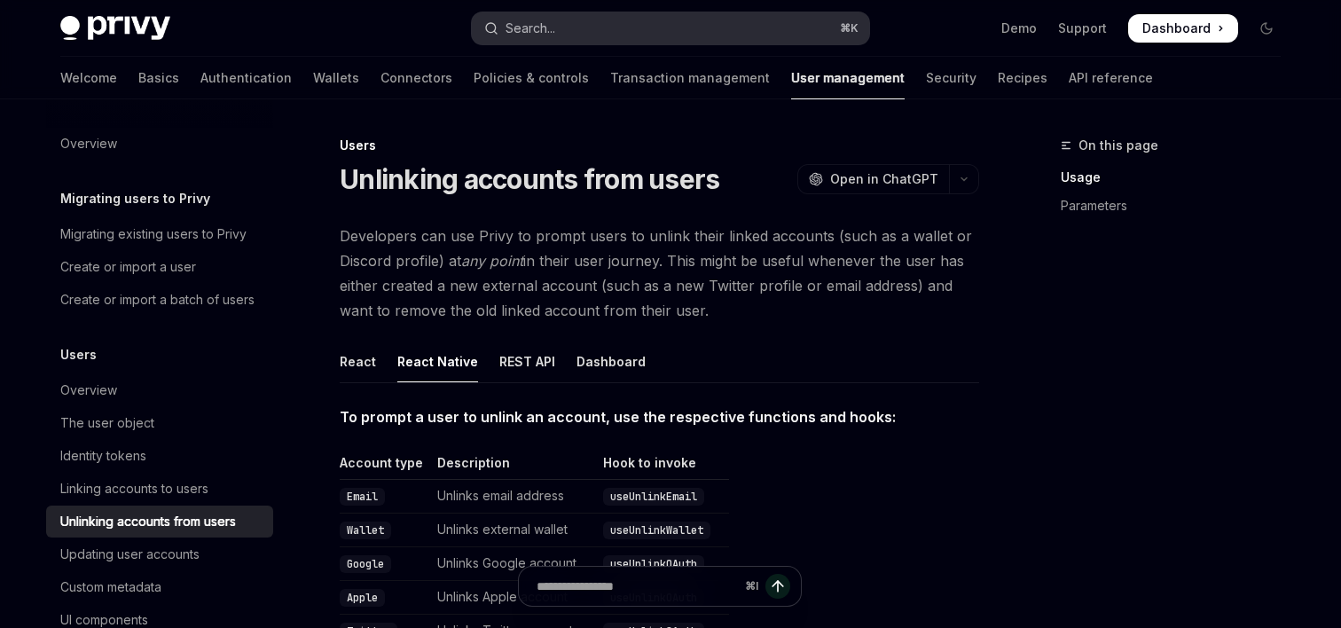
click at [537, 25] on div "Search..." at bounding box center [531, 28] width 50 height 21
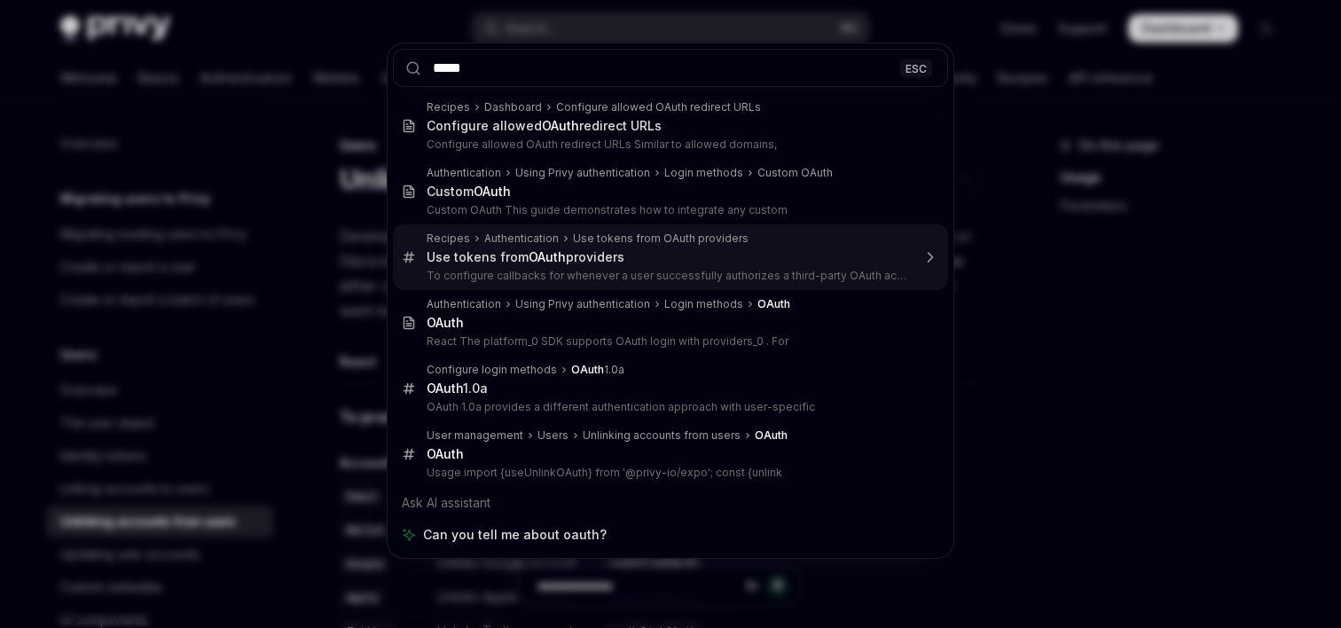
type input "*****"
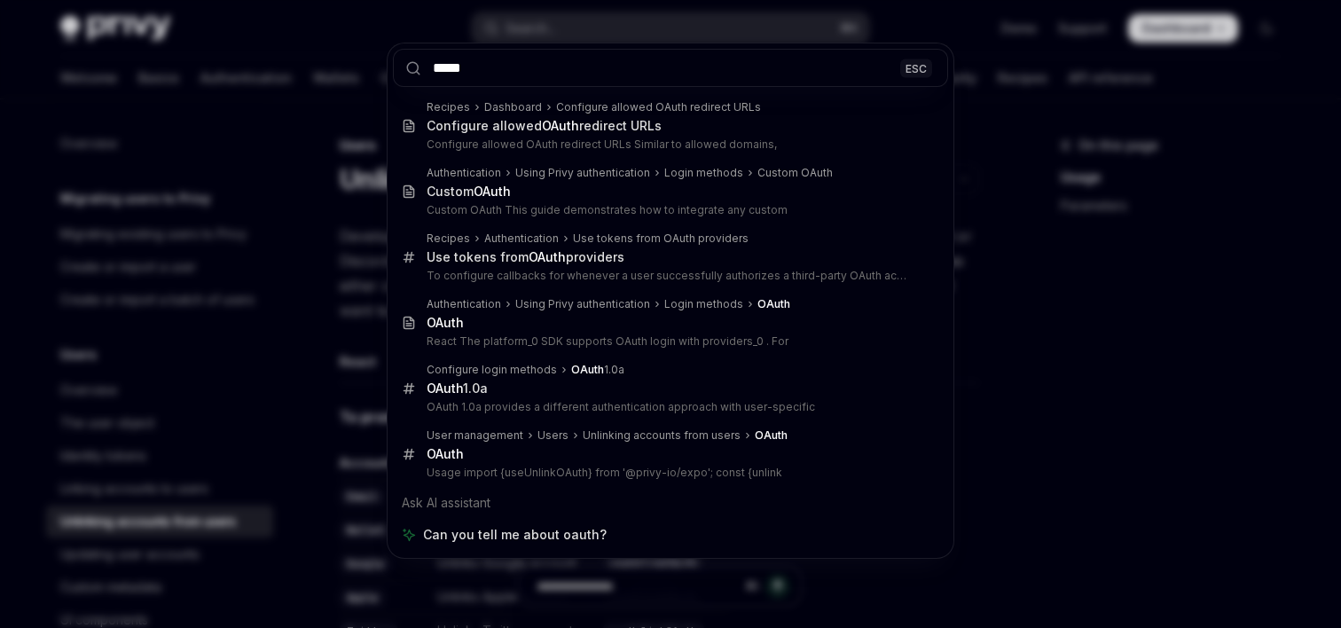
click at [212, 375] on div "***** ESC Recipes Dashboard Configure allowed OAuth redirect URLs Configure all…" at bounding box center [670, 314] width 1341 height 628
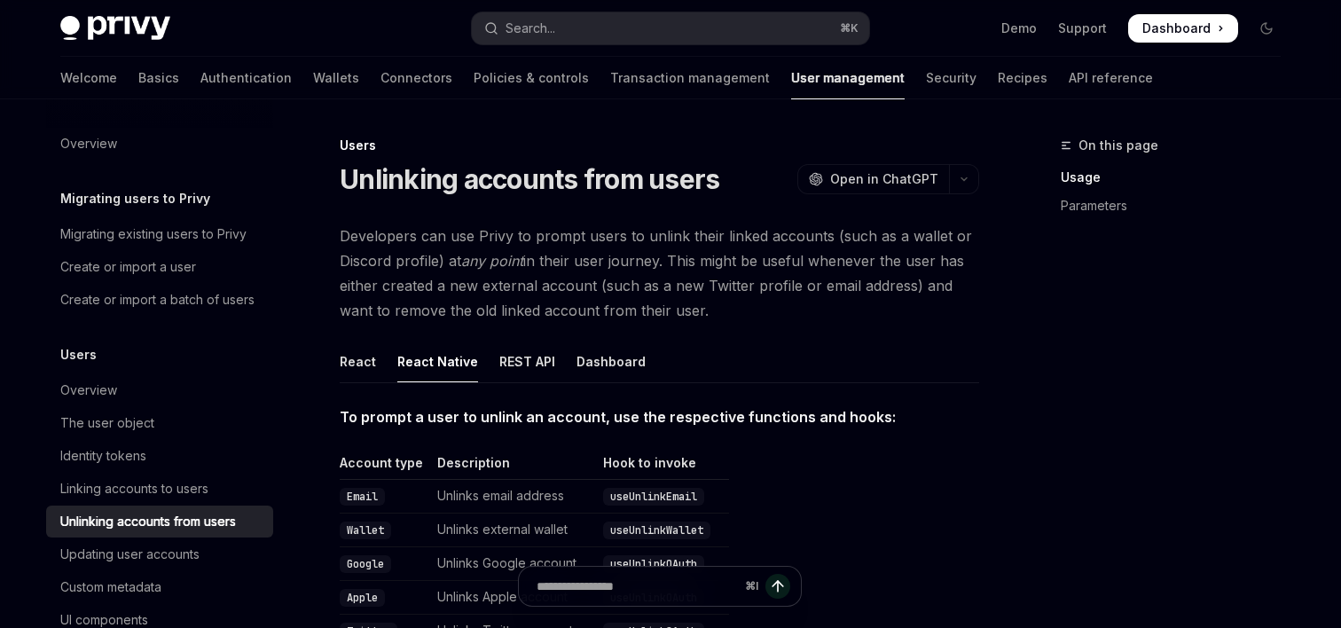
click at [140, 25] on img at bounding box center [115, 28] width 110 height 25
type textarea "*"
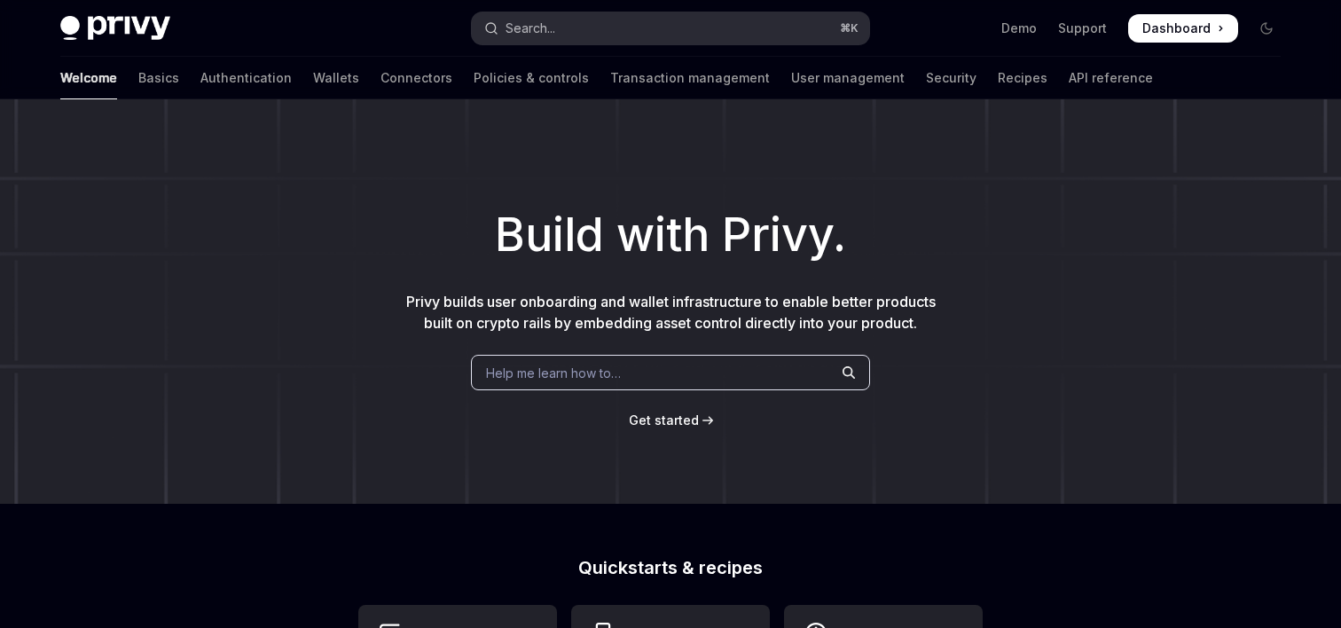
click at [613, 23] on button "Search... ⌘ K" at bounding box center [670, 28] width 397 height 32
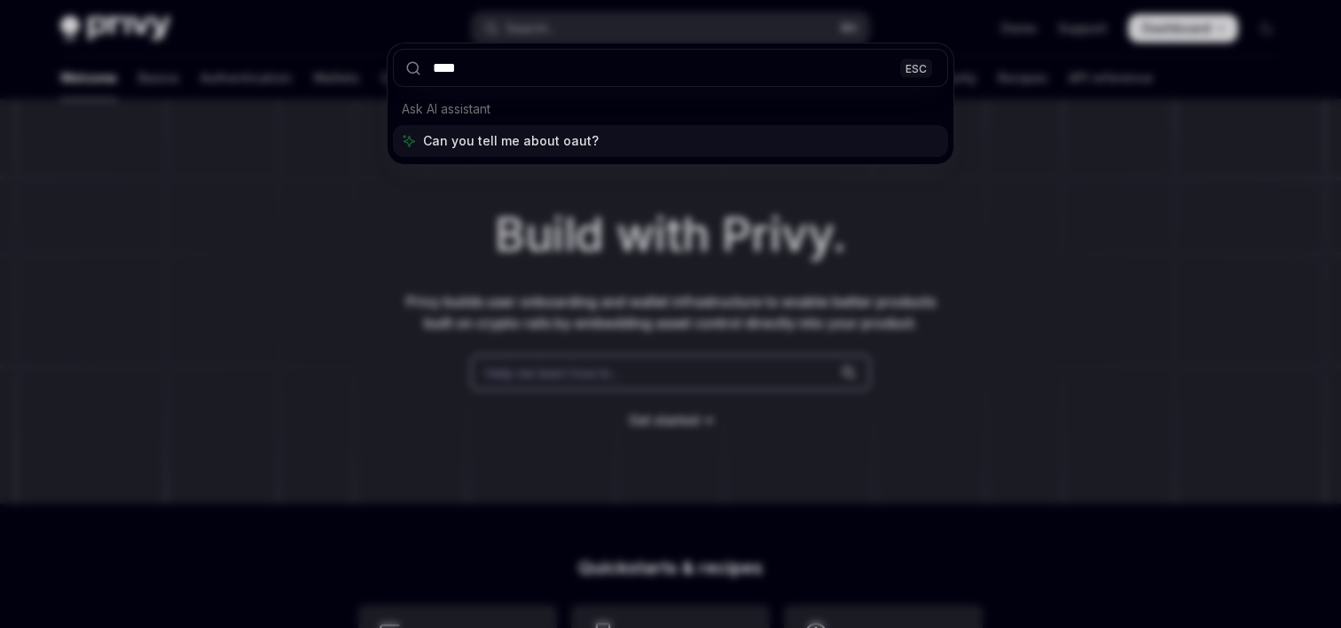
type input "*****"
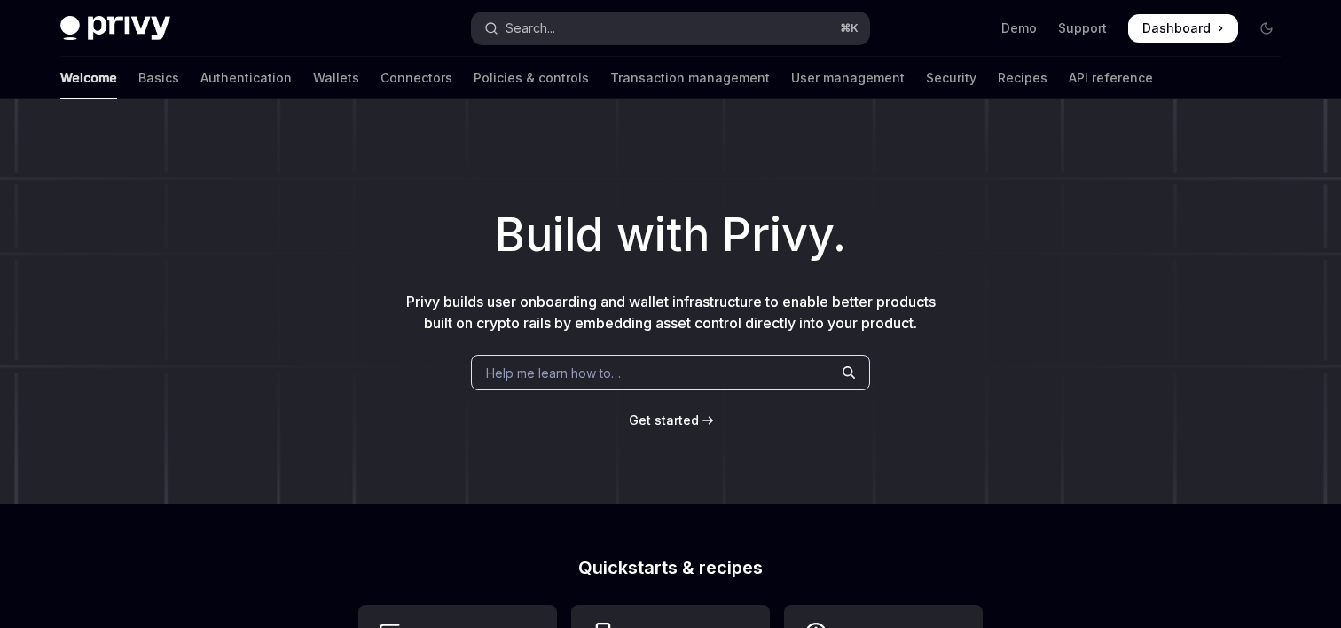
scroll to position [2049, 0]
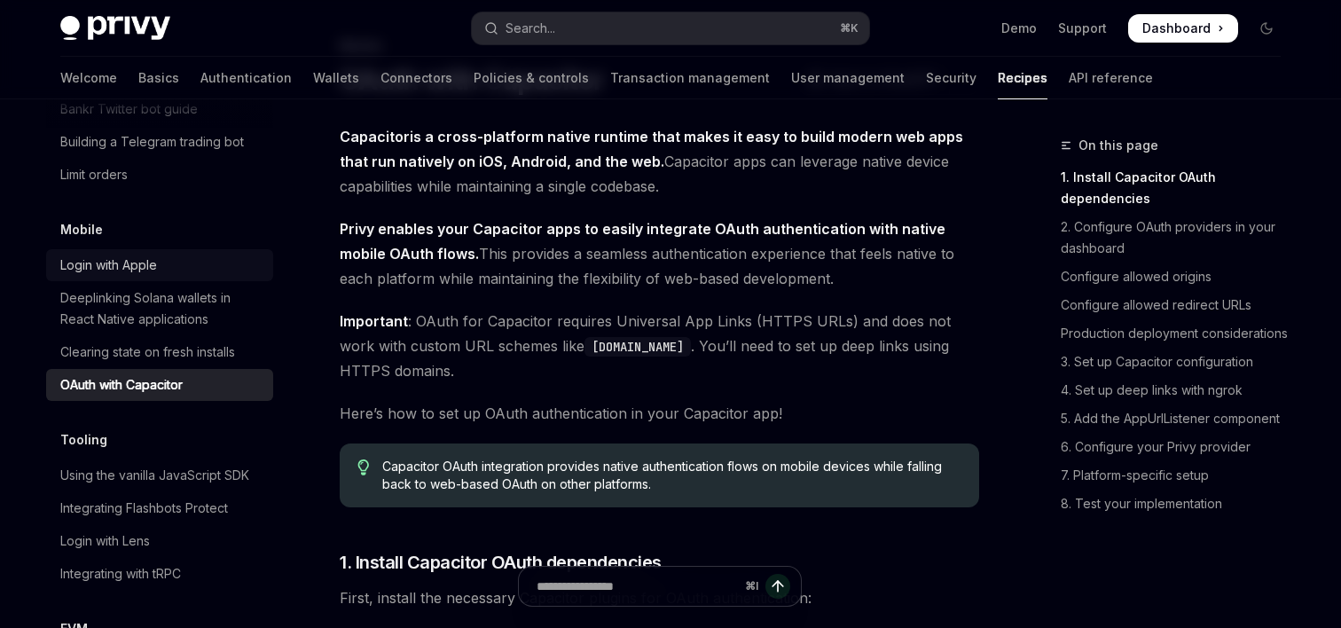
click at [125, 255] on div "Login with Apple" at bounding box center [108, 265] width 97 height 21
type textarea "*"
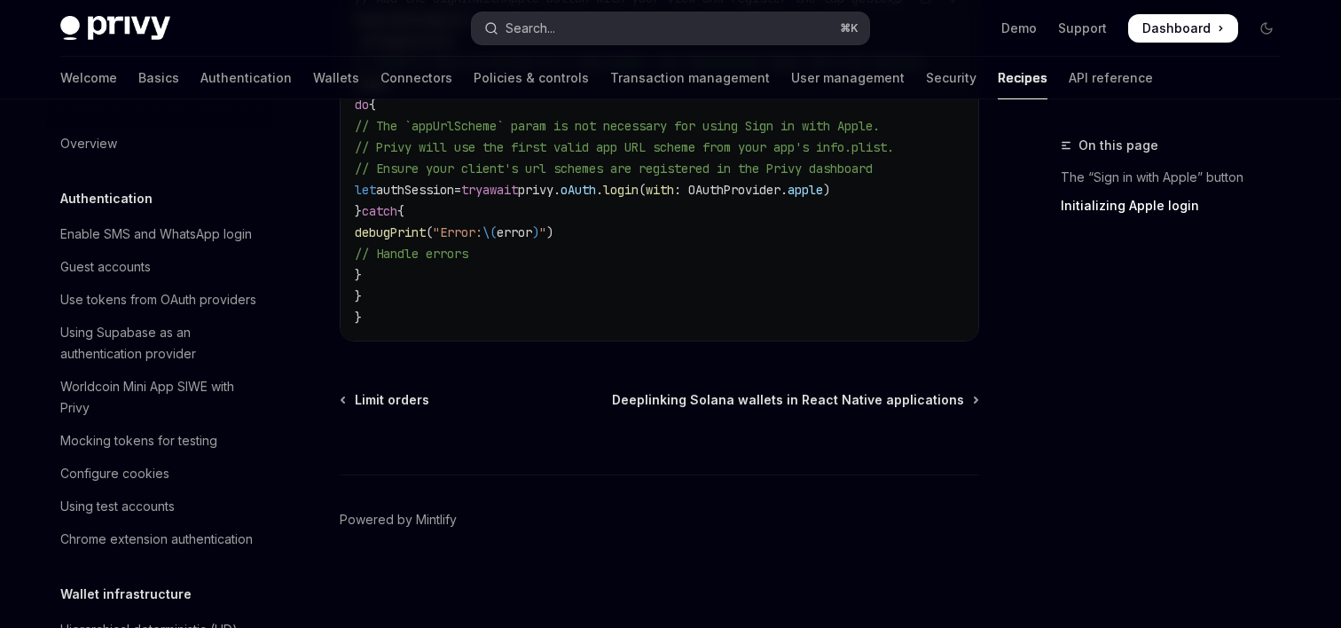
click at [584, 24] on button "Search... ⌘ K" at bounding box center [670, 28] width 397 height 32
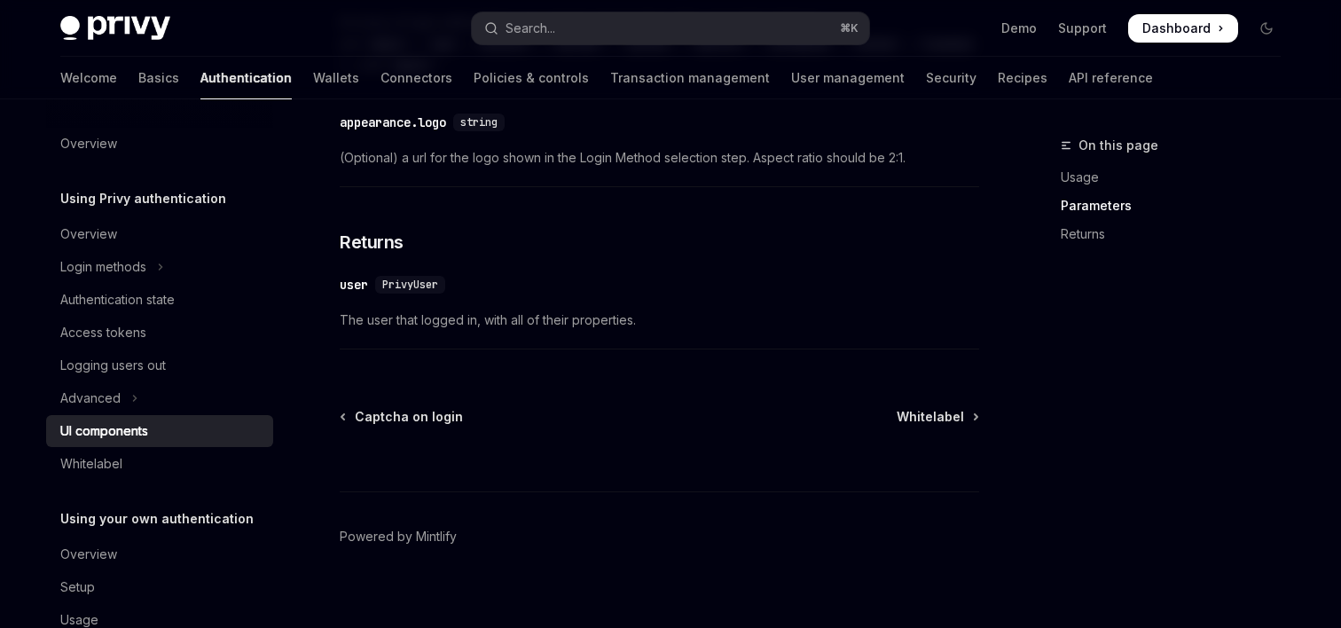
scroll to position [1920, 0]
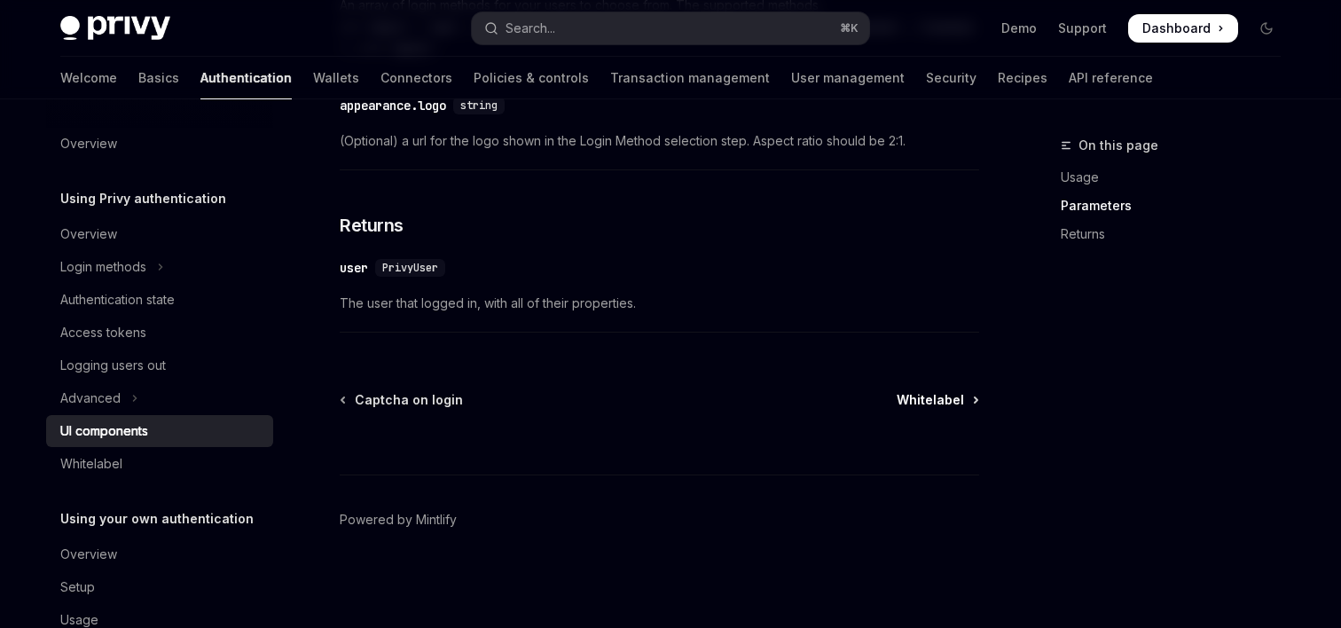
click at [932, 399] on span "Whitelabel" at bounding box center [930, 400] width 67 height 18
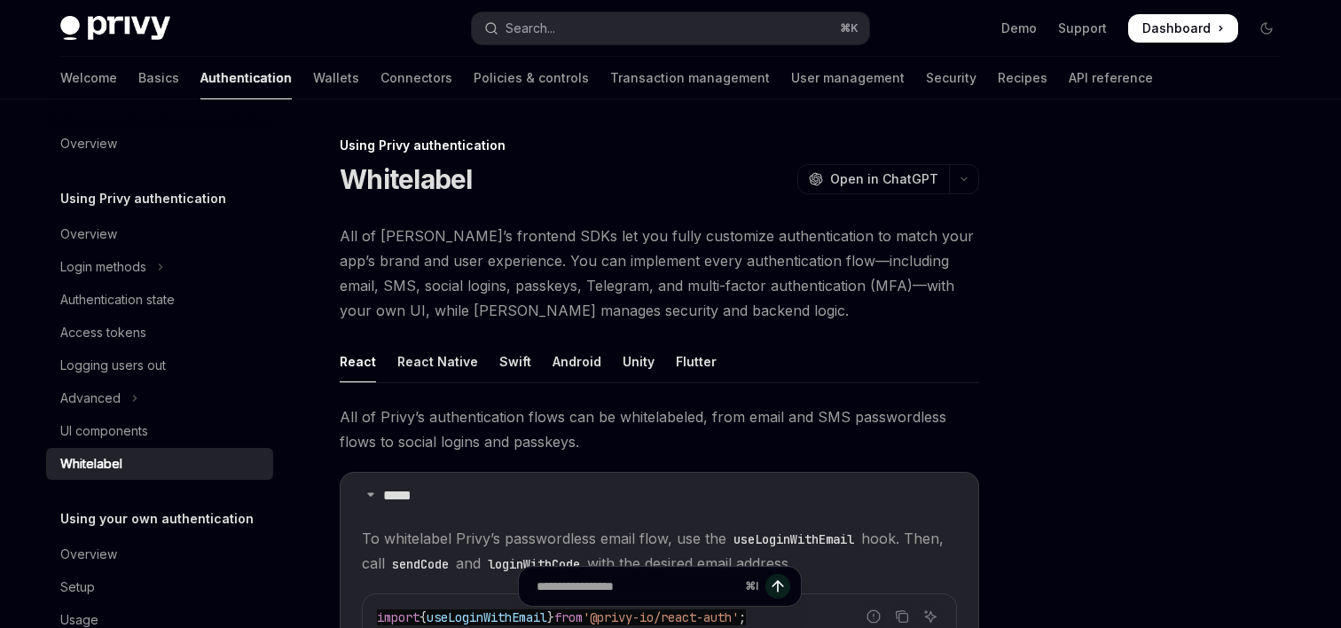
click at [438, 366] on div "React Native" at bounding box center [437, 362] width 81 height 42
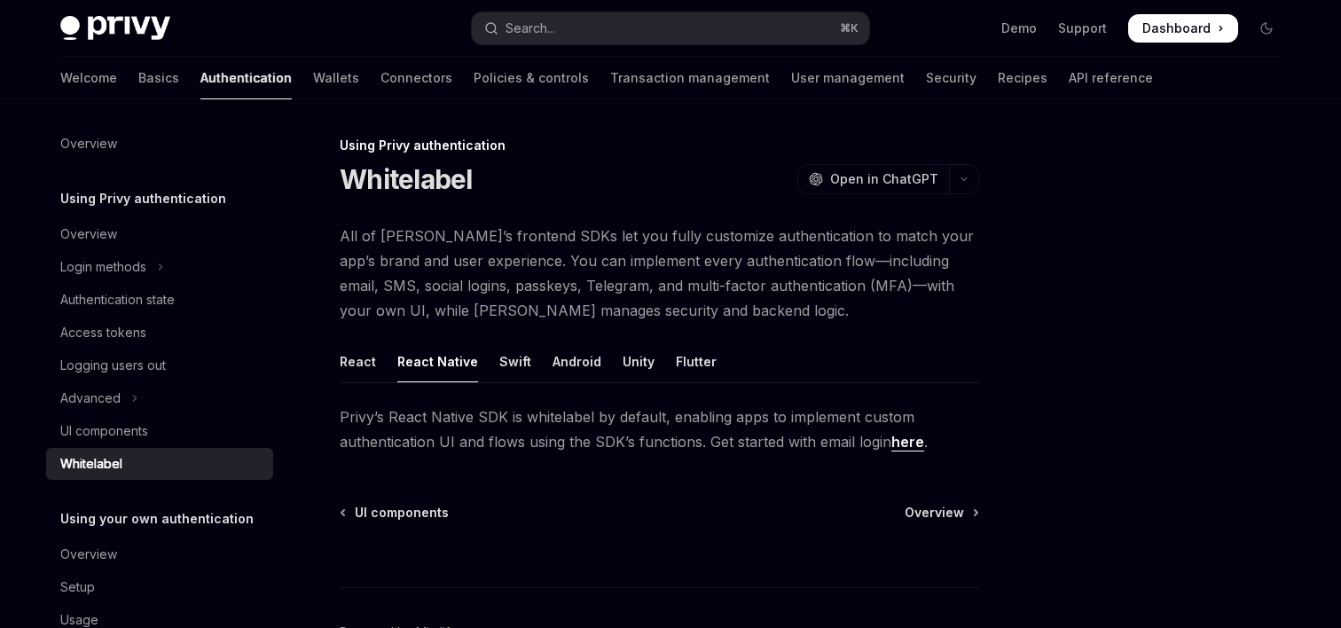
scroll to position [113, 0]
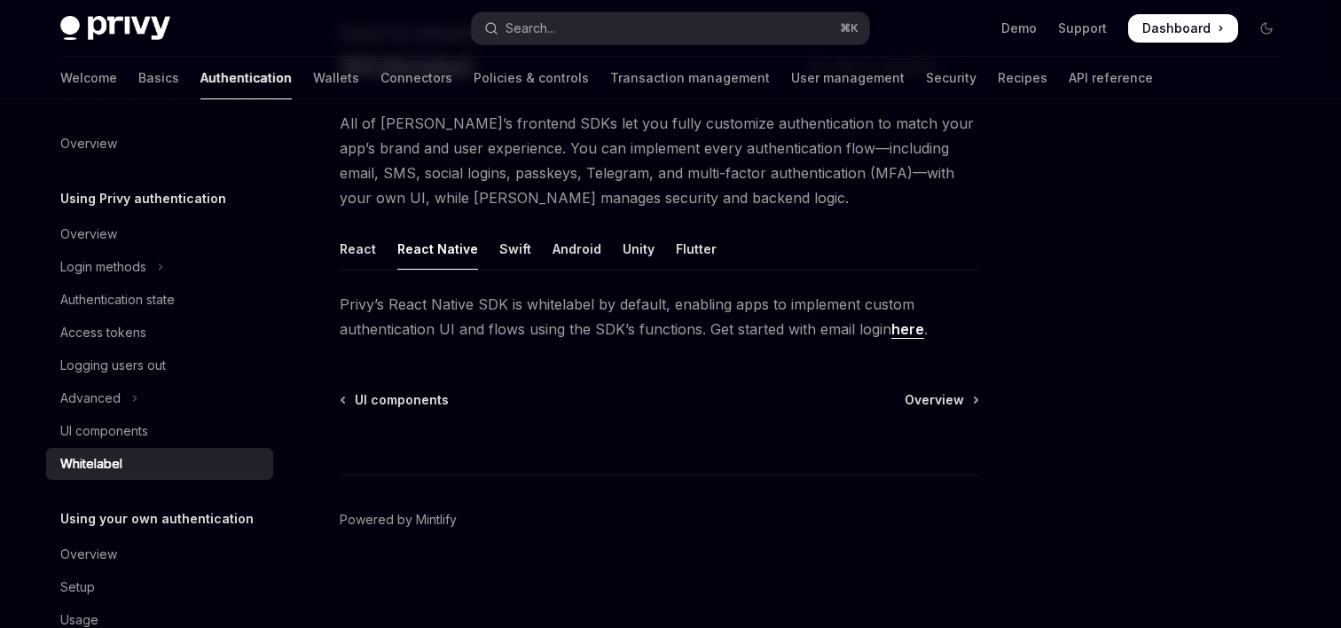
click at [906, 332] on link "here" at bounding box center [907, 329] width 33 height 19
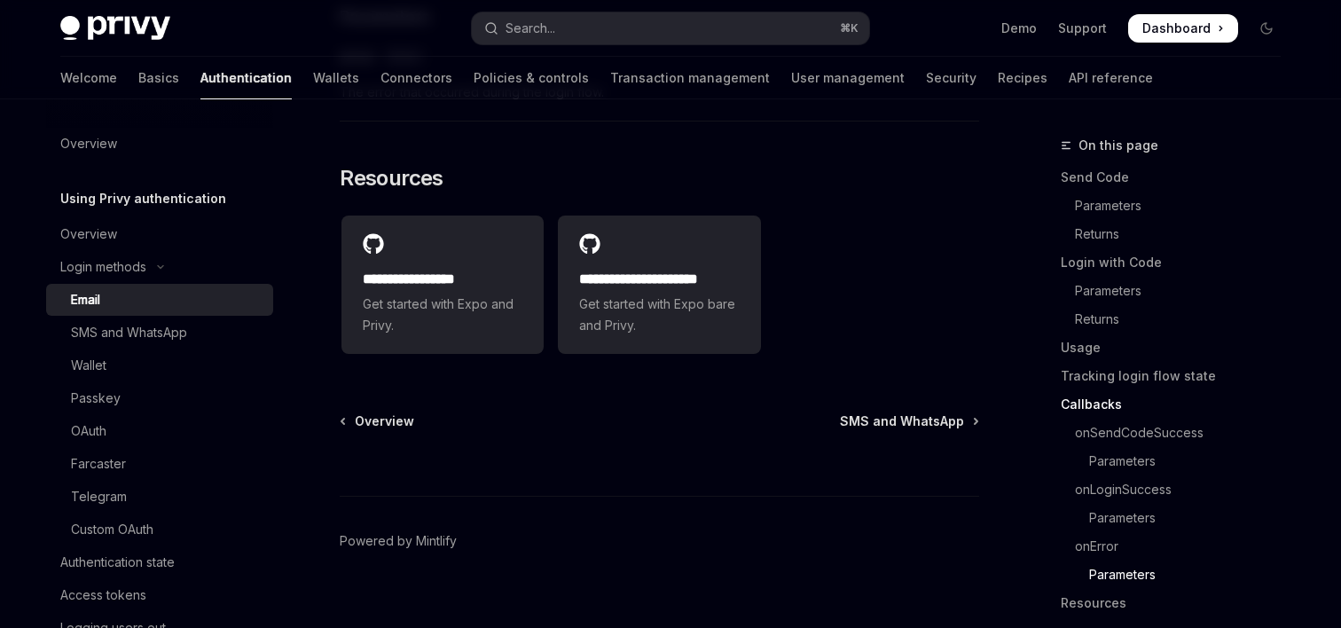
scroll to position [3755, 0]
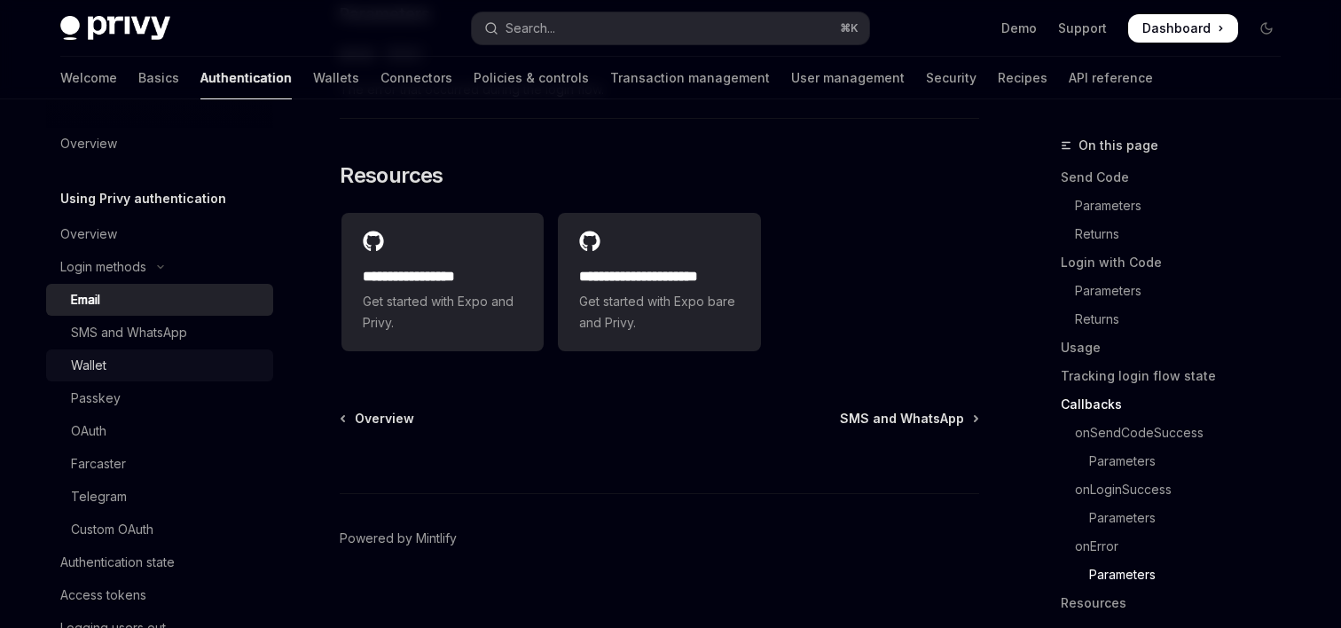
click at [132, 372] on div "Wallet" at bounding box center [167, 365] width 192 height 21
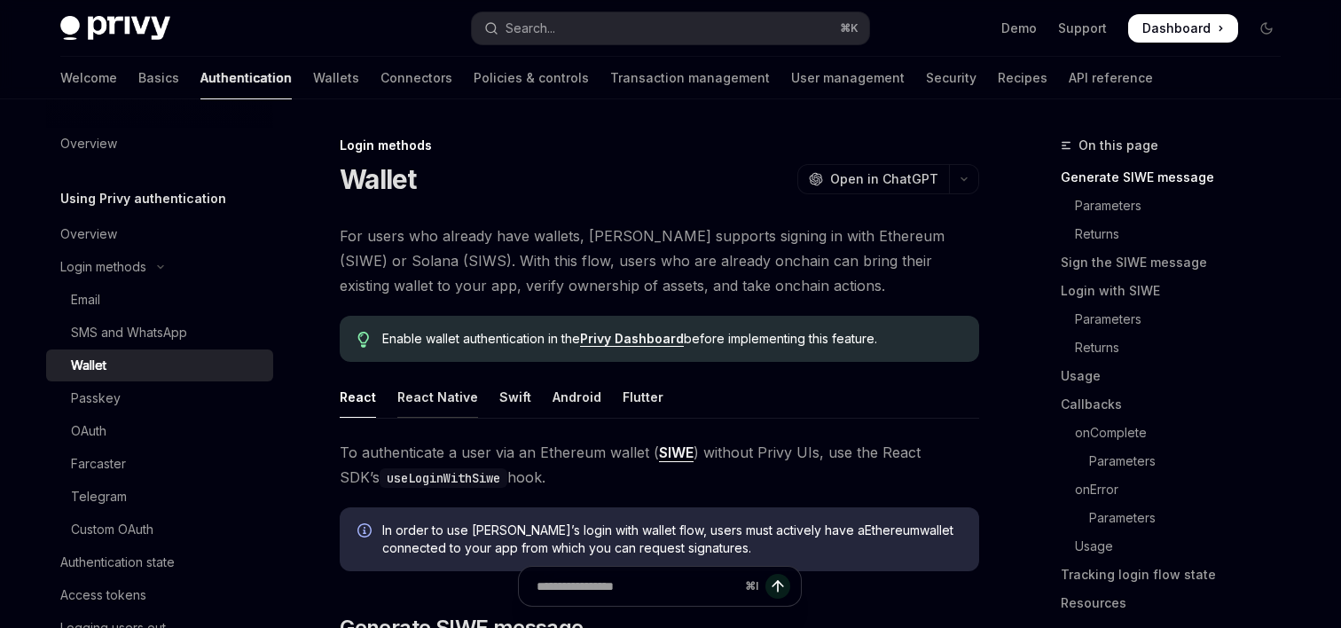
click at [430, 394] on div "React Native" at bounding box center [437, 397] width 81 height 42
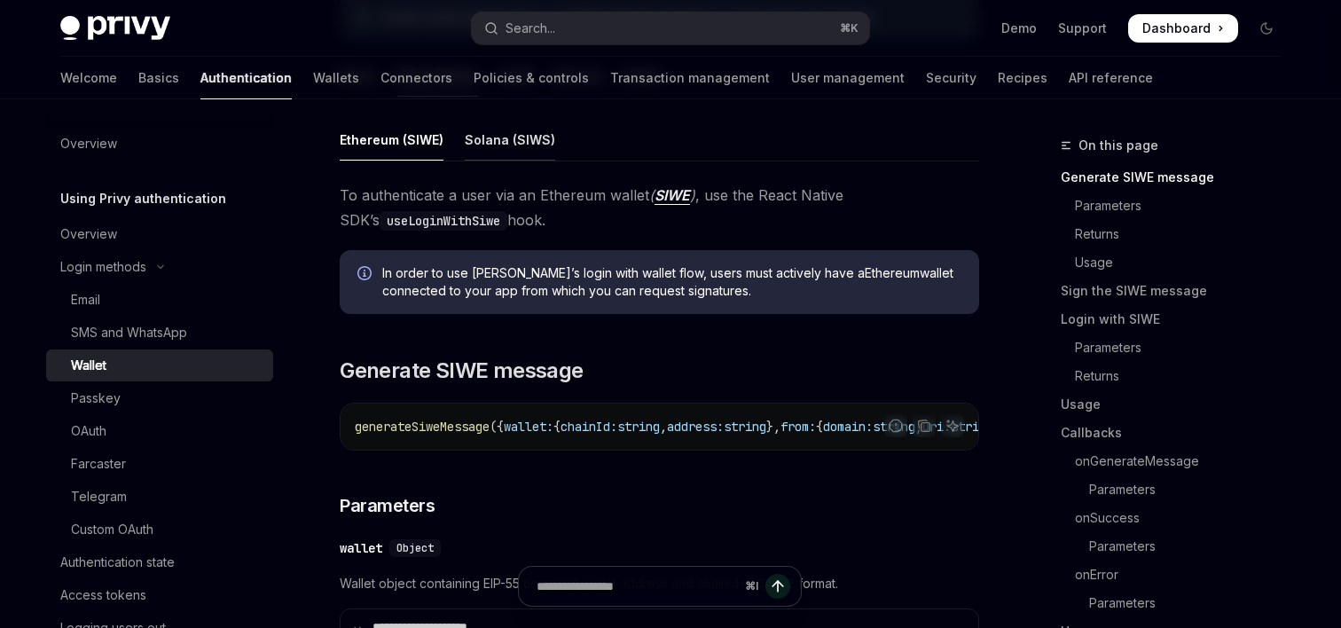
scroll to position [326, 0]
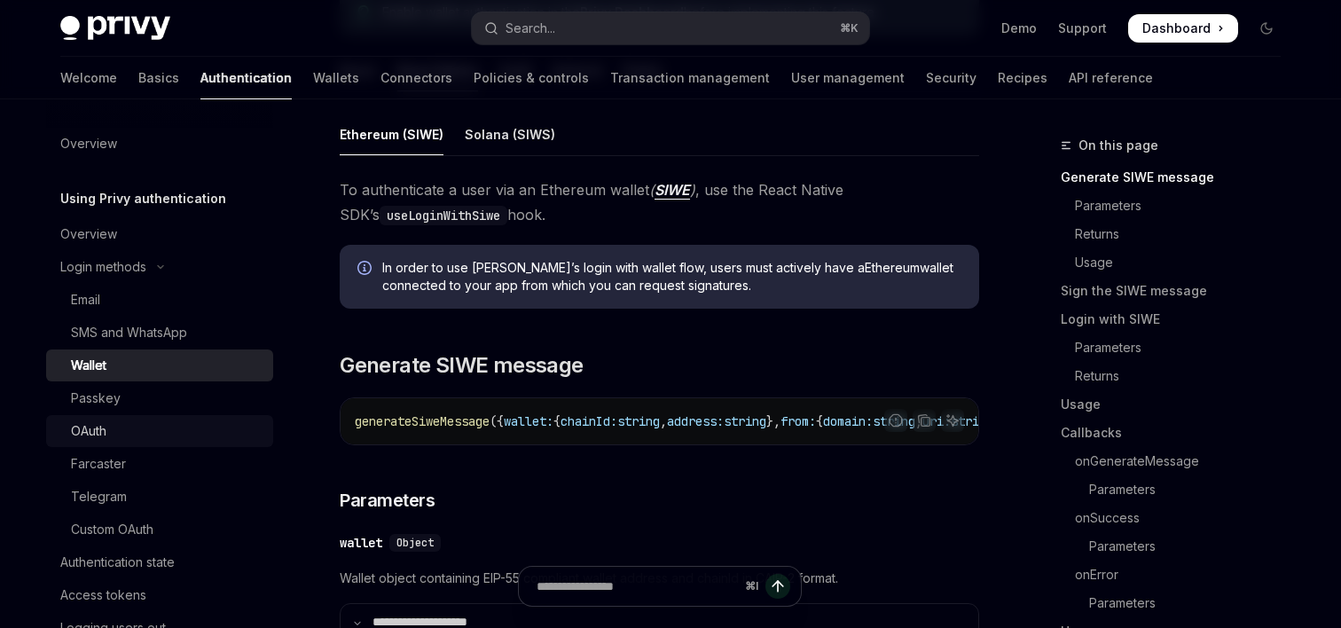
click at [128, 425] on div "OAuth" at bounding box center [167, 430] width 192 height 21
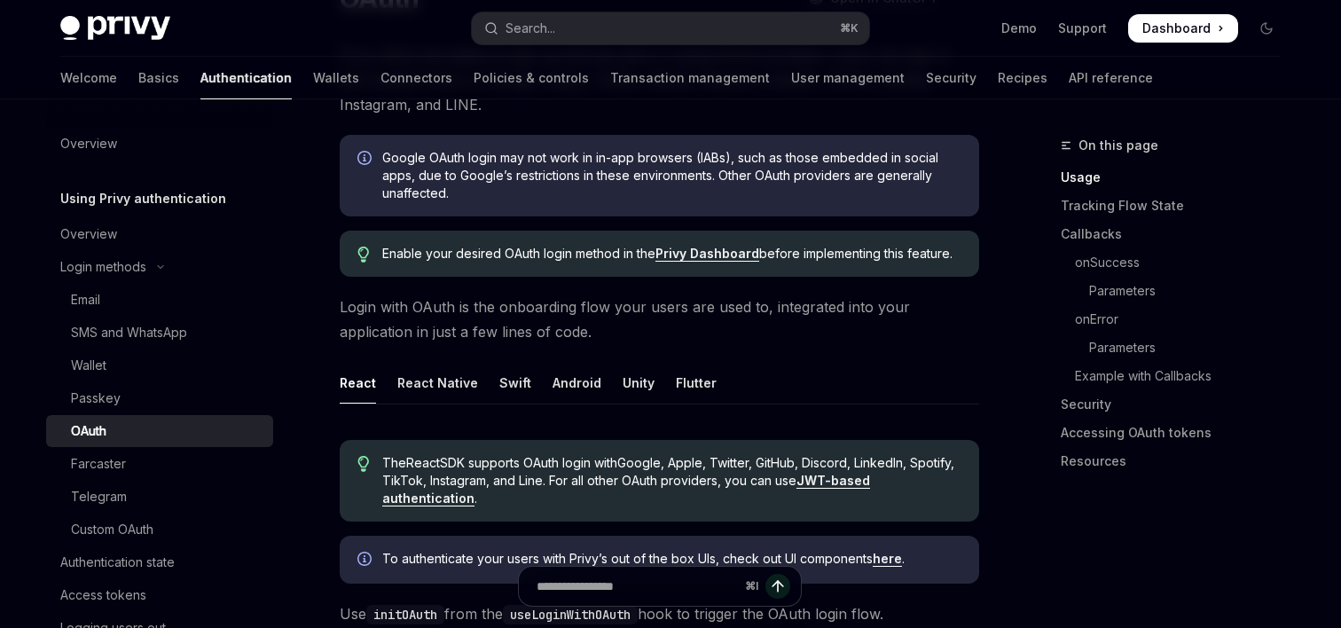
scroll to position [330, 0]
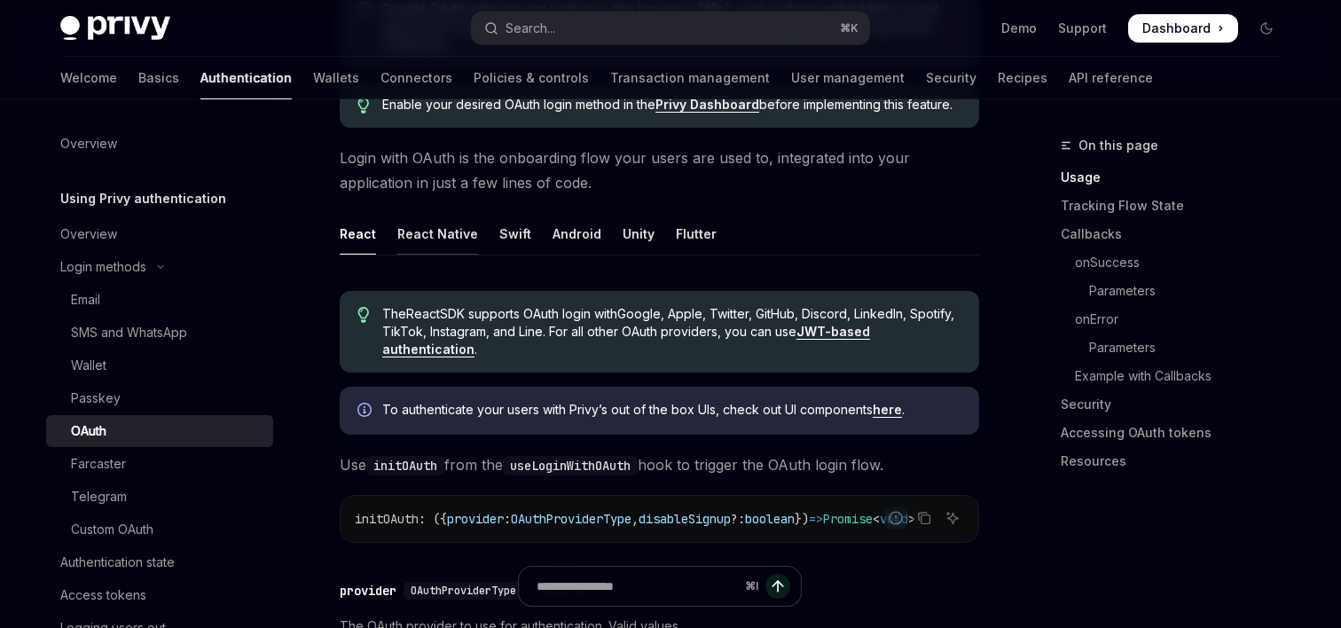
click at [429, 227] on div "React Native" at bounding box center [437, 234] width 81 height 42
type textarea "*"
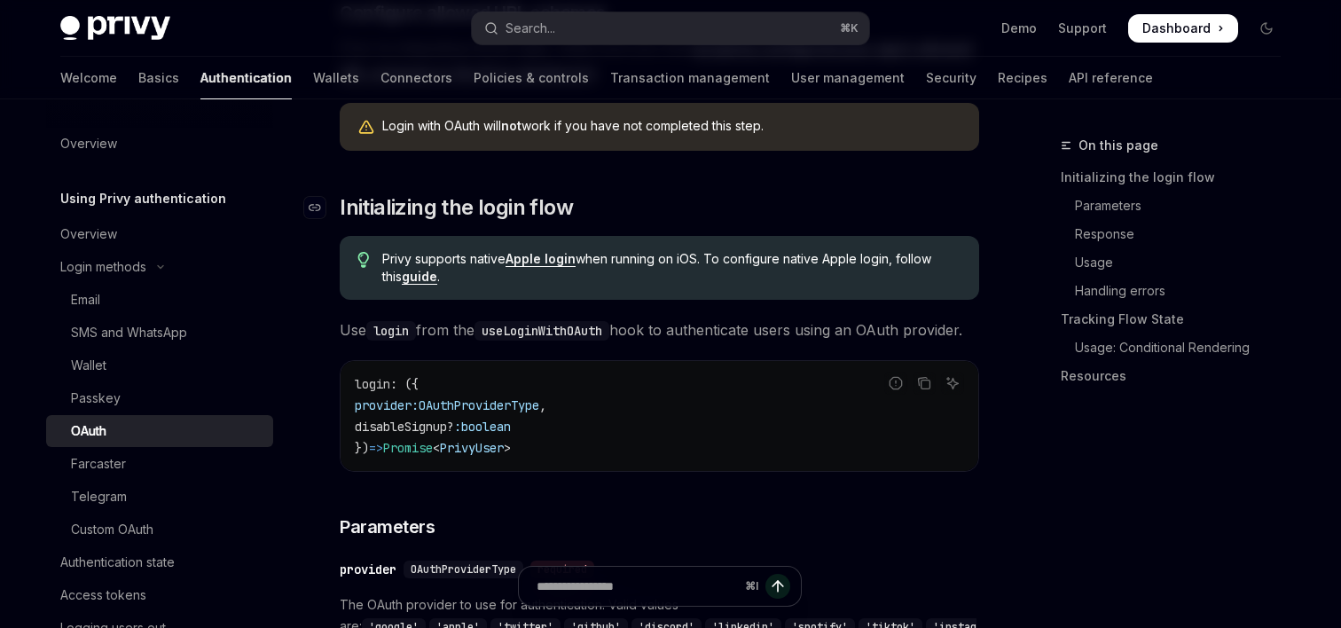
scroll to position [806, 0]
